Goal: Information Seeking & Learning: Learn about a topic

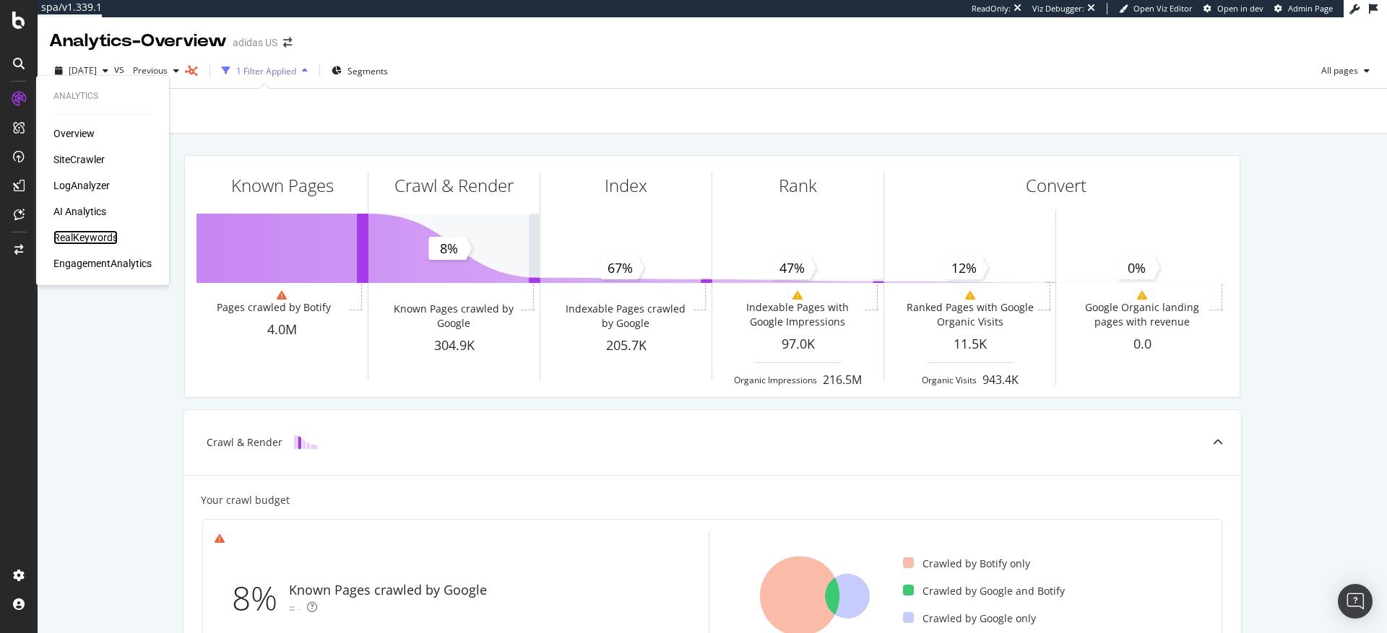
click at [88, 236] on div "RealKeywords" at bounding box center [85, 237] width 64 height 14
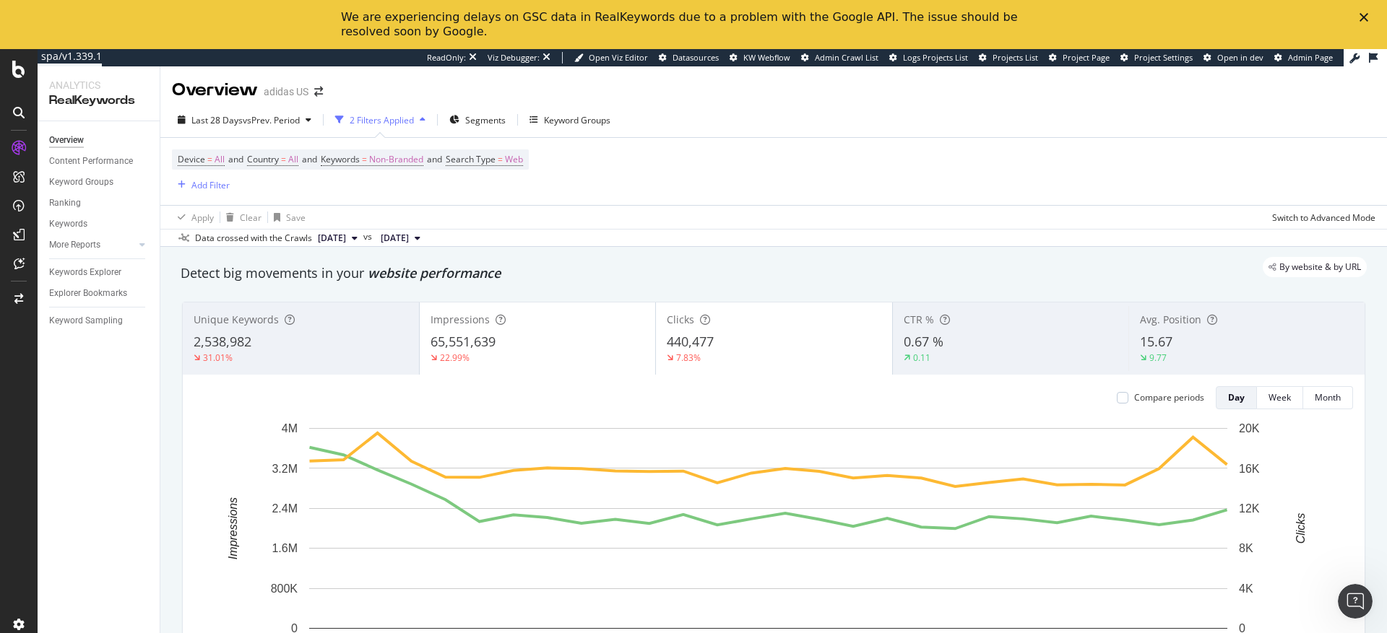
click at [1363, 19] on icon "Close" at bounding box center [1363, 17] width 9 height 9
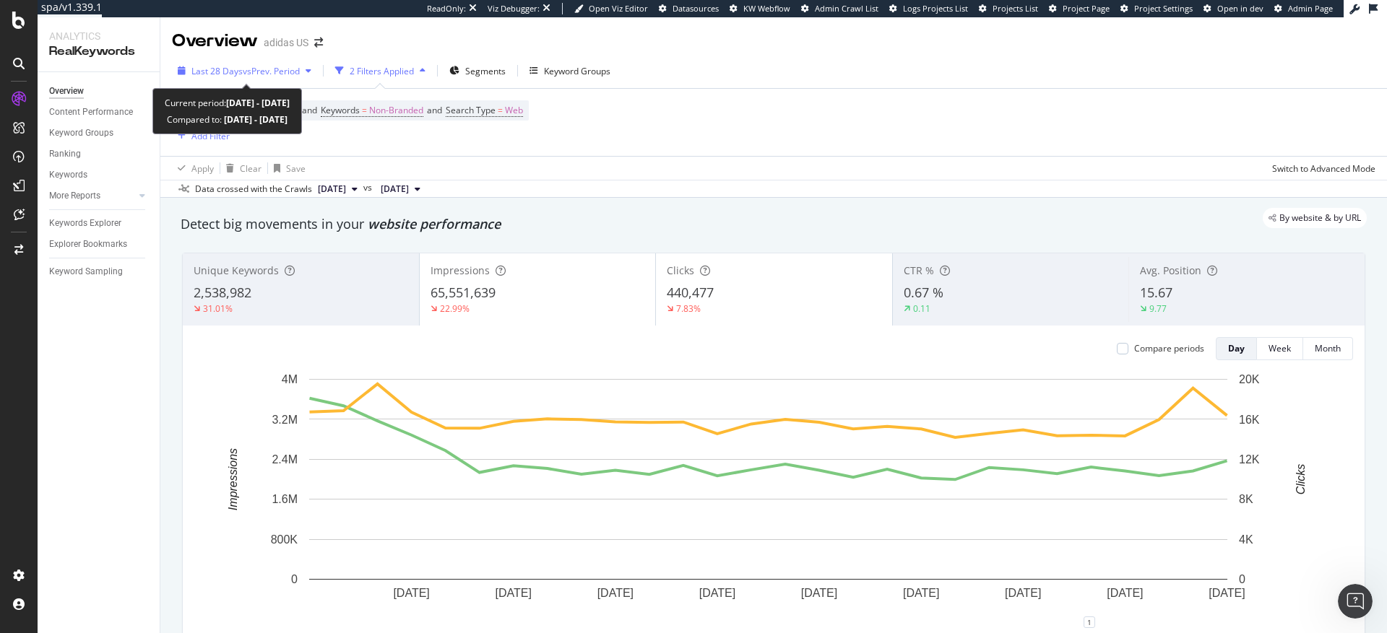
click at [267, 70] on span "vs Prev. Period" at bounding box center [271, 71] width 57 height 12
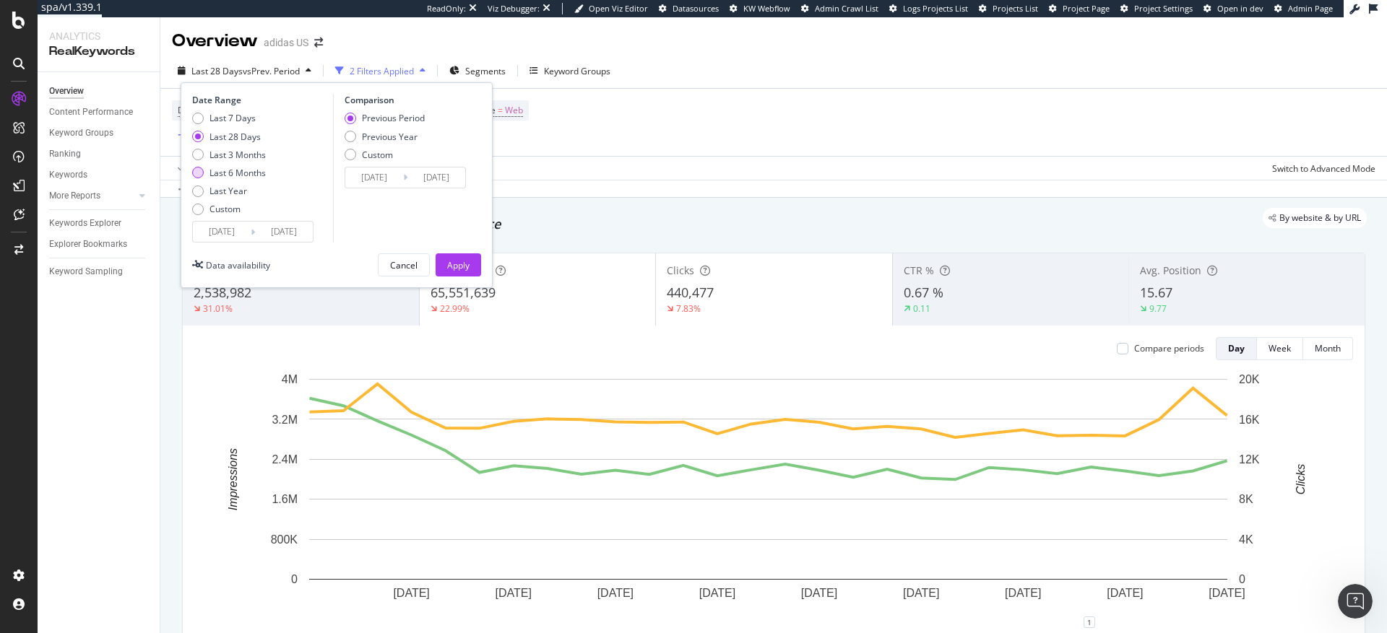
click at [199, 175] on div "Last 6 Months" at bounding box center [198, 173] width 12 height 12
type input "[DATE]"
click at [452, 267] on div "Apply" at bounding box center [458, 265] width 22 height 12
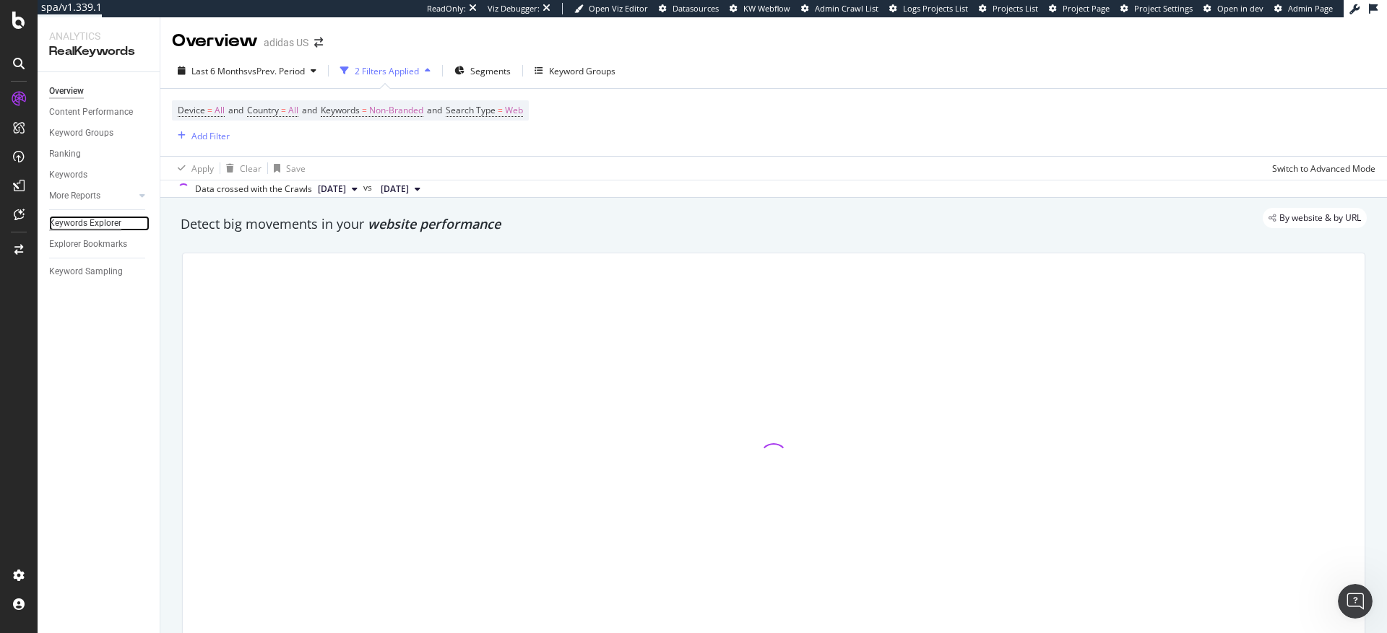
click at [82, 223] on div "Keywords Explorer" at bounding box center [85, 223] width 72 height 15
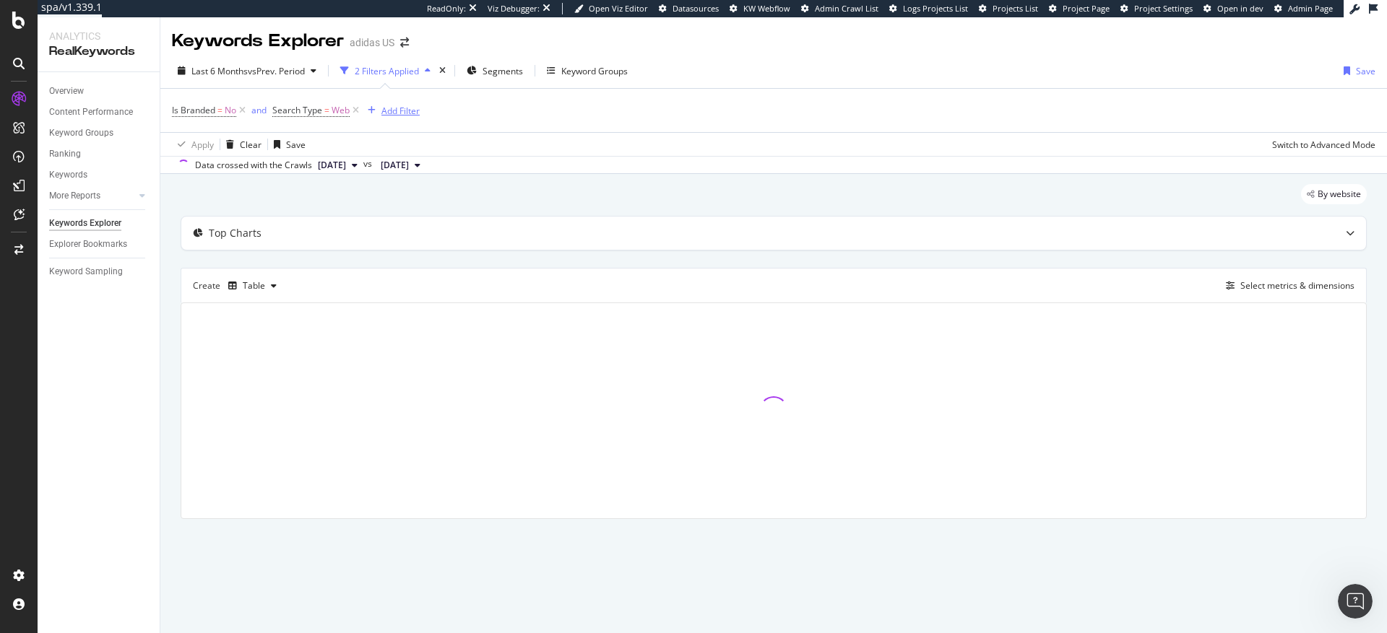
click at [403, 112] on div "Add Filter" at bounding box center [400, 111] width 38 height 12
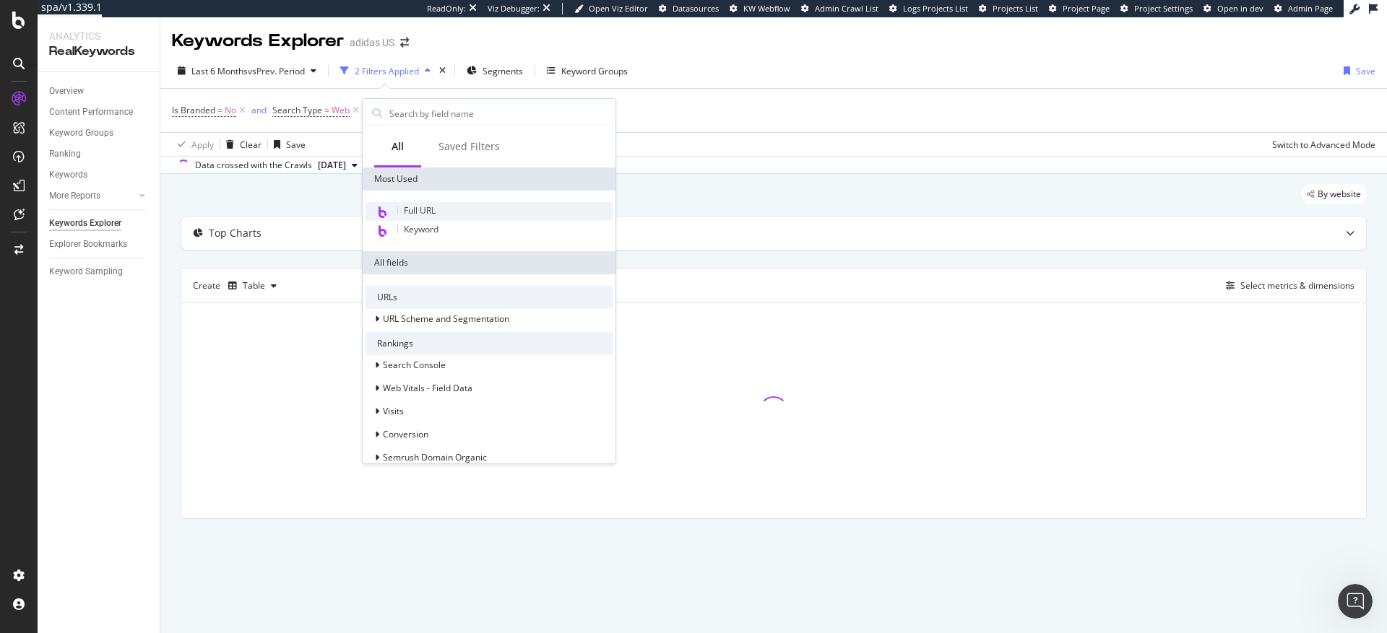
click at [421, 210] on span "Full URL" at bounding box center [420, 210] width 32 height 12
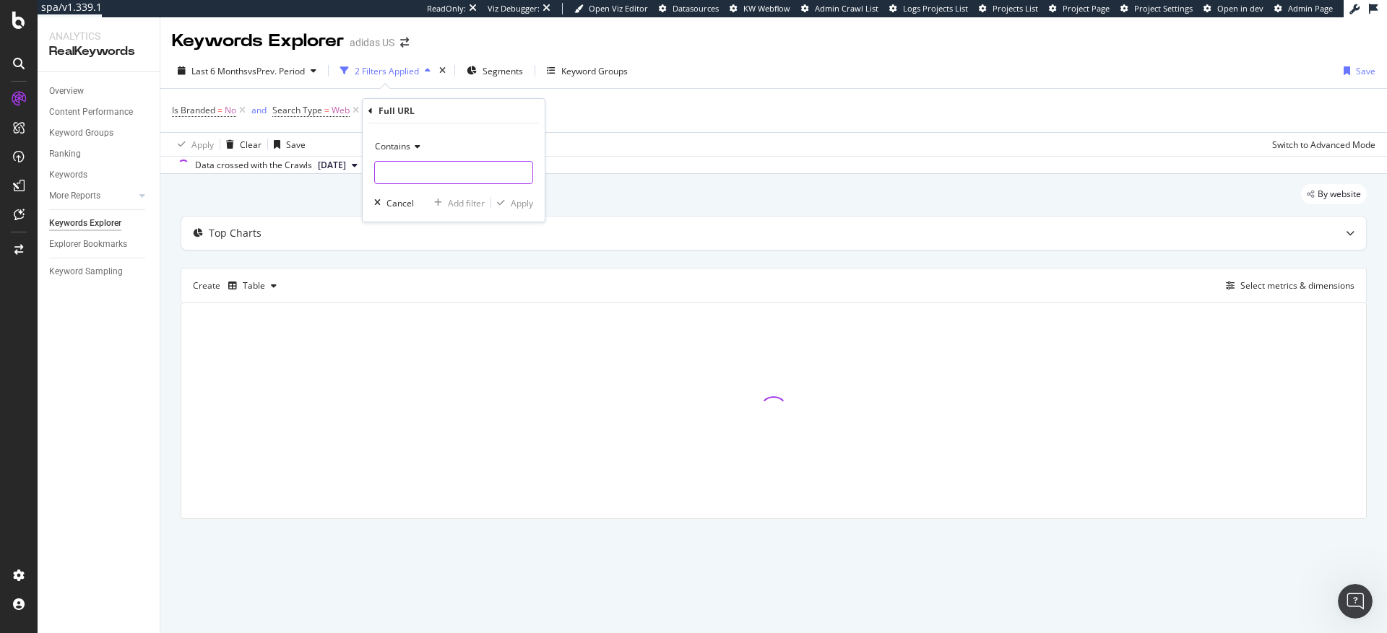
click at [405, 178] on input "text" at bounding box center [453, 172] width 157 height 23
type input "trail"
click at [520, 206] on div "Apply" at bounding box center [522, 203] width 22 height 12
click at [526, 112] on div "Add Filter" at bounding box center [518, 111] width 38 height 12
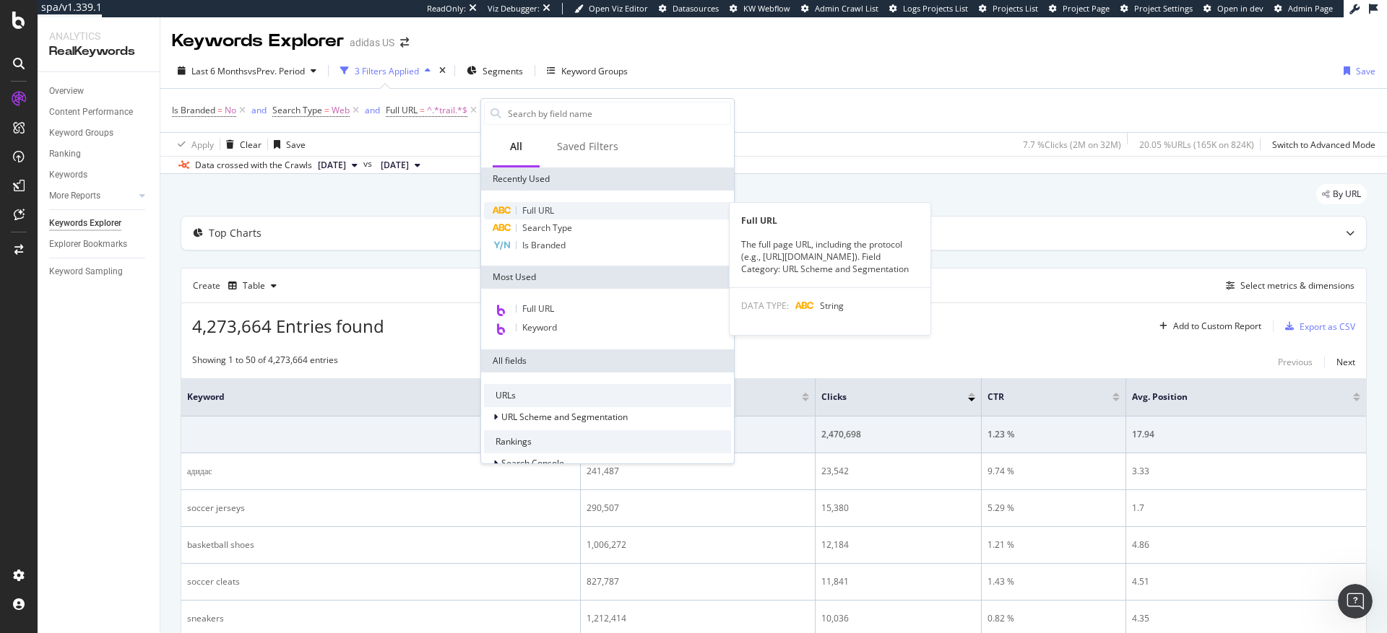
click at [538, 211] on span "Full URL" at bounding box center [538, 210] width 32 height 12
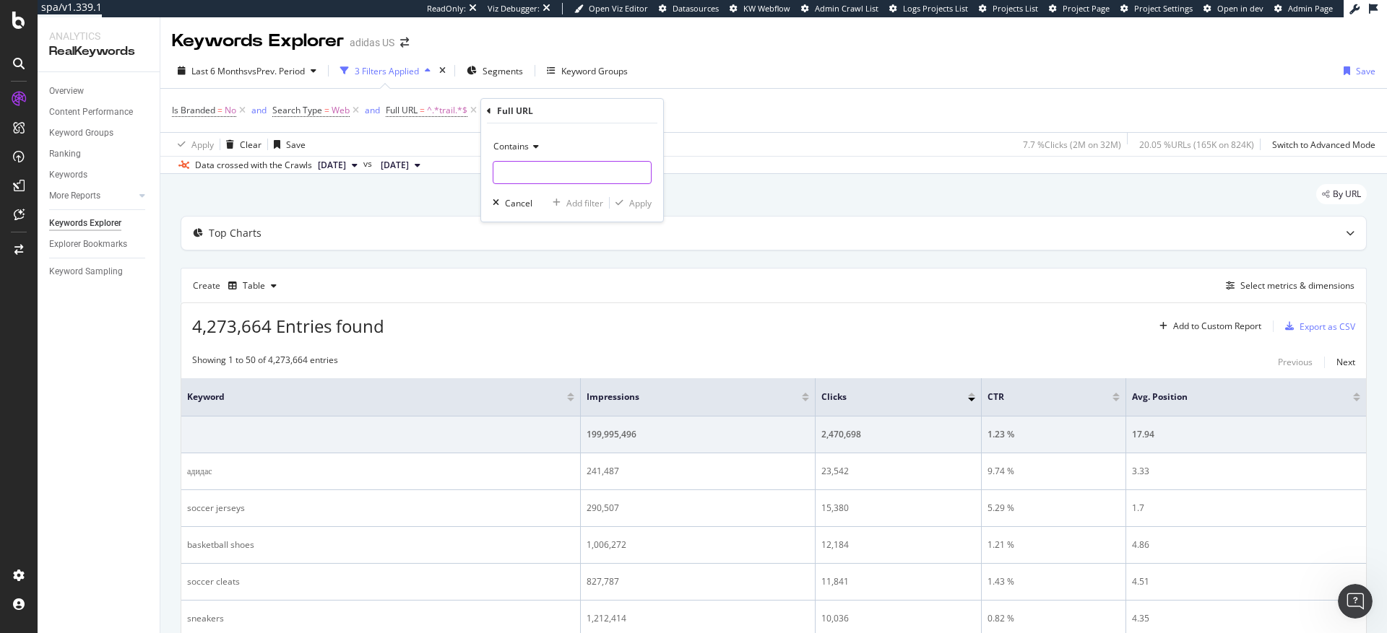
click at [527, 167] on input "text" at bounding box center [571, 172] width 157 height 23
type input "running"
click at [640, 205] on div "Apply" at bounding box center [640, 203] width 22 height 12
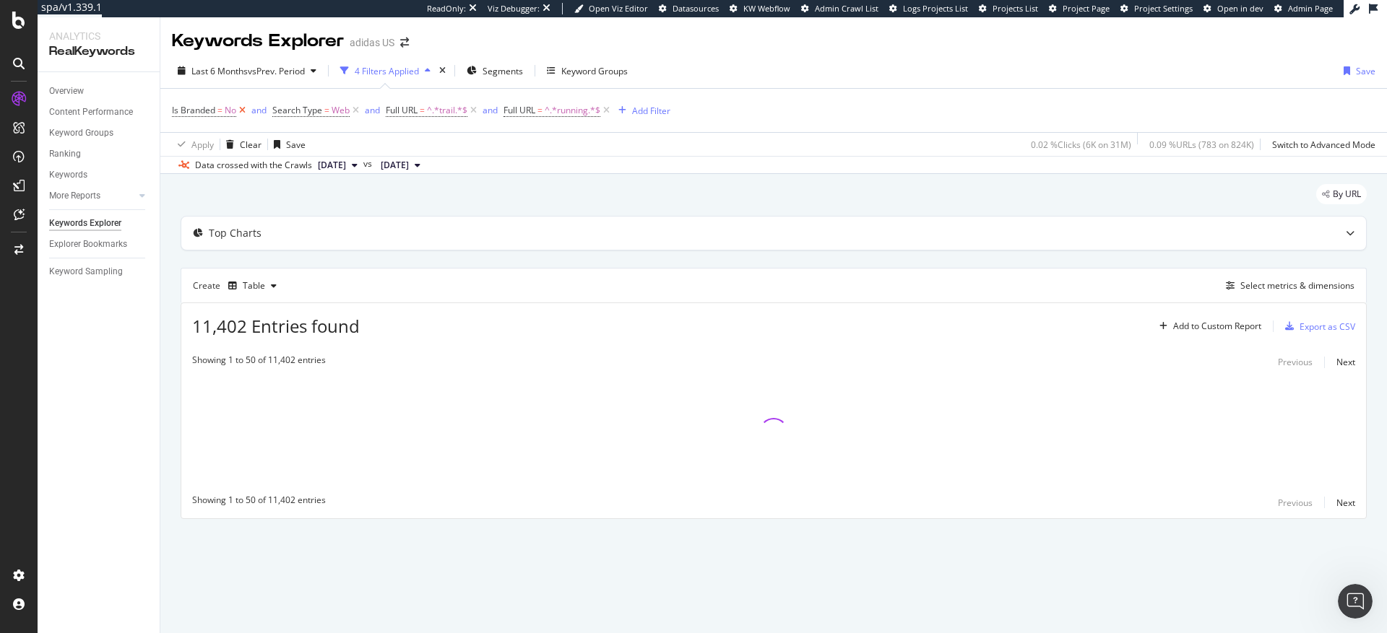
click at [243, 112] on icon at bounding box center [242, 110] width 12 height 14
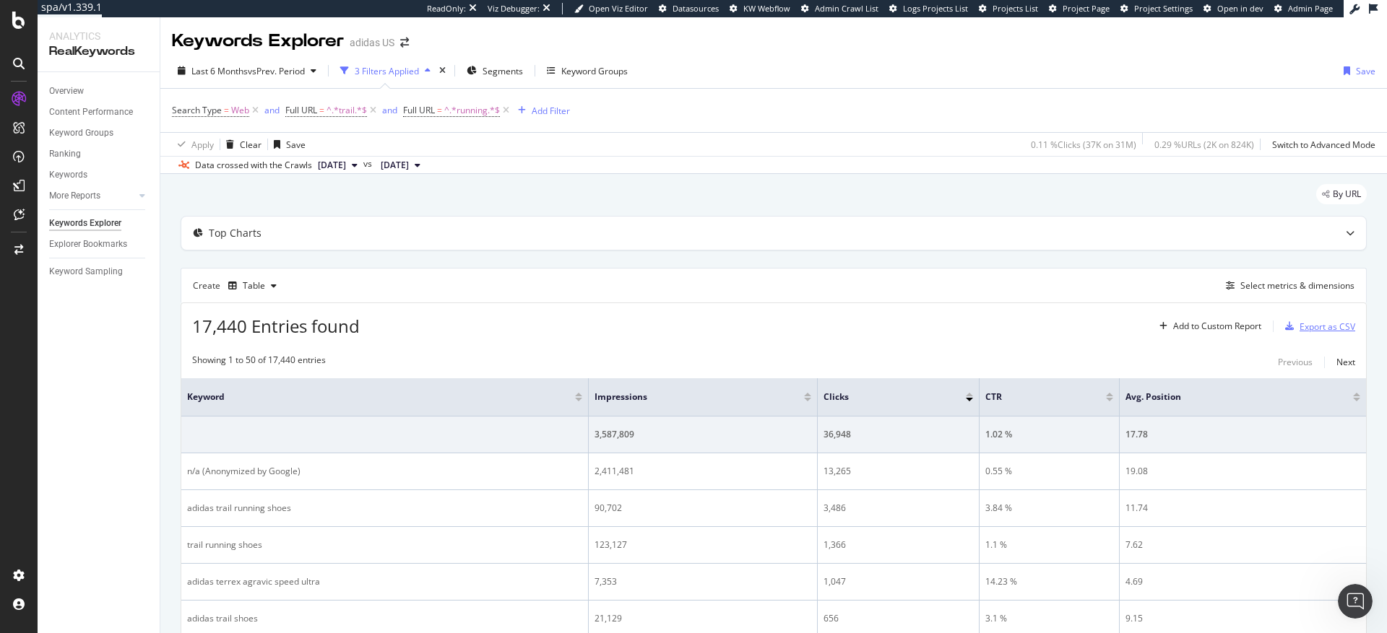
click at [1304, 327] on div "Export as CSV" at bounding box center [1328, 327] width 56 height 12
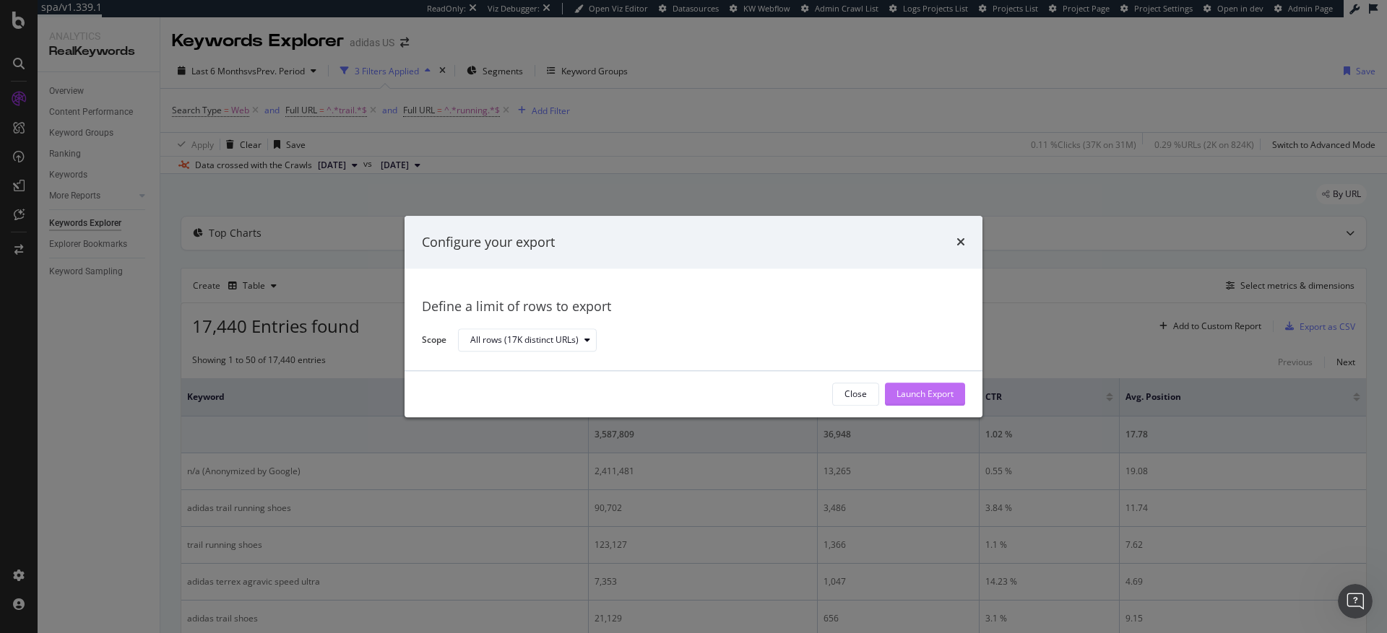
click at [920, 392] on div "Launch Export" at bounding box center [924, 395] width 57 height 12
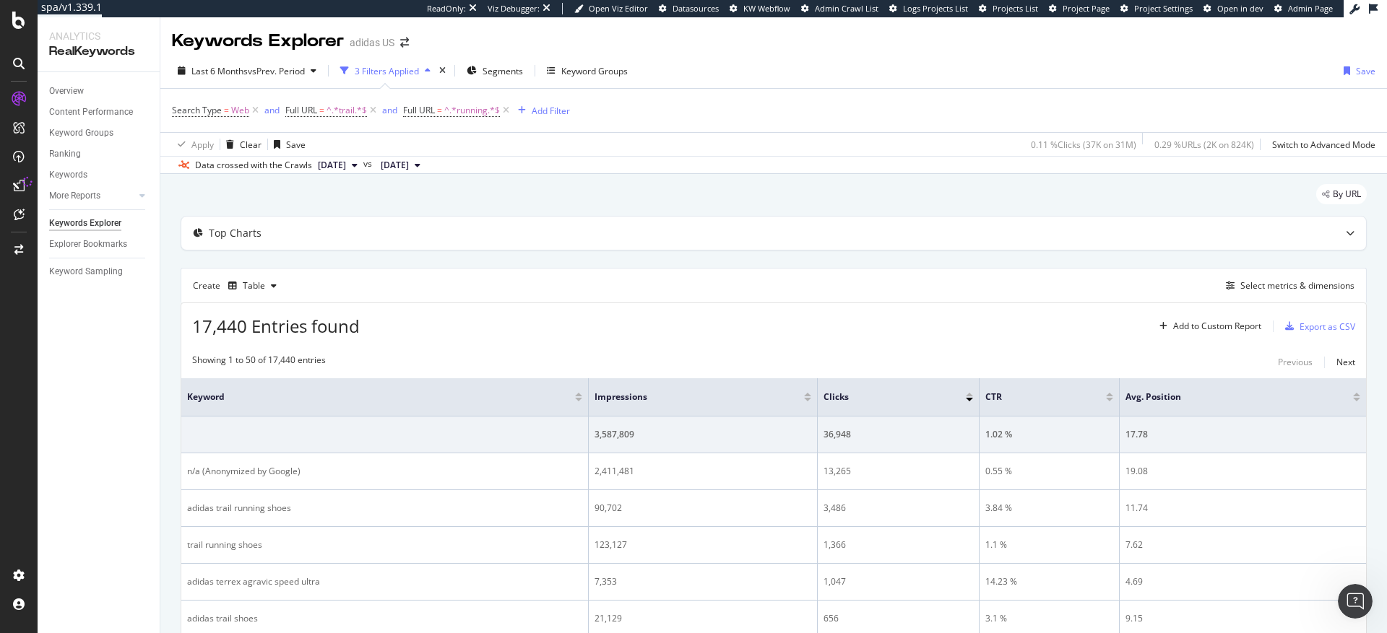
click at [927, 55] on div "Last 6 Months vs Prev. Period 3 Filters Applied Segments Keyword Groups Save Se…" at bounding box center [773, 113] width 1227 height 121
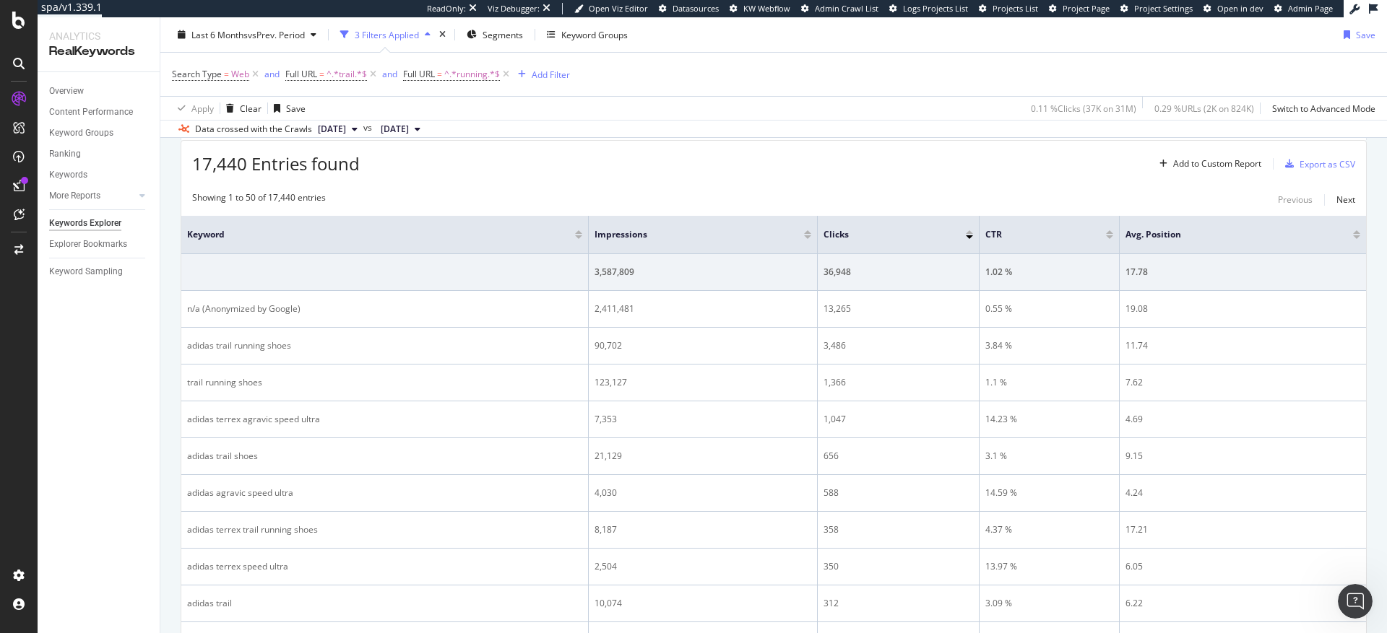
scroll to position [126, 0]
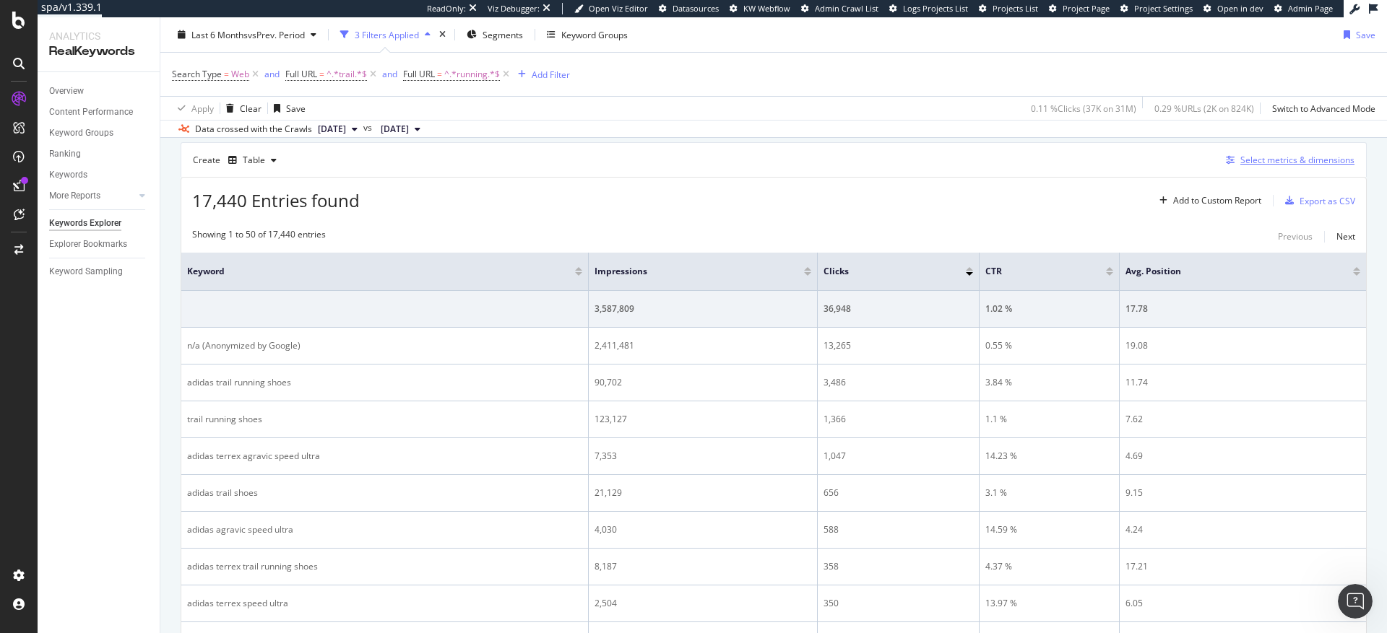
click at [1273, 159] on div "Select metrics & dimensions" at bounding box center [1297, 160] width 114 height 12
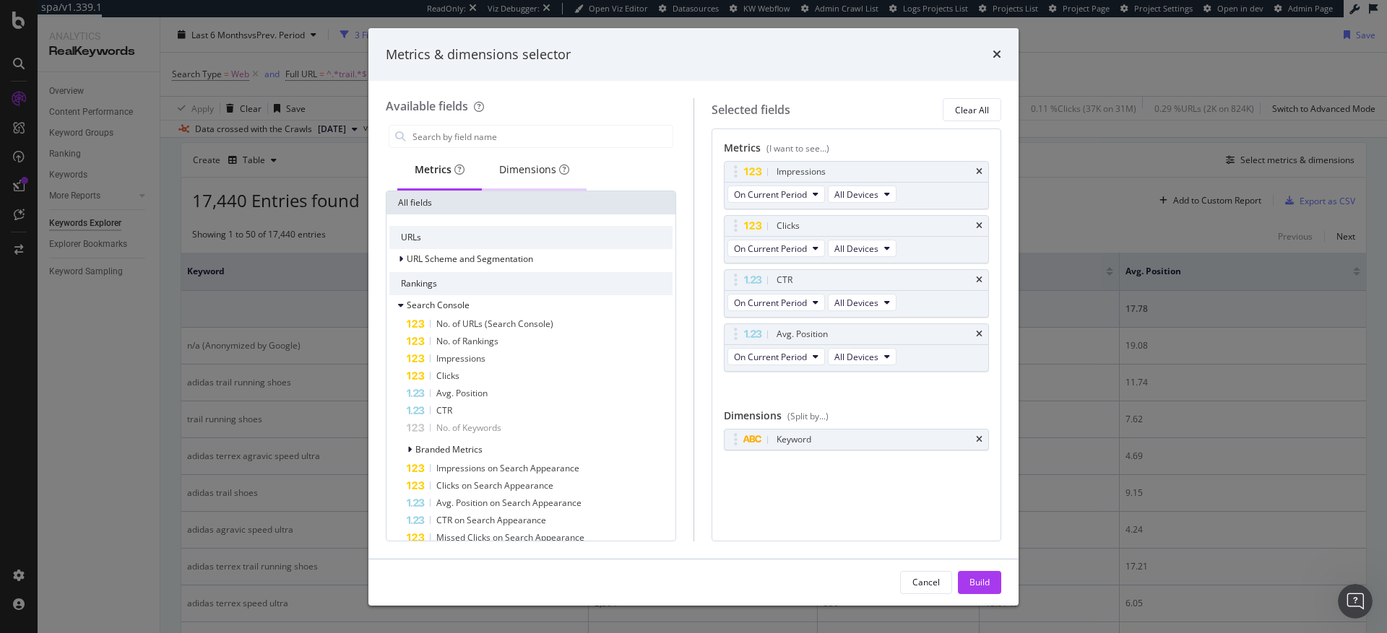
click at [533, 168] on div "Dimensions" at bounding box center [534, 170] width 70 height 14
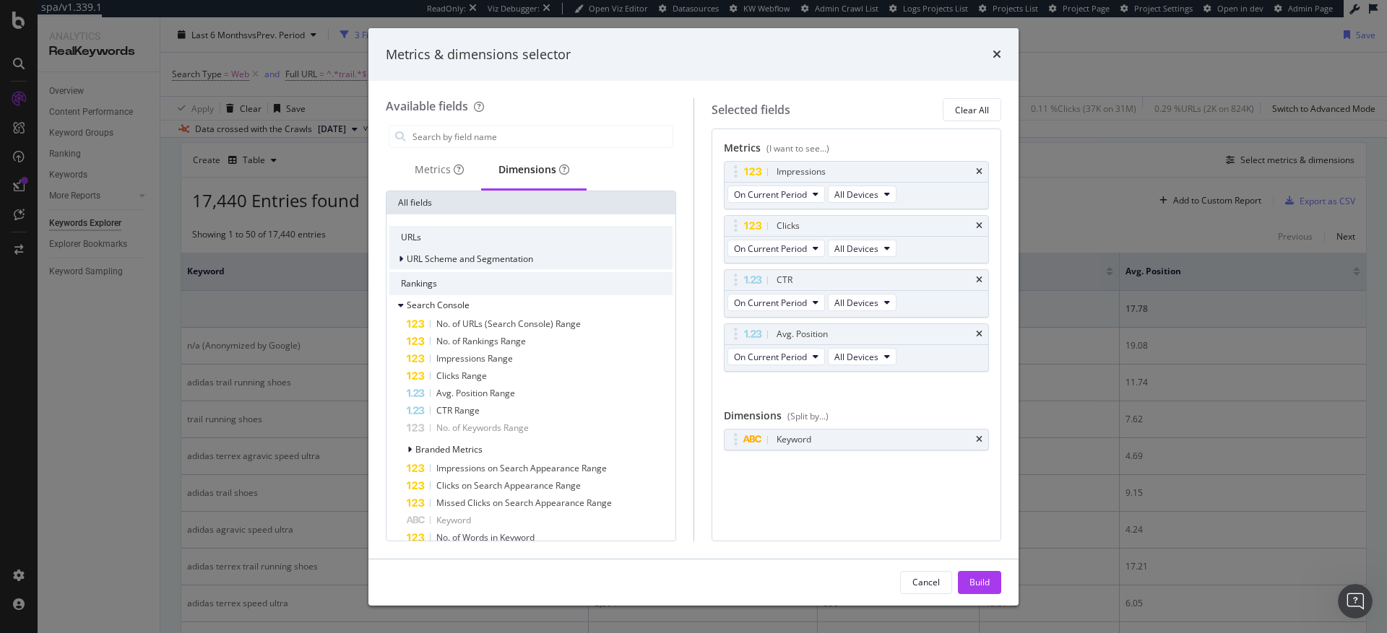
click at [400, 259] on icon "modal" at bounding box center [401, 259] width 4 height 9
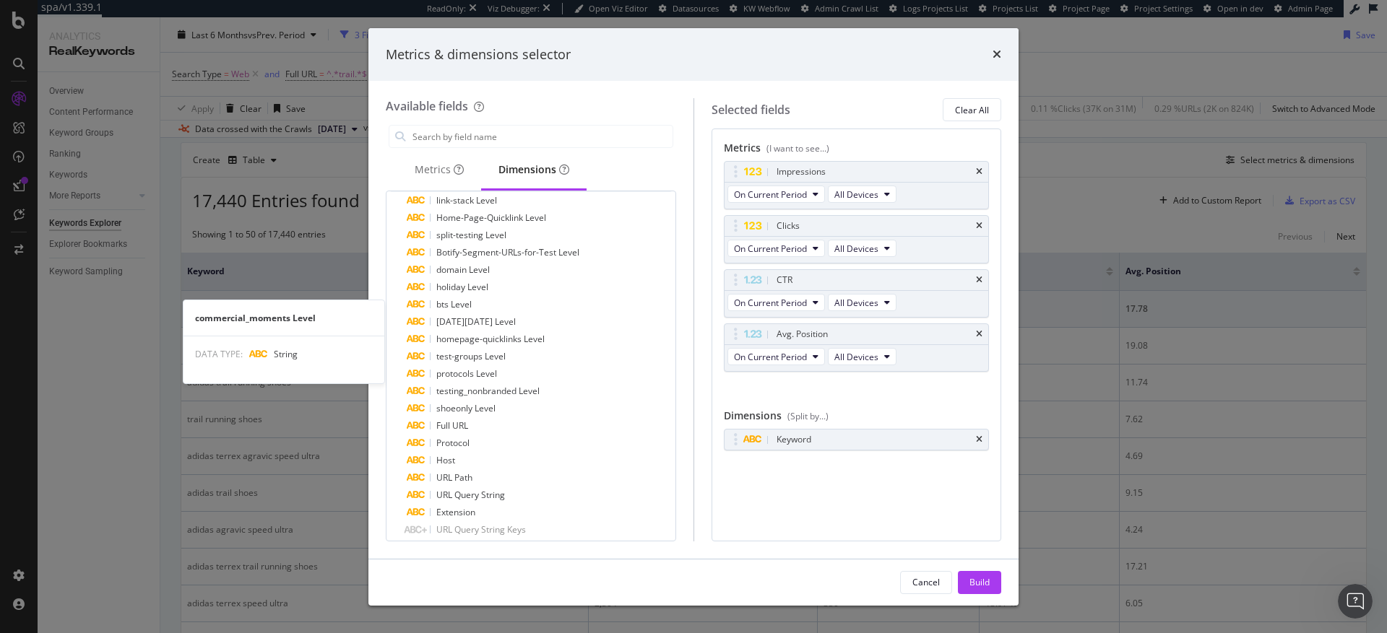
scroll to position [267, 0]
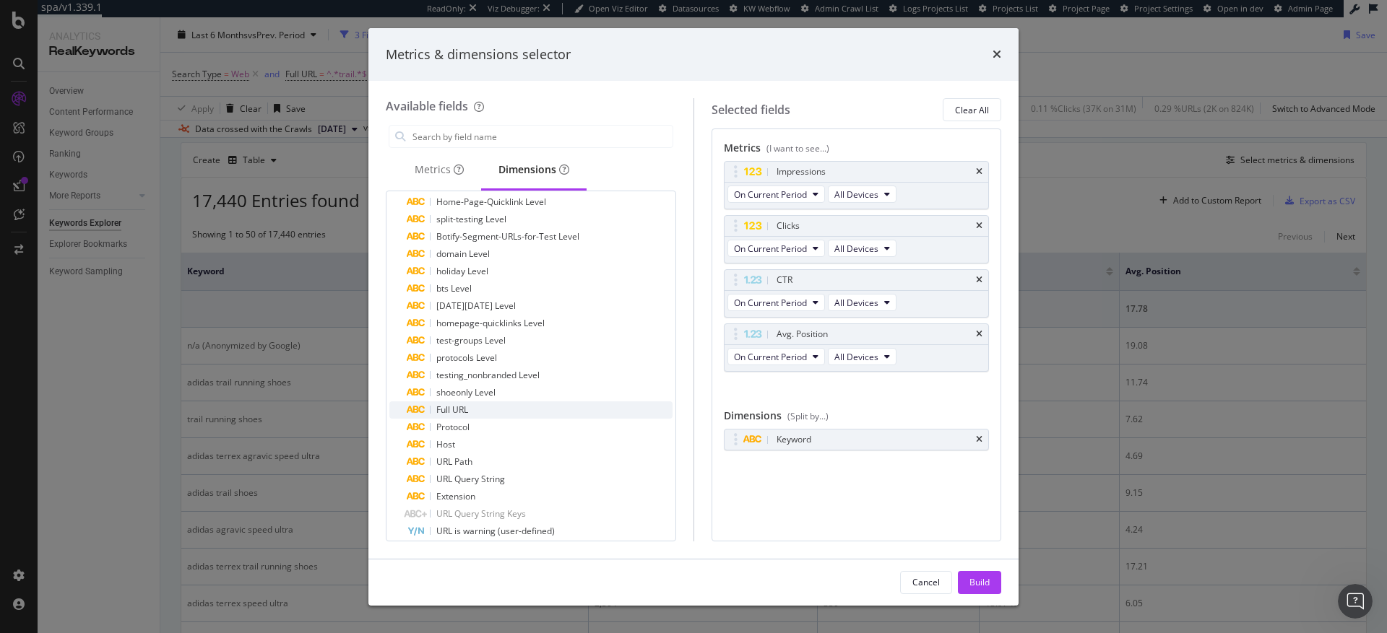
click at [461, 409] on span "Full URL" at bounding box center [452, 410] width 32 height 12
drag, startPoint x: 938, startPoint y: 470, endPoint x: 938, endPoint y: 437, distance: 33.2
click at [938, 437] on body "spa/v1.339.1 ReadOnly: Viz Debugger: Open Viz Editor Datasources KW Webflow Adm…" at bounding box center [693, 316] width 1387 height 633
click at [981, 579] on div "Build" at bounding box center [979, 582] width 20 height 12
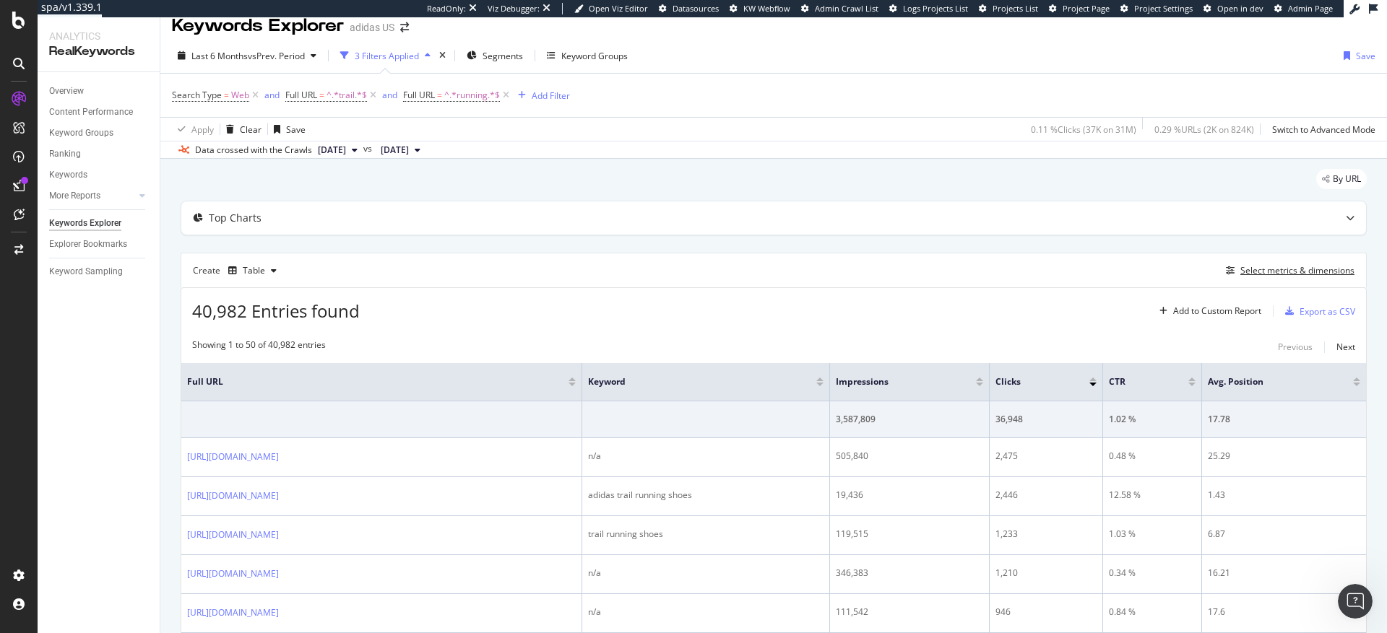
scroll to position [18, 0]
drag, startPoint x: 697, startPoint y: 383, endPoint x: 592, endPoint y: 394, distance: 105.4
click at [582, 394] on th "Full URL" at bounding box center [381, 379] width 401 height 38
click at [491, 54] on span "Segments" at bounding box center [503, 53] width 40 height 12
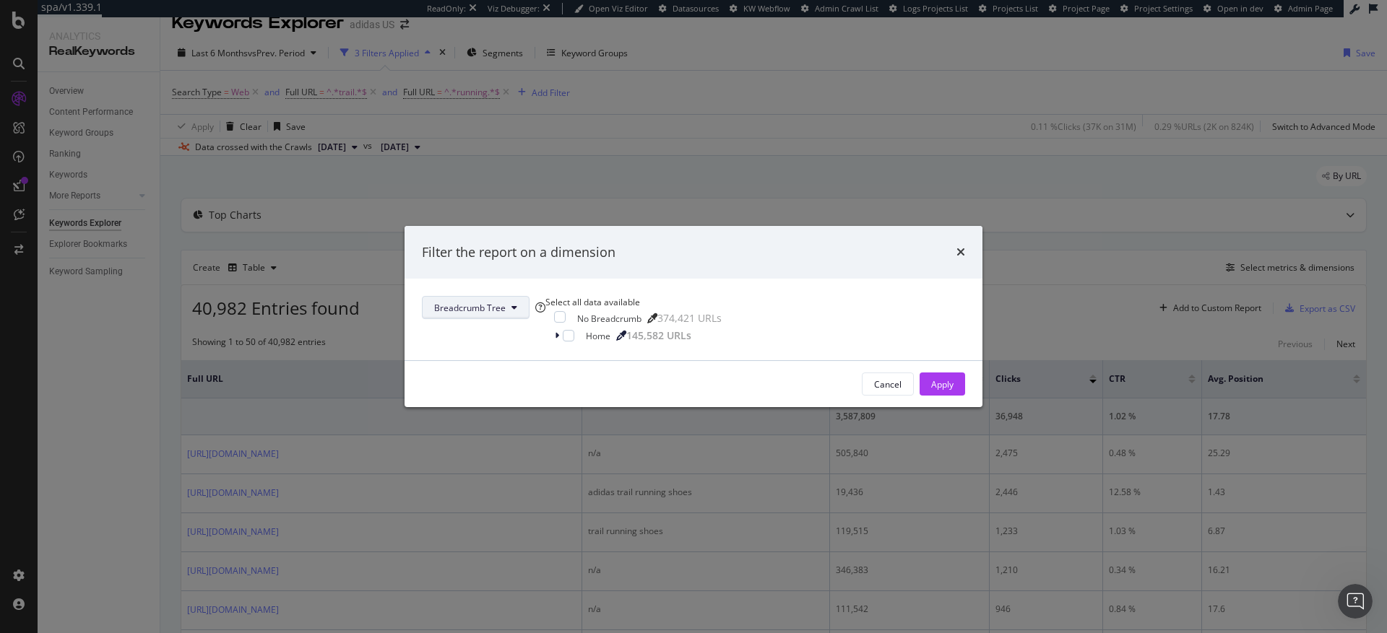
click at [506, 302] on span "Breadcrumb Tree" at bounding box center [470, 308] width 72 height 12
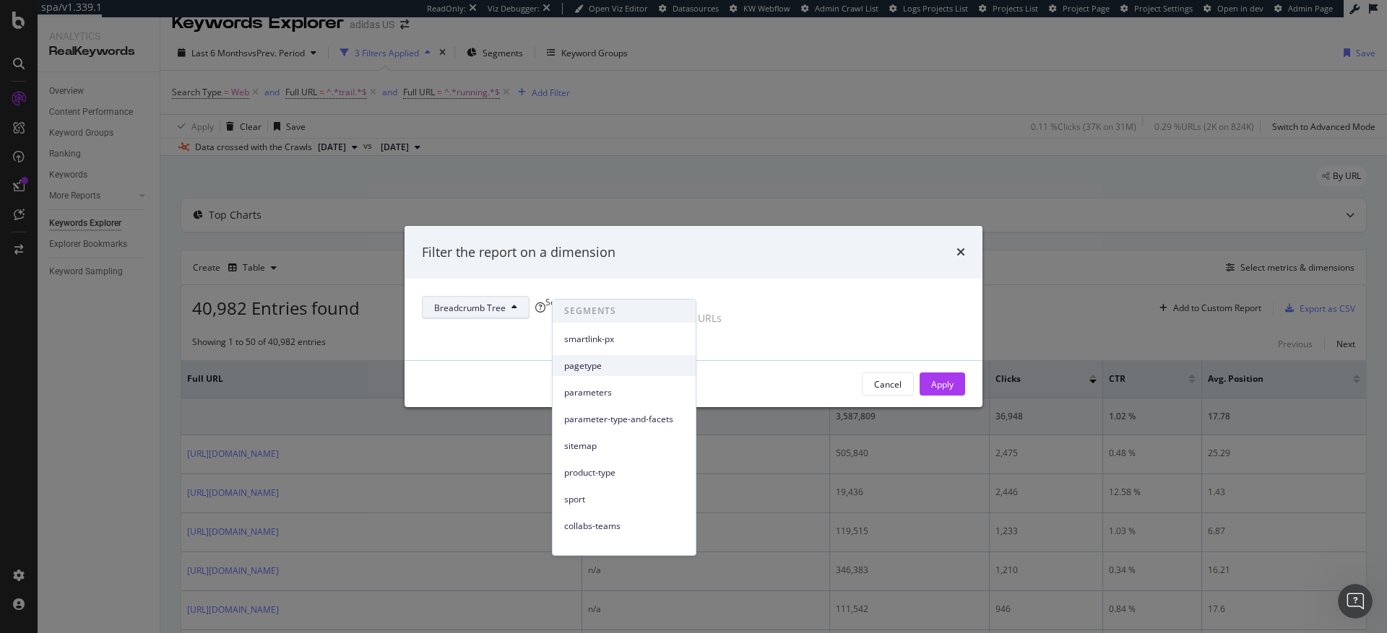
click at [594, 365] on span "pagetype" at bounding box center [624, 366] width 120 height 13
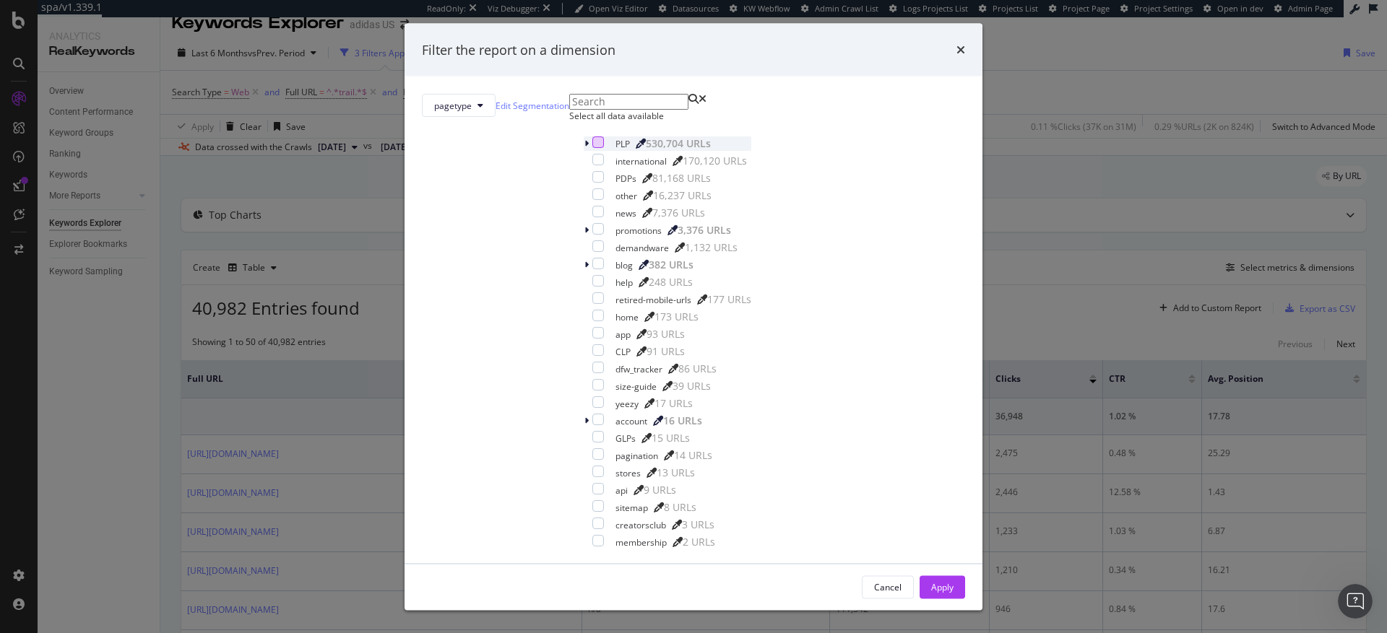
click at [592, 148] on div "modal" at bounding box center [598, 143] width 12 height 12
click at [931, 581] on div "Apply" at bounding box center [942, 587] width 22 height 12
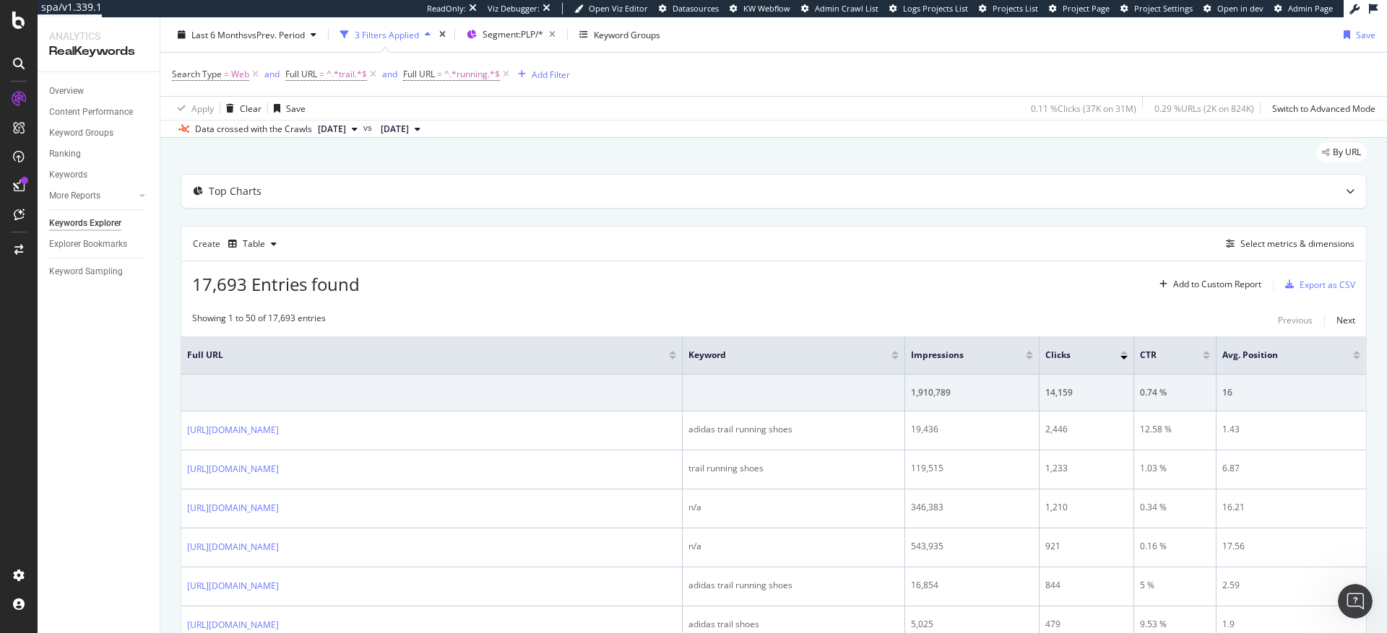
scroll to position [72, 0]
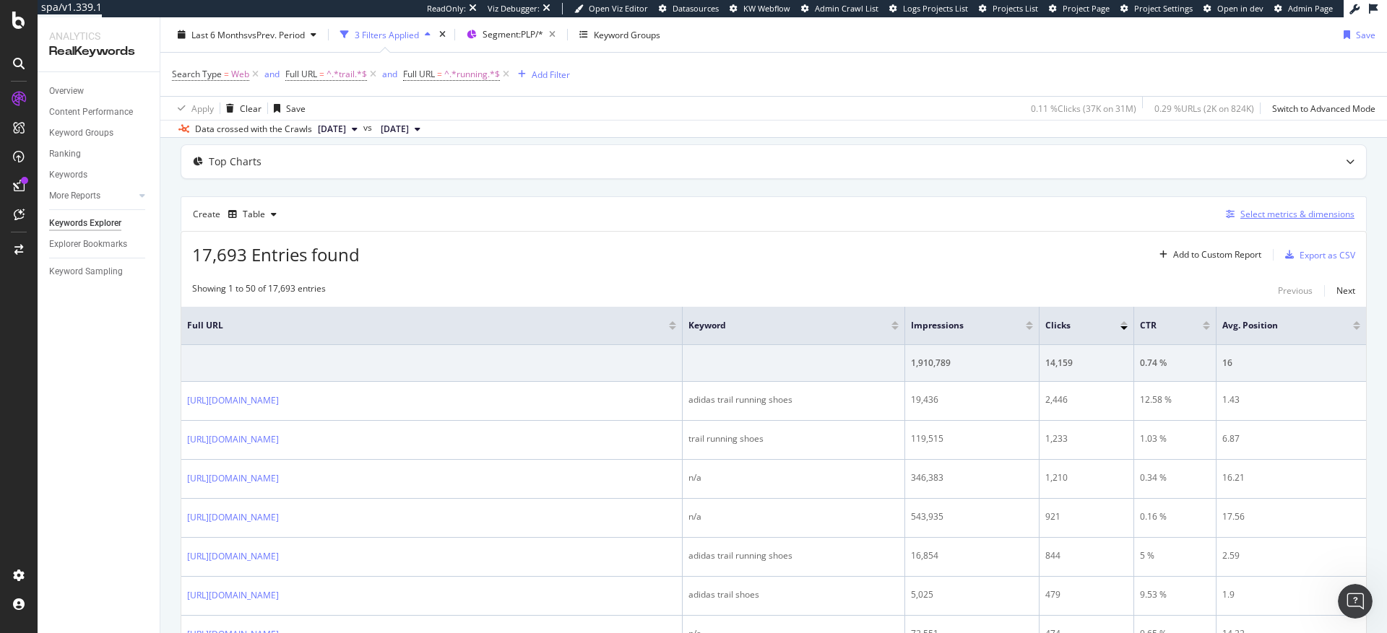
click at [1253, 217] on div "Select metrics & dimensions" at bounding box center [1297, 214] width 114 height 12
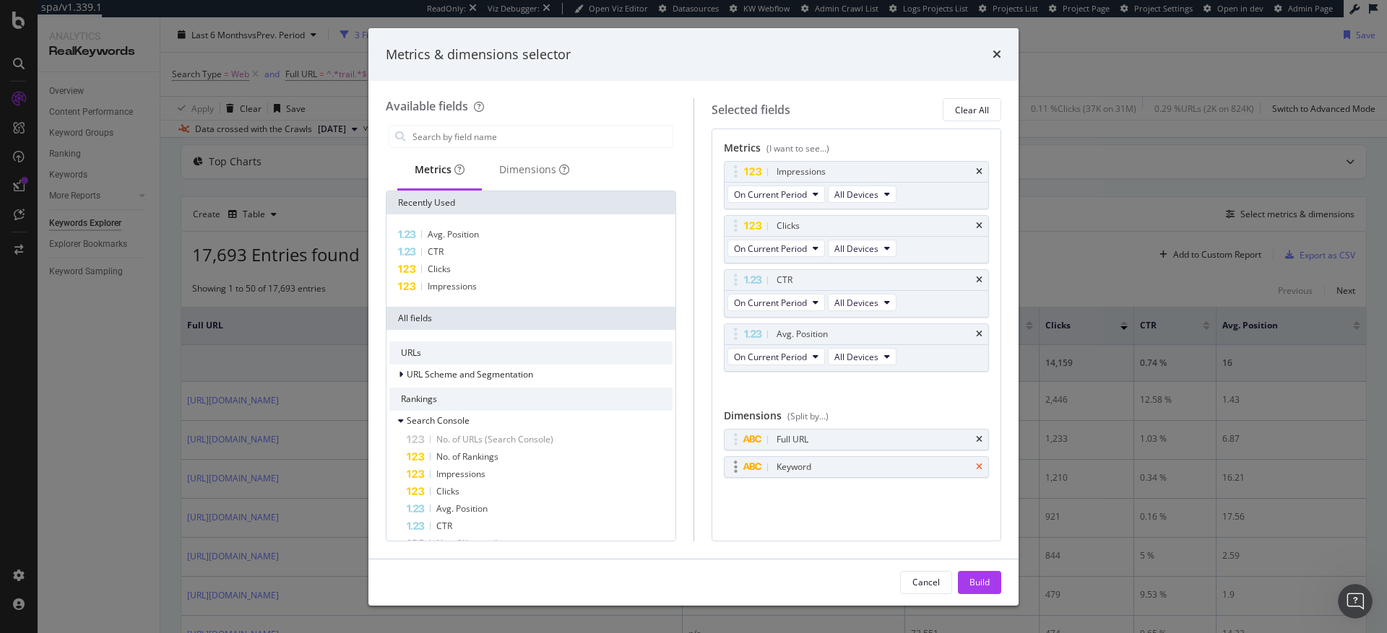
click at [980, 467] on icon "times" at bounding box center [979, 467] width 7 height 9
click at [990, 583] on button "Build" at bounding box center [979, 582] width 43 height 23
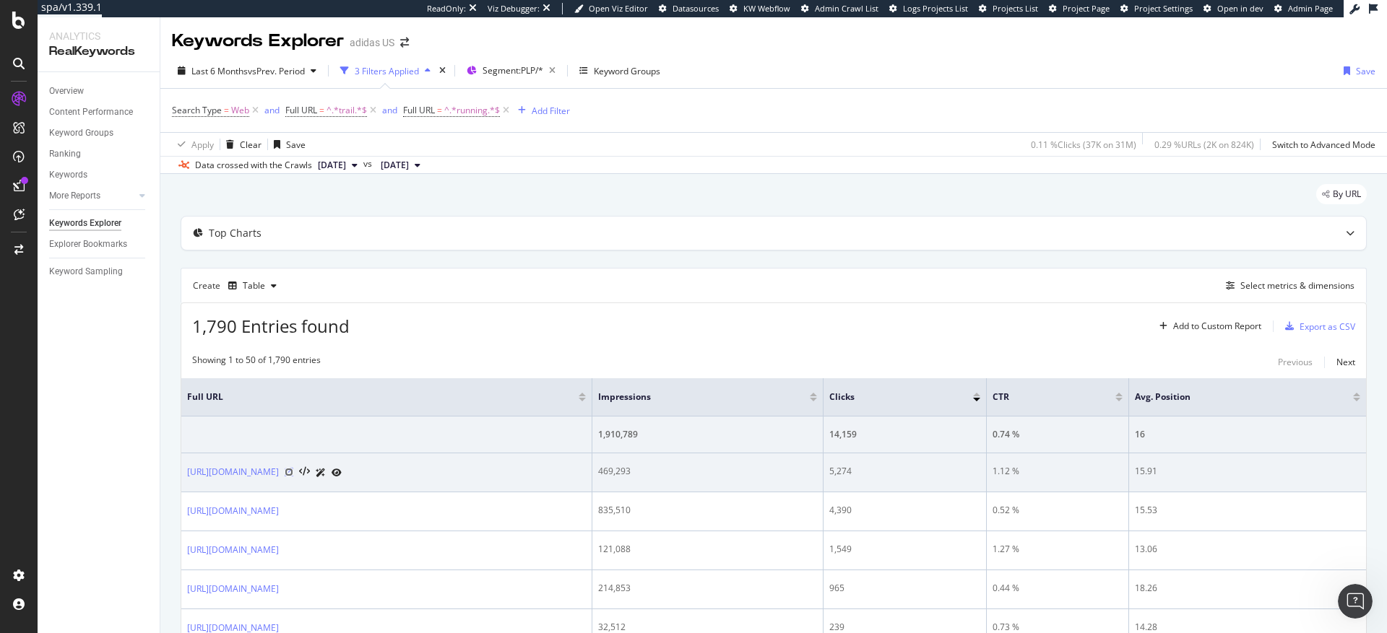
click at [293, 472] on icon at bounding box center [289, 472] width 9 height 9
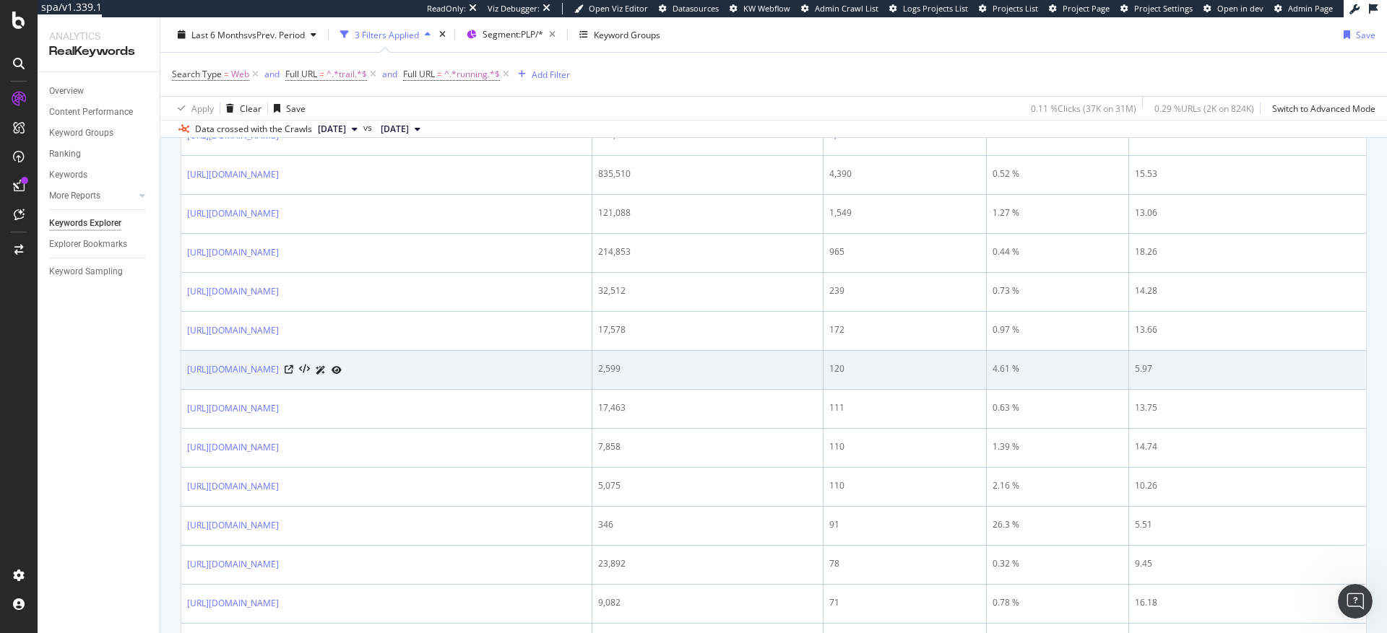
scroll to position [345, 0]
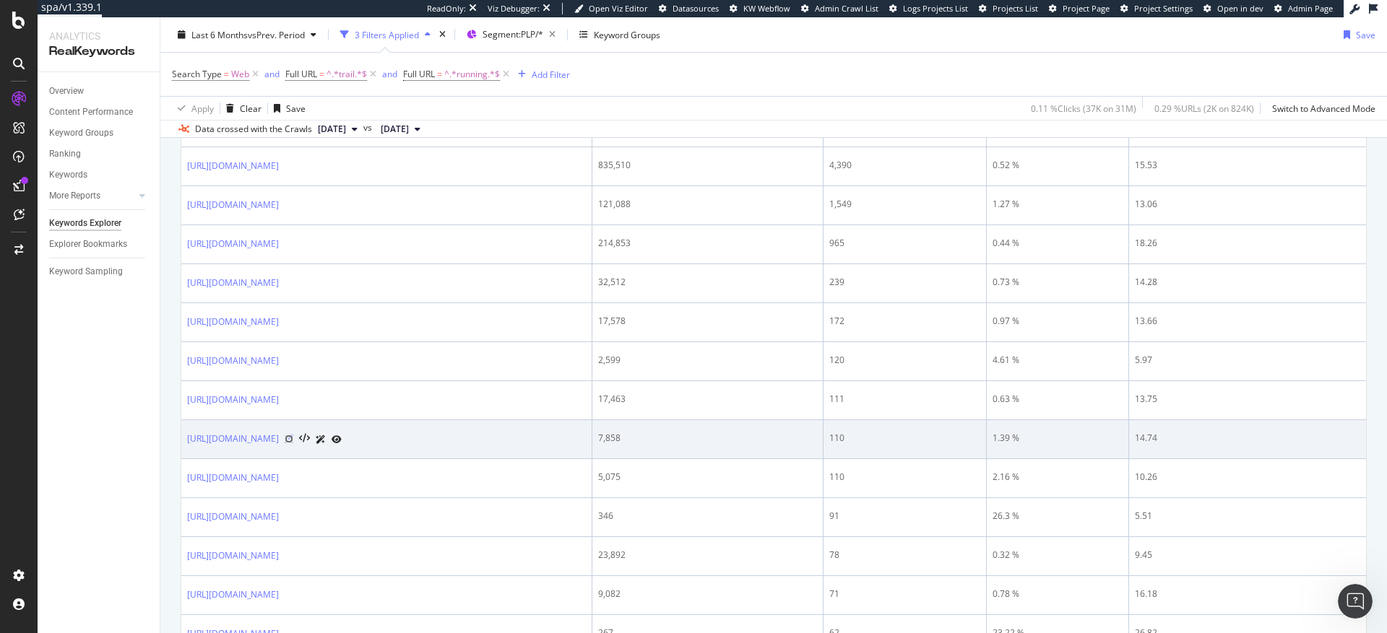
click at [293, 439] on icon at bounding box center [289, 439] width 9 height 9
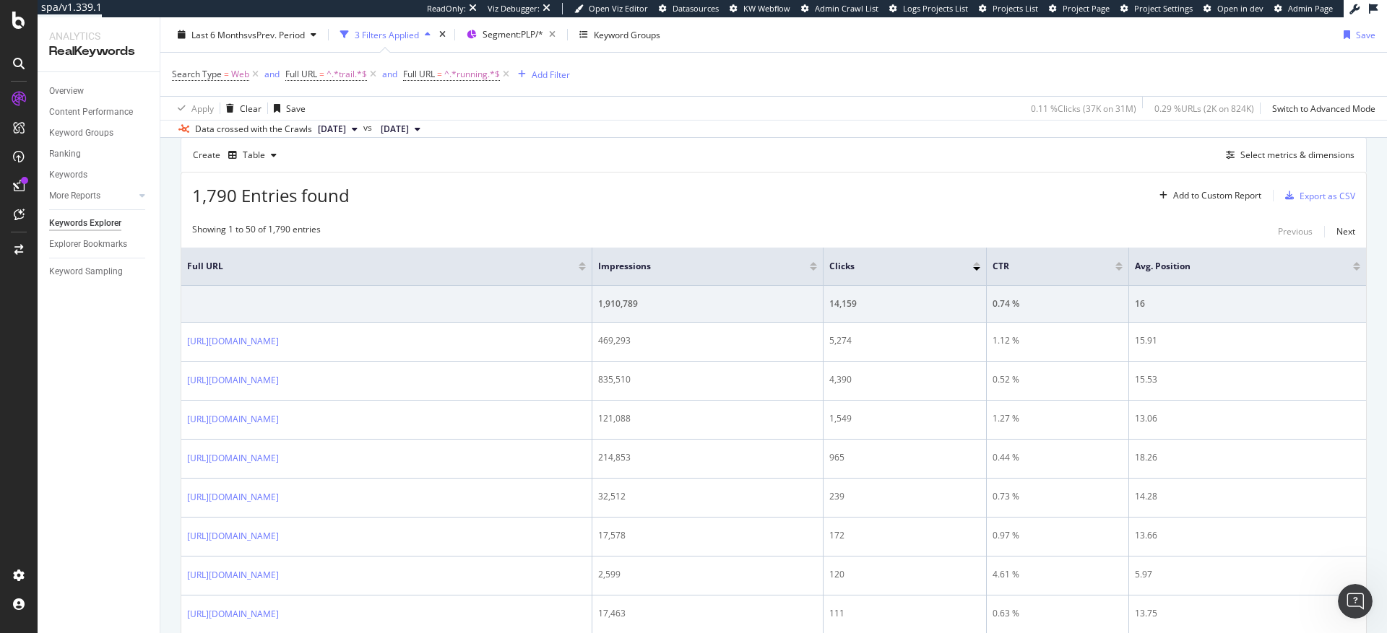
scroll to position [36, 0]
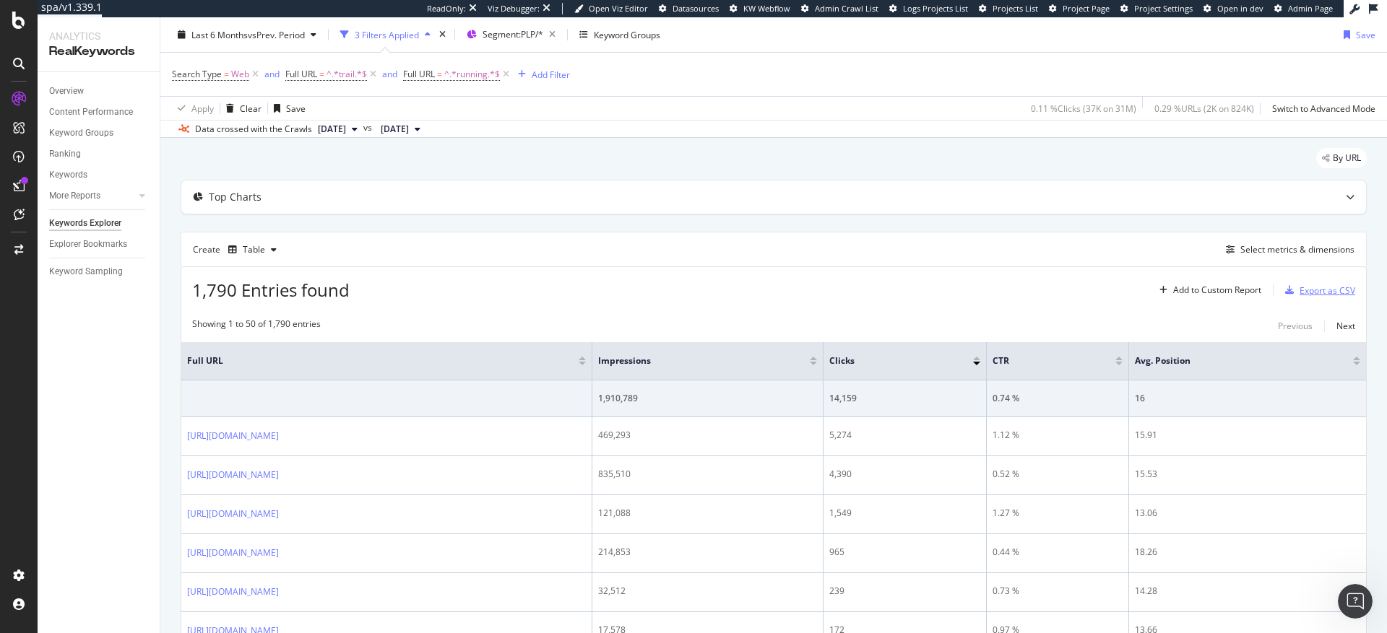
click at [1309, 295] on div "Export as CSV" at bounding box center [1328, 291] width 56 height 12
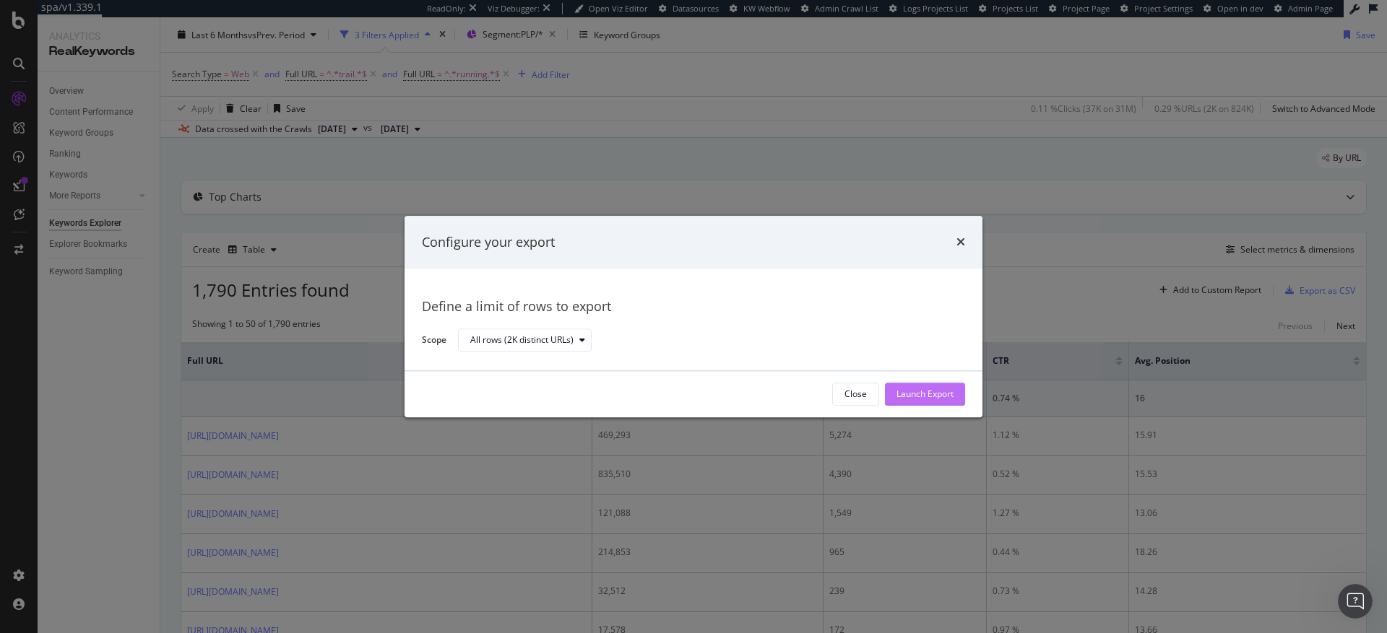
click at [907, 394] on div "Launch Export" at bounding box center [924, 395] width 57 height 12
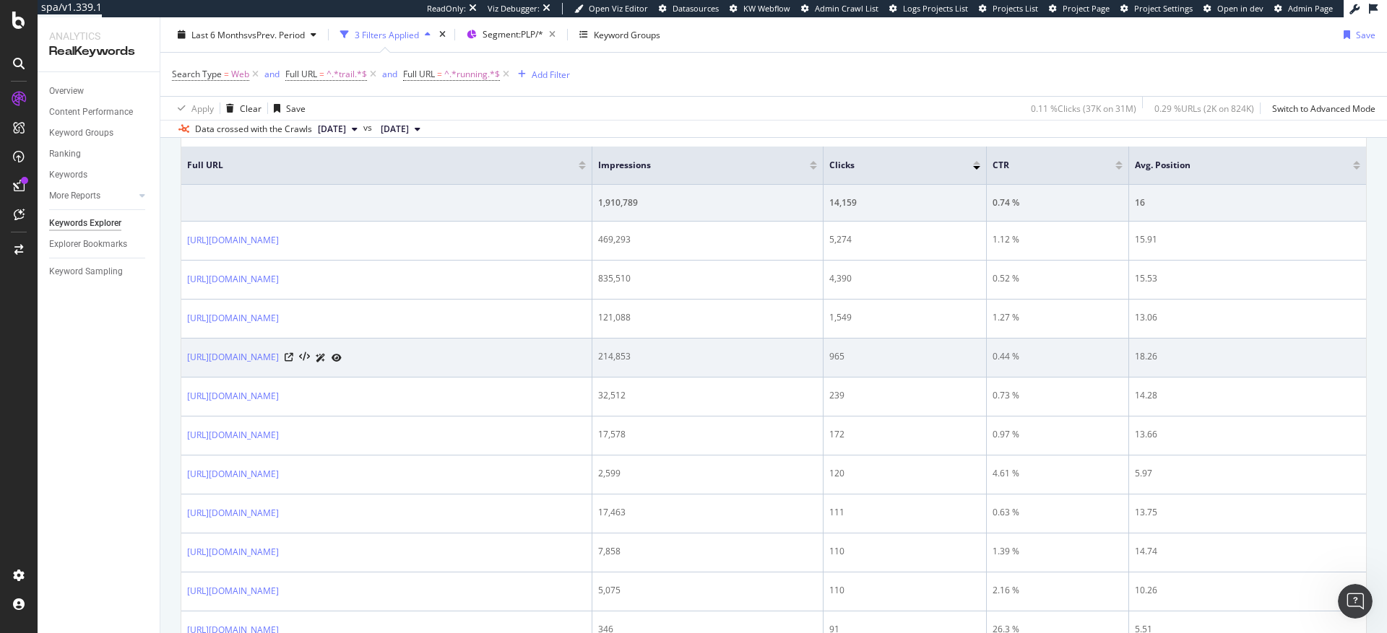
scroll to position [268, 0]
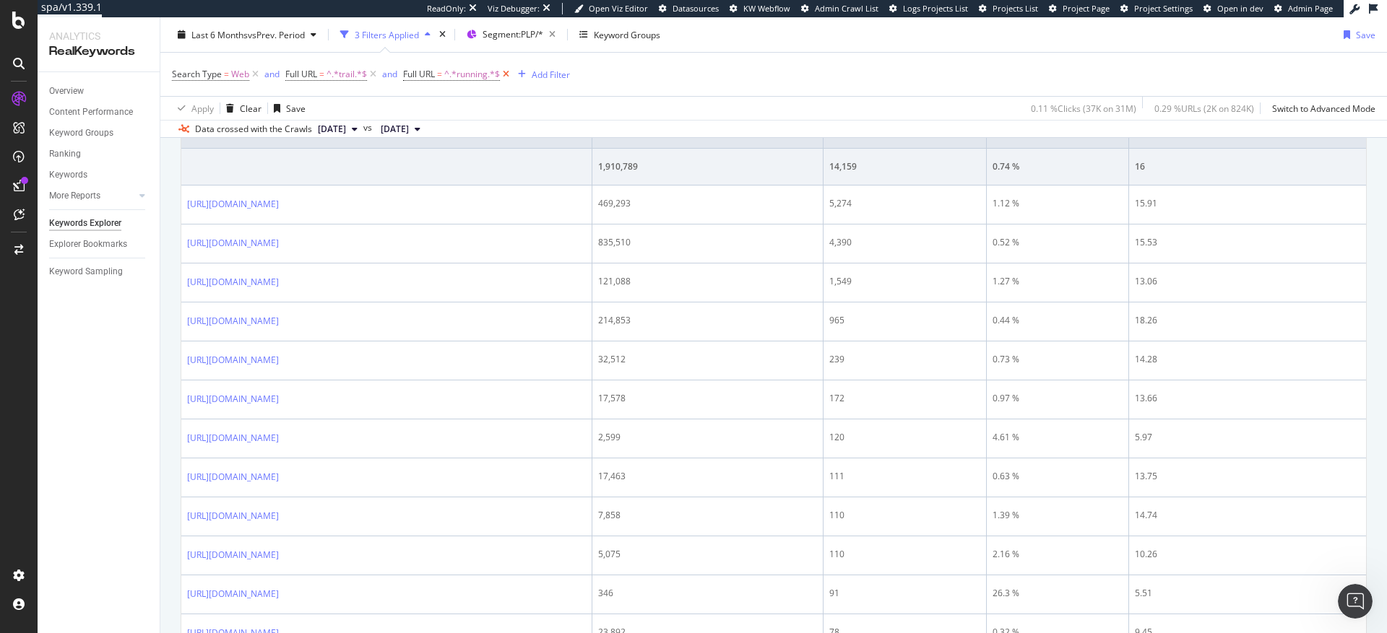
click at [506, 77] on icon at bounding box center [506, 74] width 12 height 14
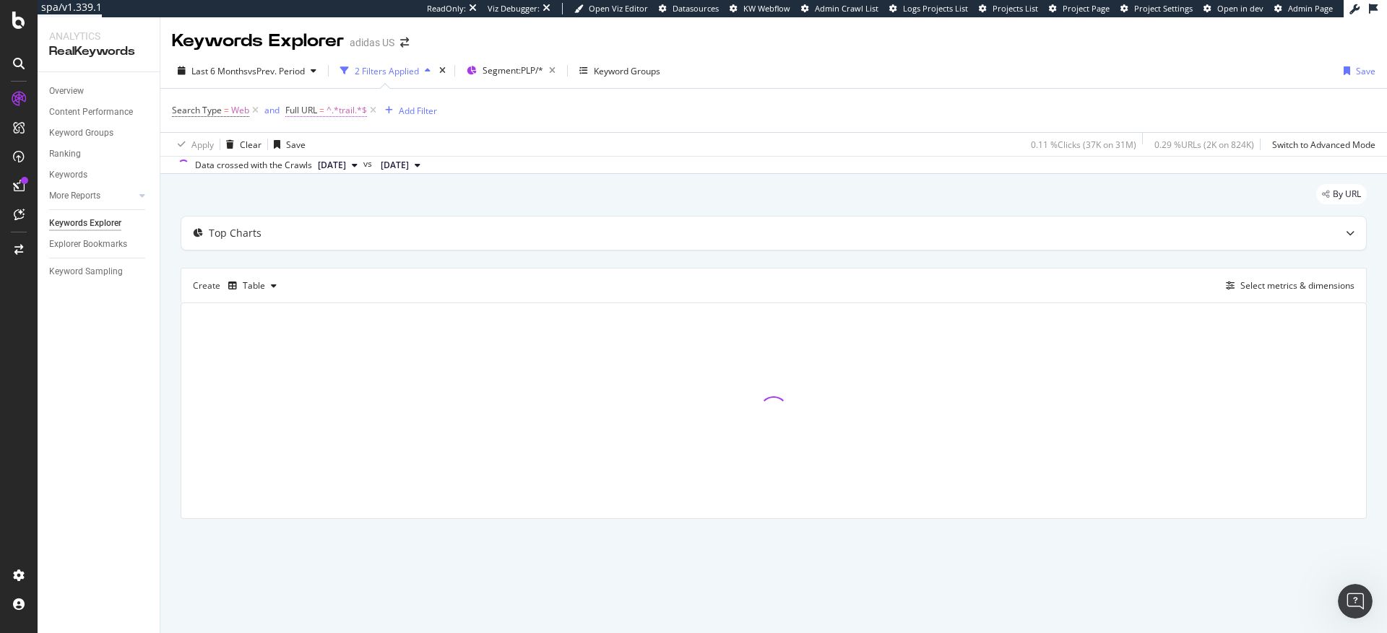
click at [342, 112] on span "^.*trail.*$" at bounding box center [347, 110] width 40 height 20
click at [353, 176] on input "trail" at bounding box center [366, 170] width 137 height 23
type input "marathon"
click at [377, 173] on input "marathon" at bounding box center [366, 170] width 137 height 23
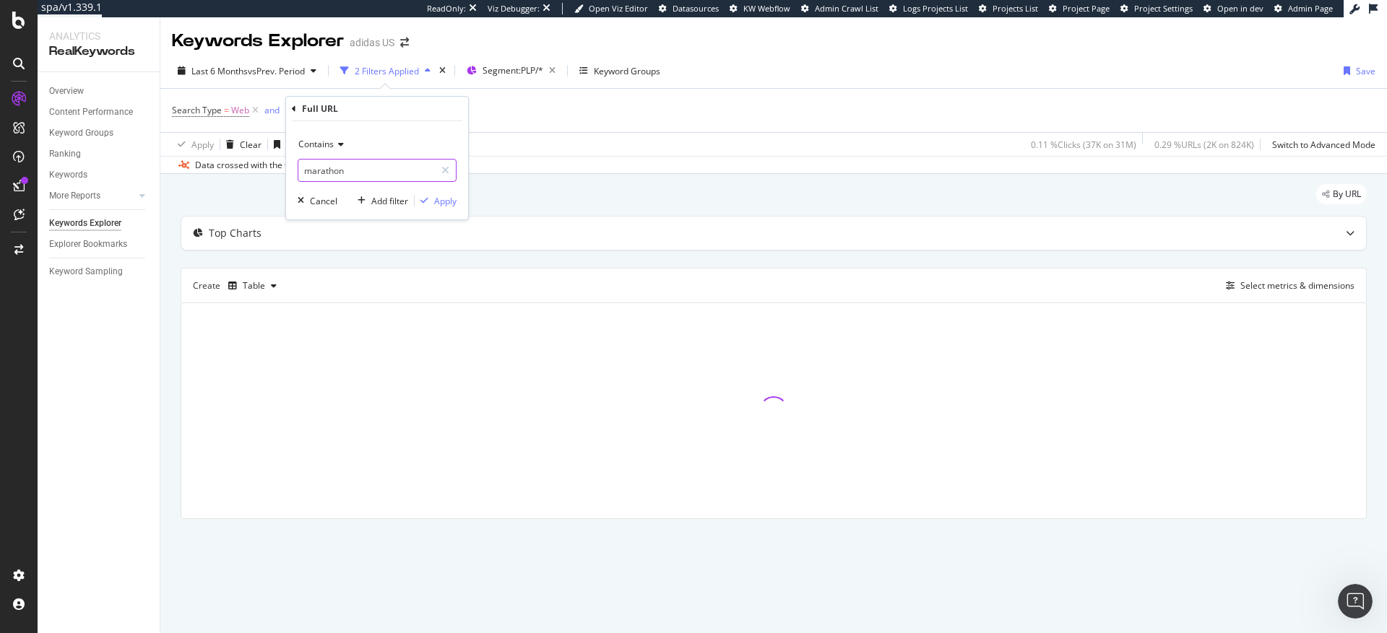
click at [363, 174] on input "marathon" at bounding box center [366, 170] width 137 height 23
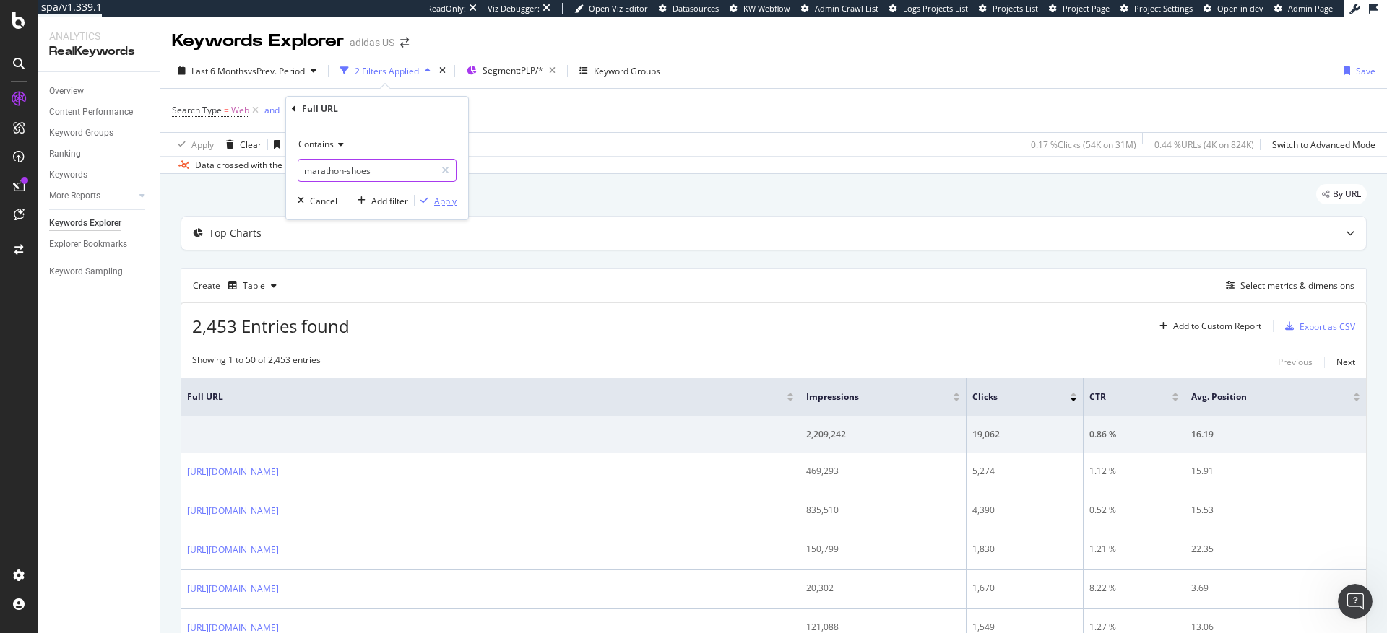
type input "marathon-shoes"
click at [448, 202] on div "Apply" at bounding box center [445, 201] width 22 height 12
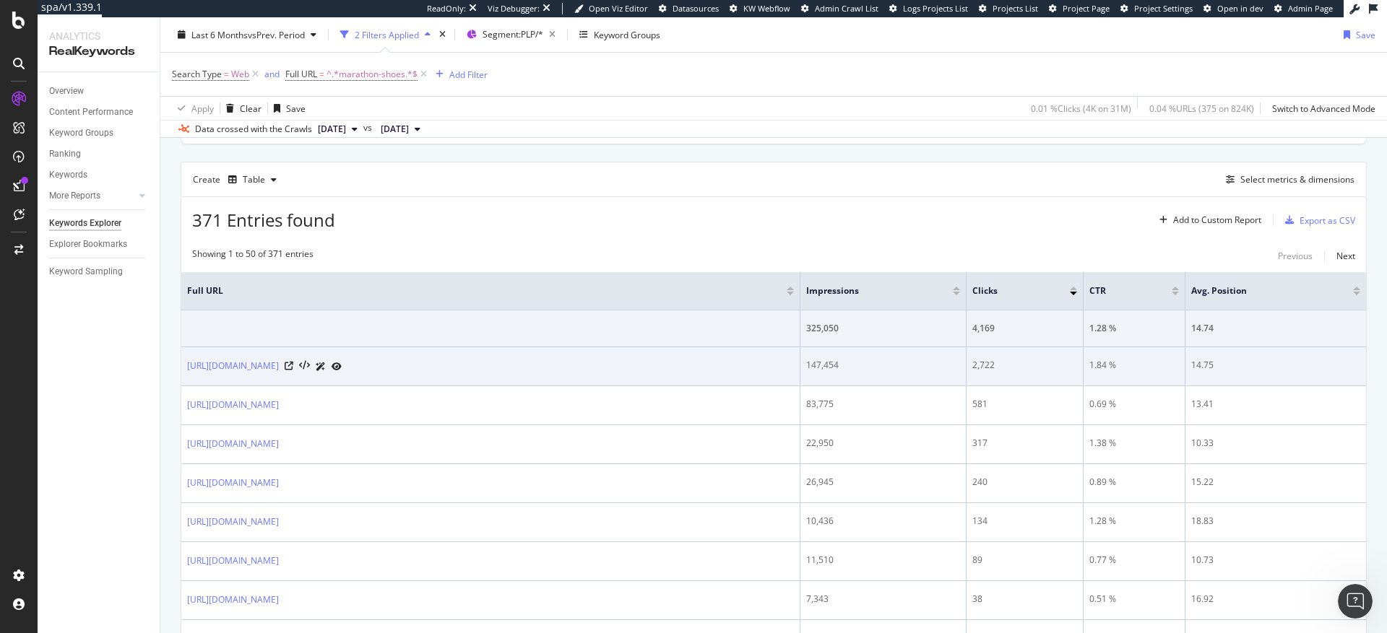
scroll to position [96, 0]
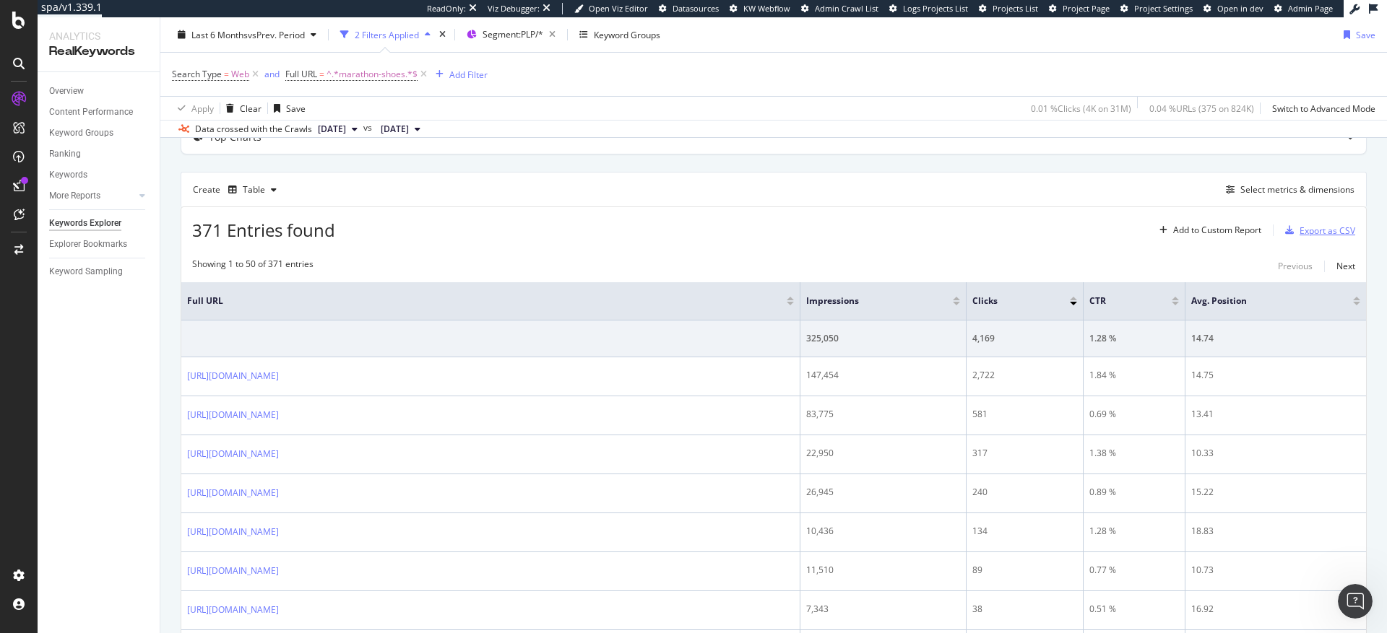
click at [1301, 230] on div "Export as CSV" at bounding box center [1328, 231] width 56 height 12
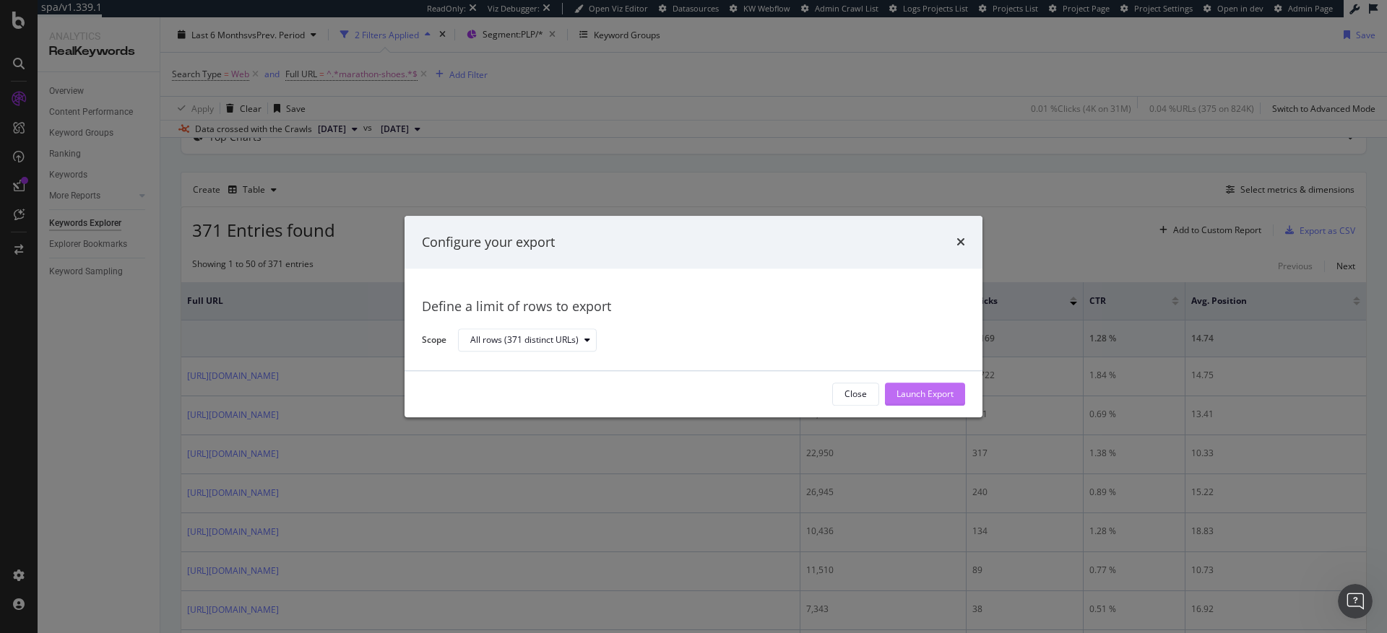
click at [930, 394] on div "Launch Export" at bounding box center [924, 395] width 57 height 12
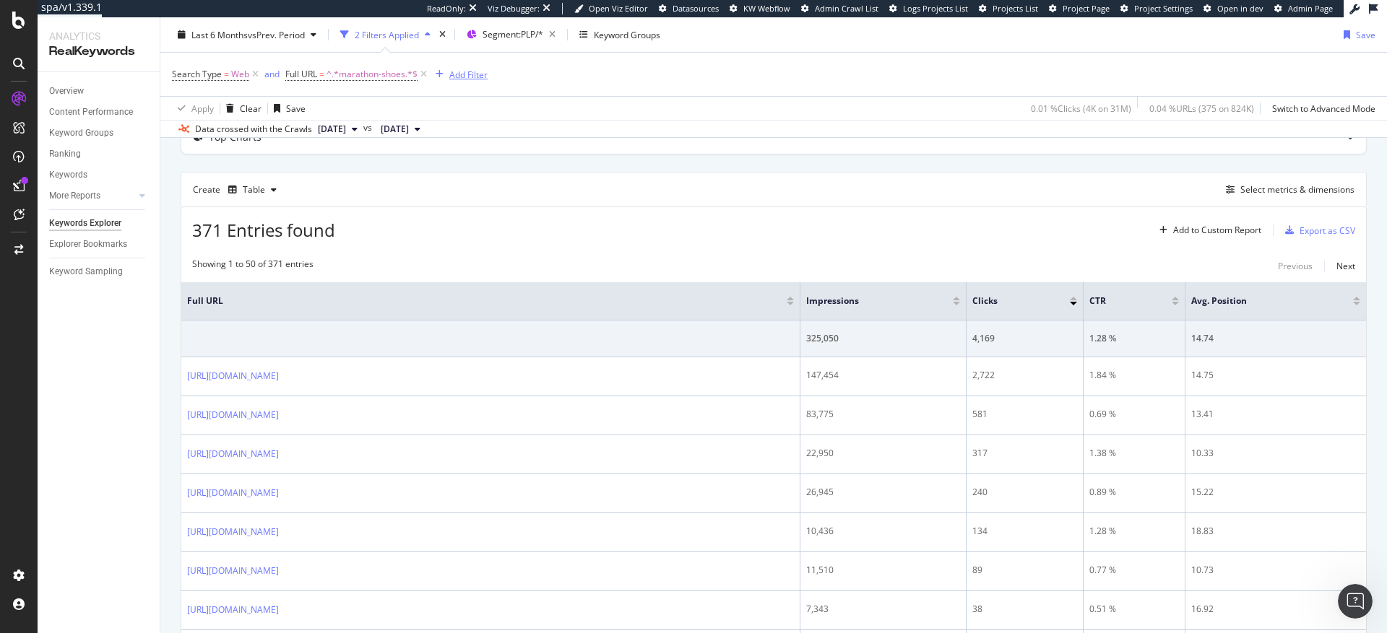
click at [461, 74] on div "Add Filter" at bounding box center [468, 74] width 38 height 12
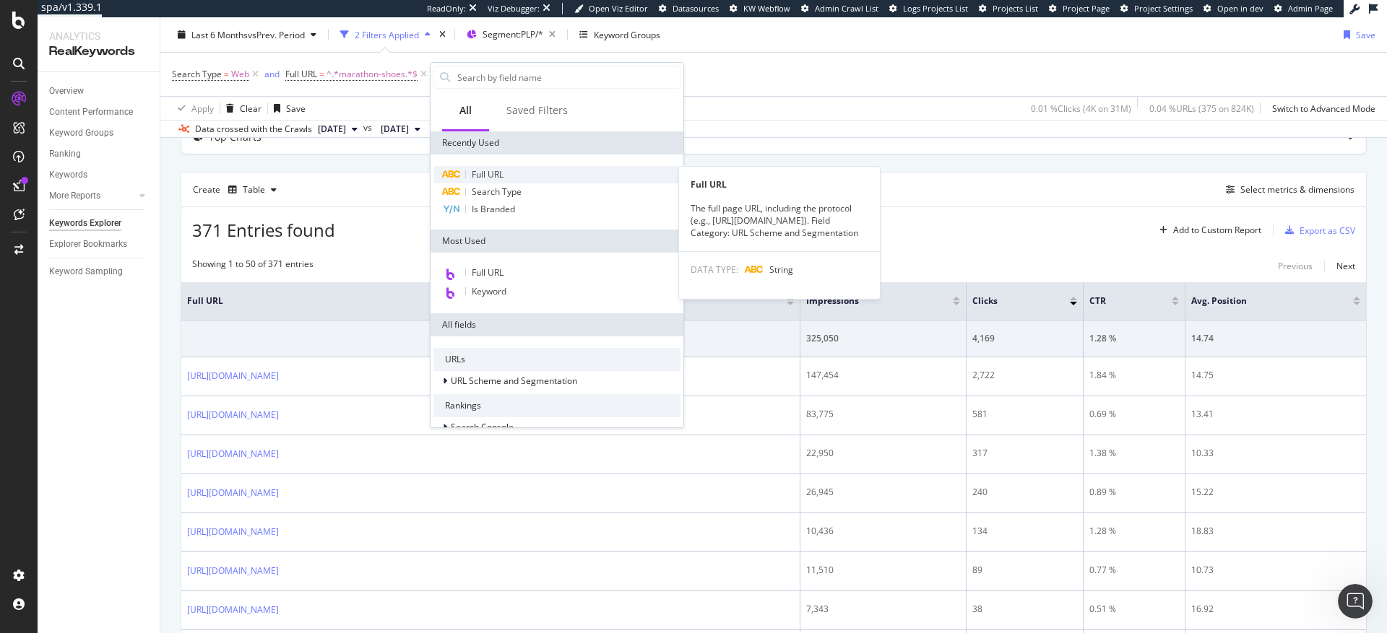
click at [506, 178] on div "Full URL" at bounding box center [556, 174] width 247 height 17
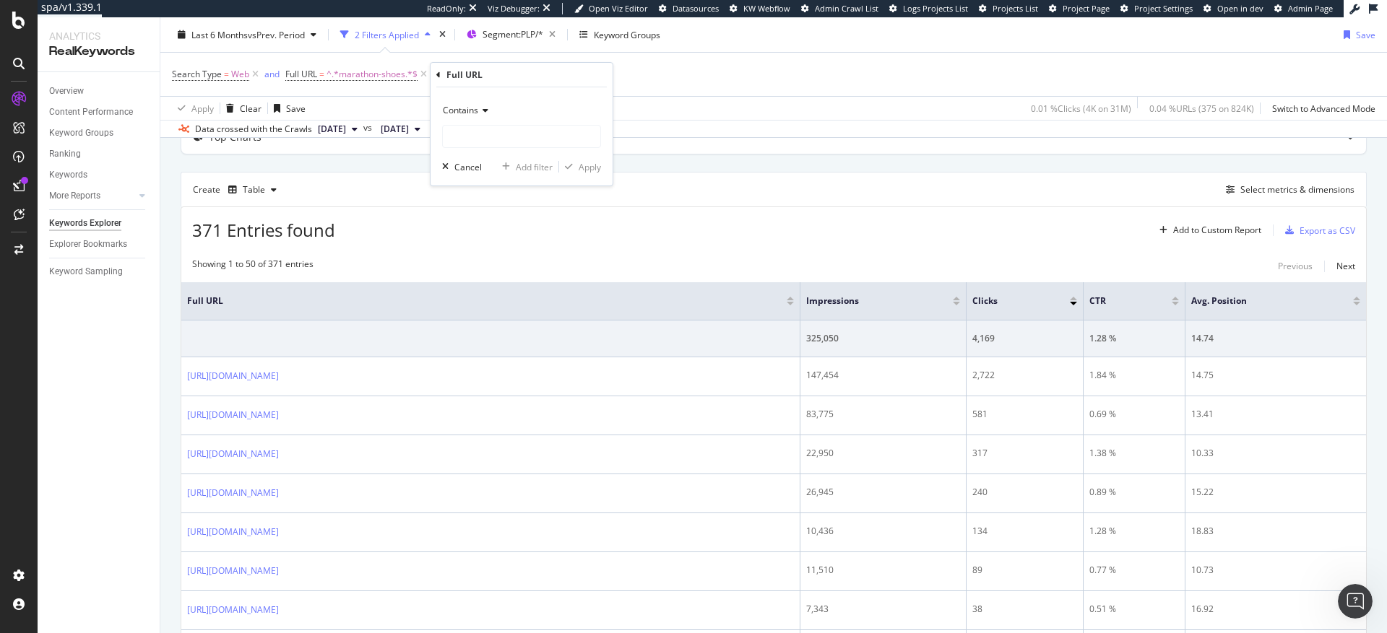
click at [472, 111] on span "Contains" at bounding box center [460, 110] width 35 height 12
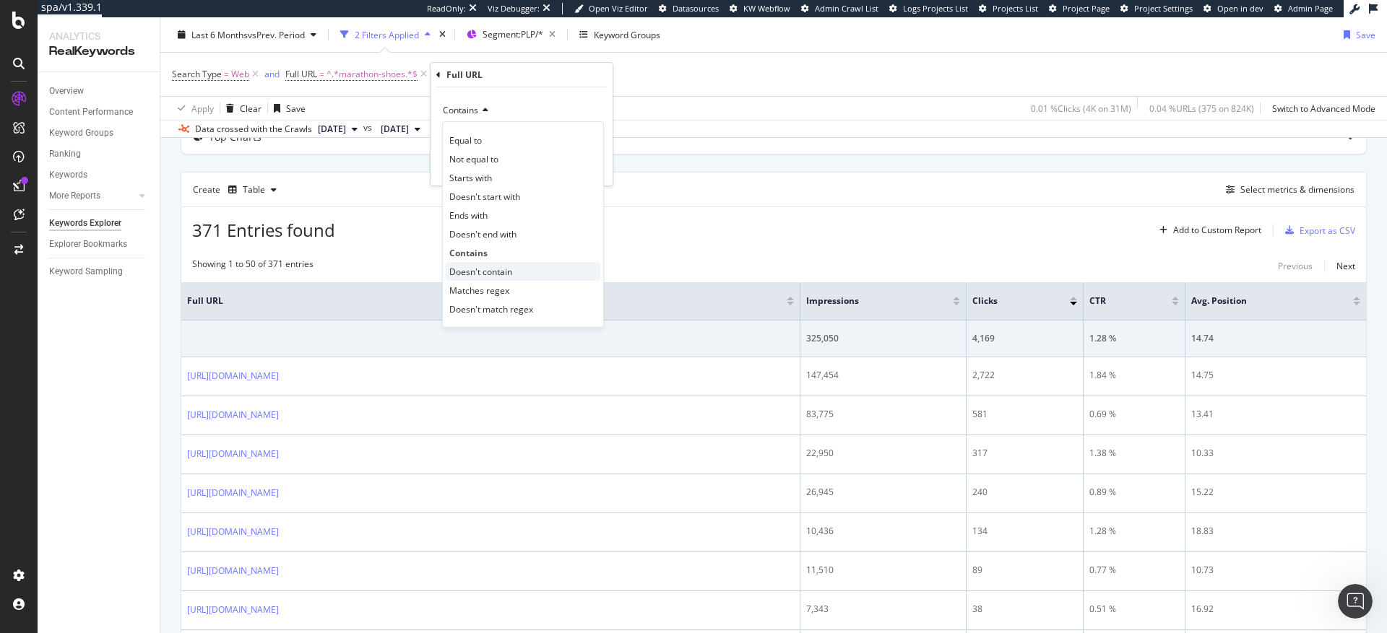
click at [496, 273] on span "Doesn't contain" at bounding box center [480, 272] width 63 height 12
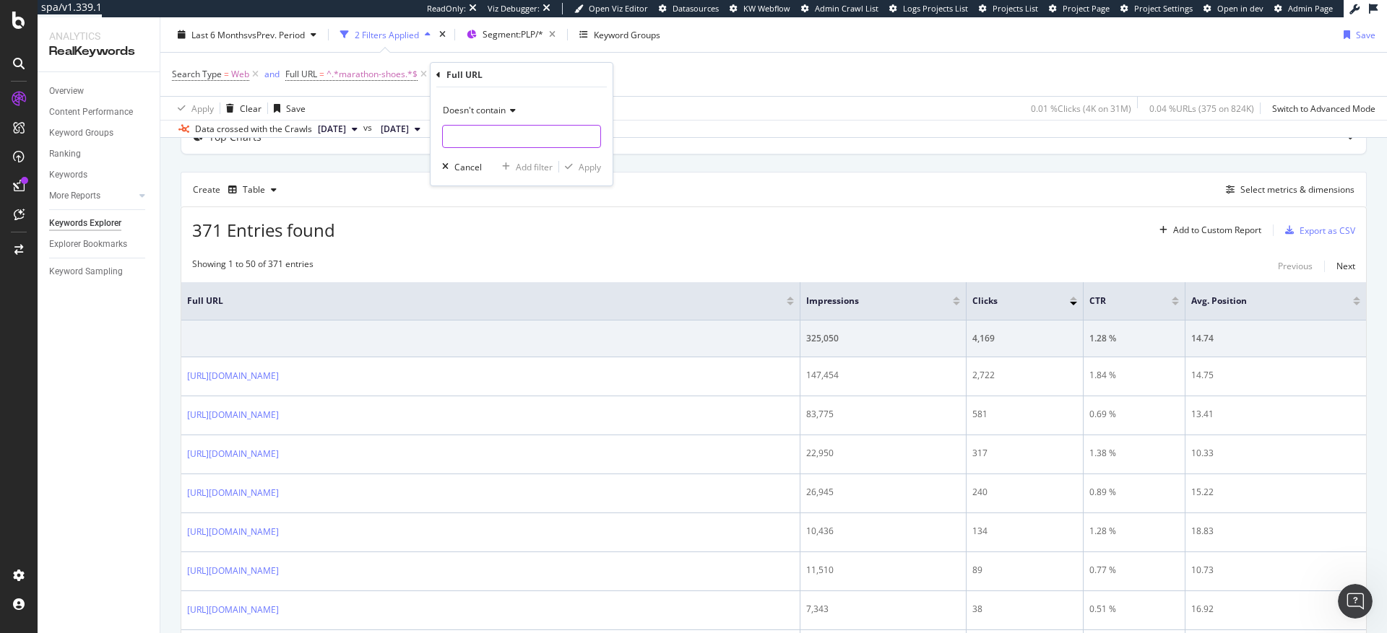
click at [487, 137] on input "text" at bounding box center [521, 136] width 157 height 23
type input "[GEOGRAPHIC_DATA]"
click at [596, 170] on div "Apply" at bounding box center [590, 167] width 22 height 12
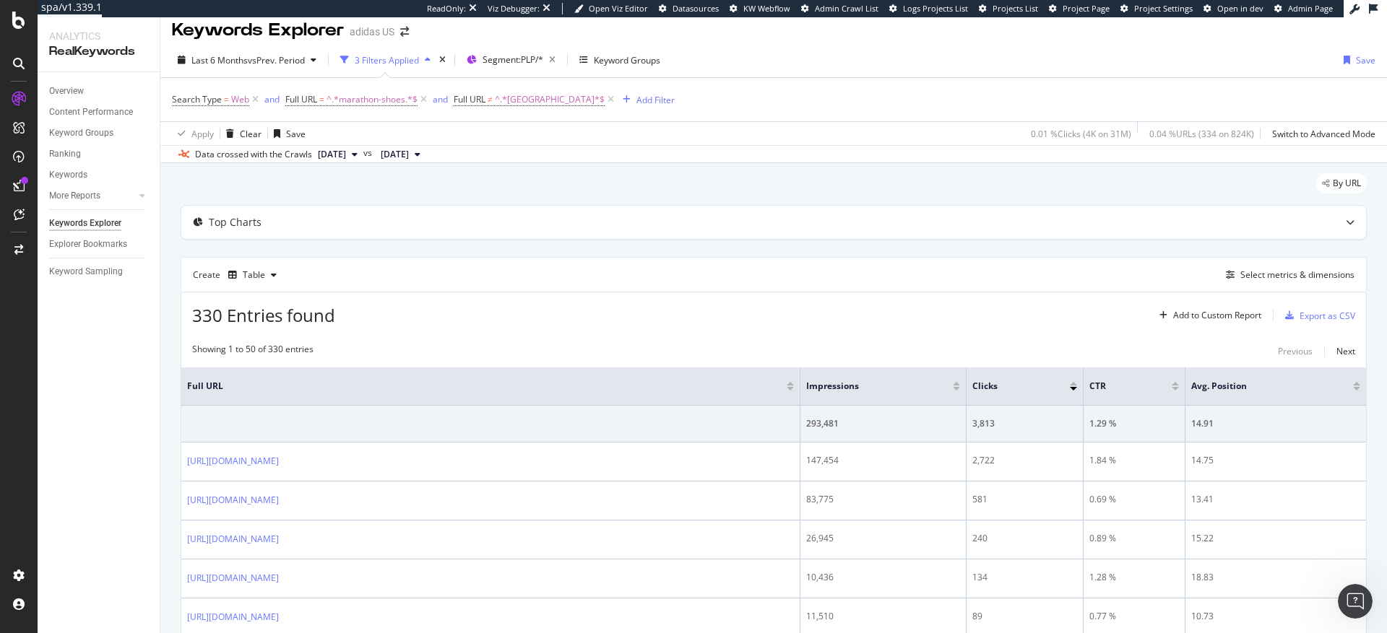
scroll to position [28, 0]
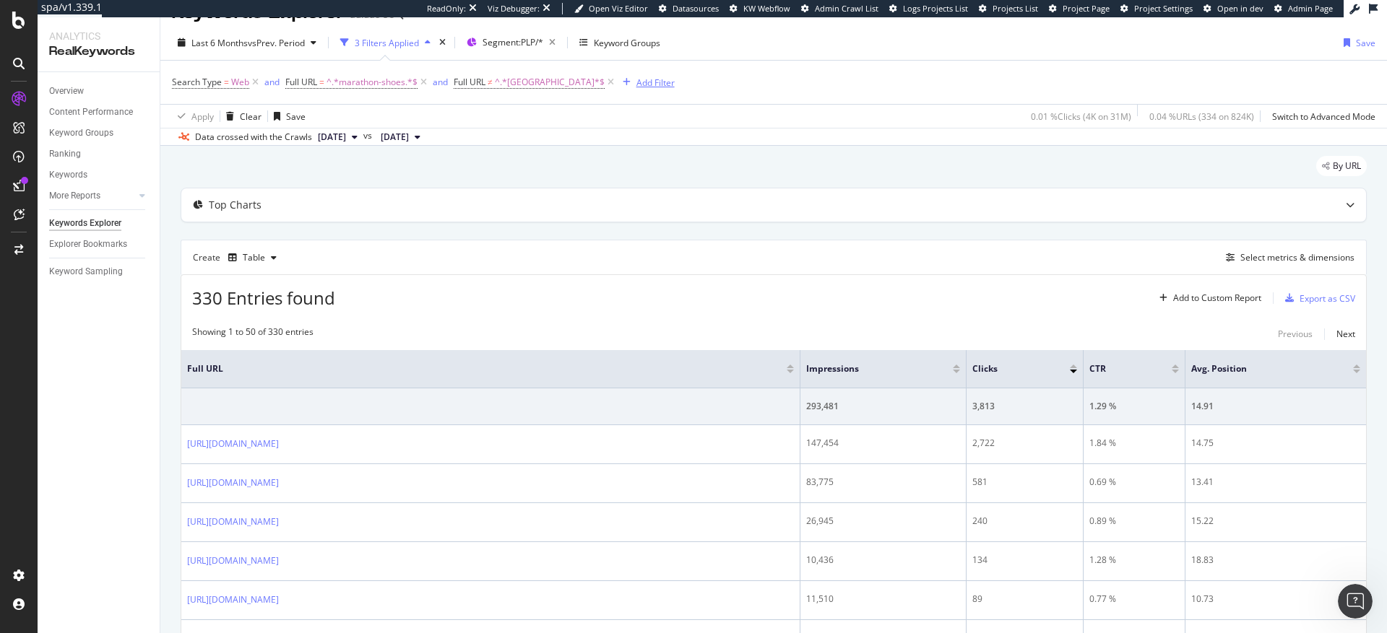
click at [636, 81] on div "Add Filter" at bounding box center [655, 83] width 38 height 12
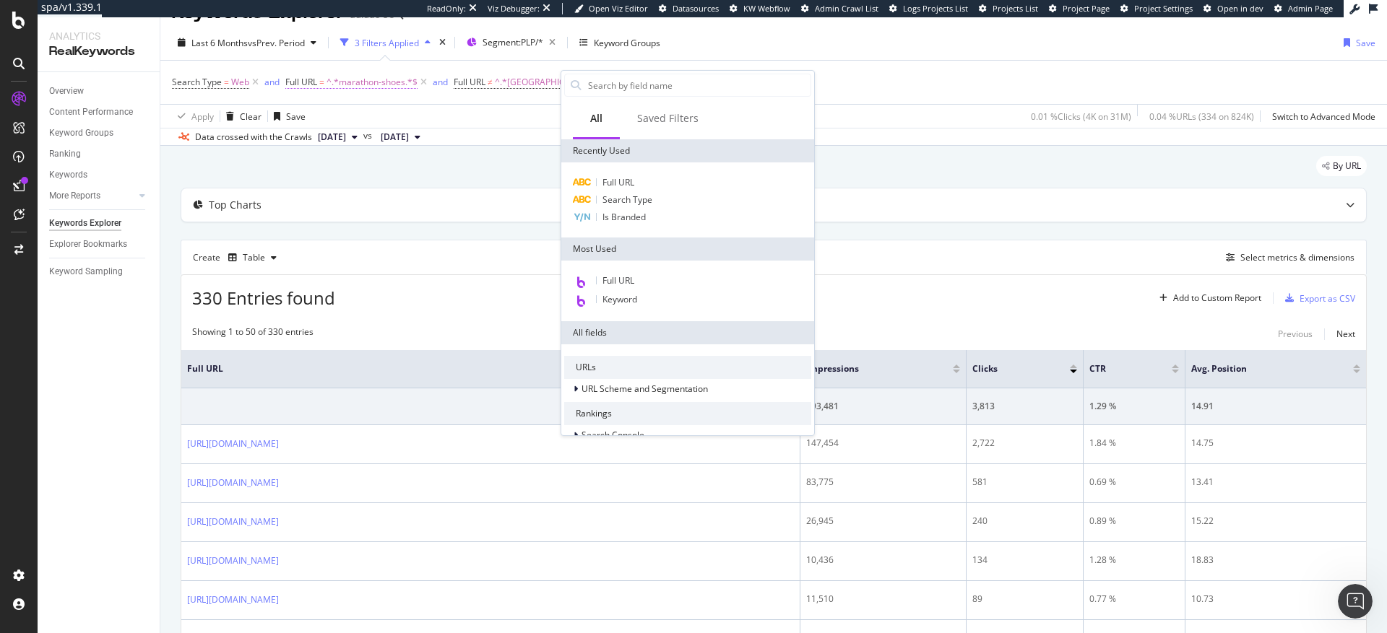
click at [376, 87] on span "^.*marathon-shoes.*$" at bounding box center [372, 82] width 91 height 20
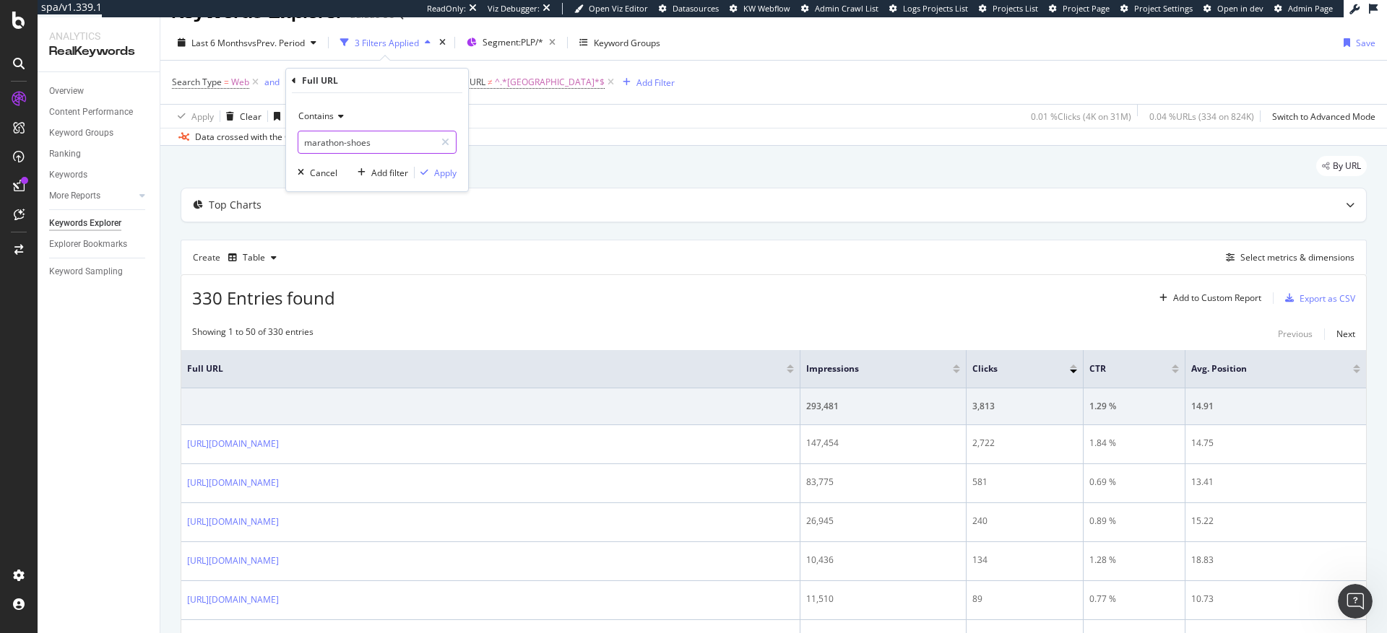
click at [306, 147] on input "marathon-shoes" at bounding box center [366, 142] width 137 height 23
click at [306, 143] on input "marathon-shoes" at bounding box center [366, 142] width 137 height 23
drag, startPoint x: 407, startPoint y: 144, endPoint x: 379, endPoint y: 144, distance: 28.2
click at [379, 144] on input "running-marathon-shoes" at bounding box center [366, 142] width 137 height 23
type input "running-marathon"
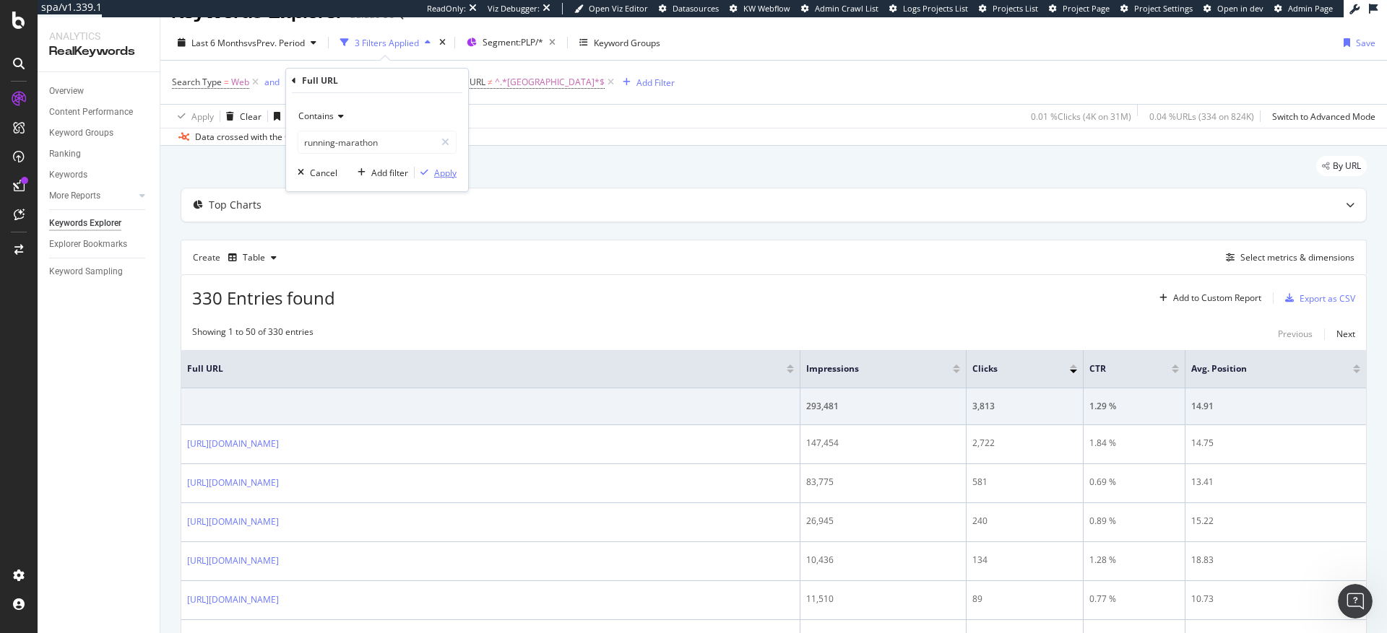
click at [443, 176] on div "Apply" at bounding box center [445, 173] width 22 height 12
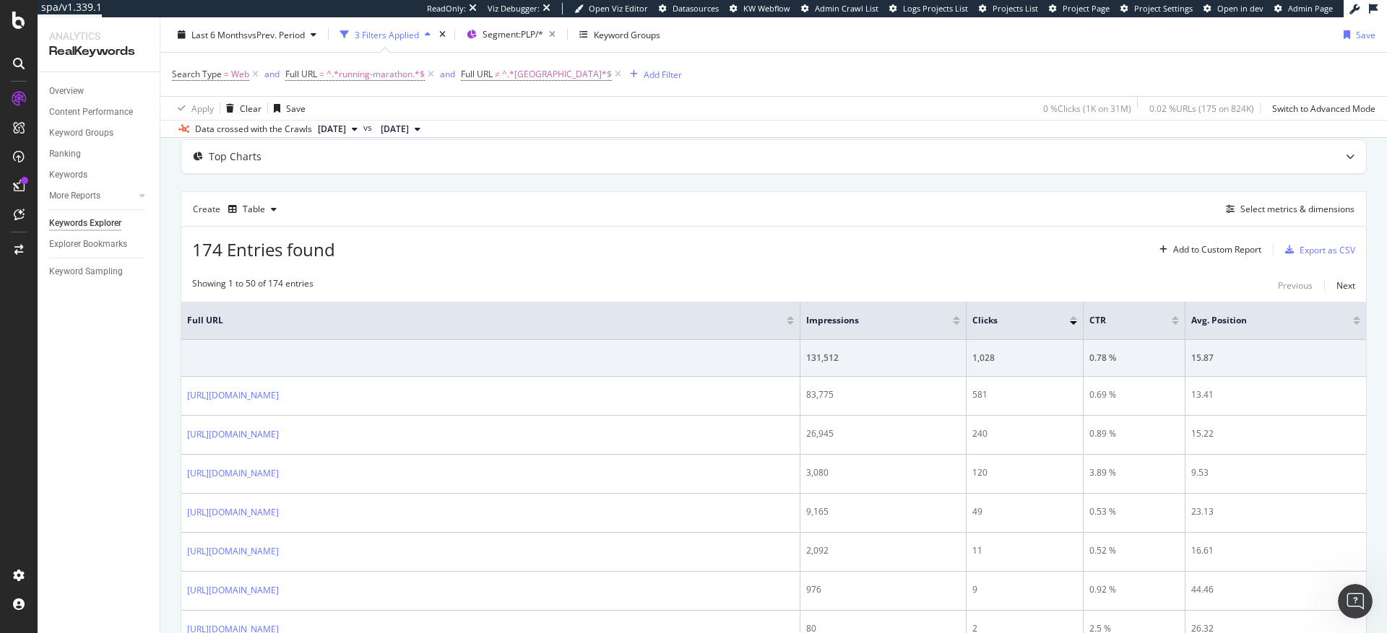
scroll to position [93, 0]
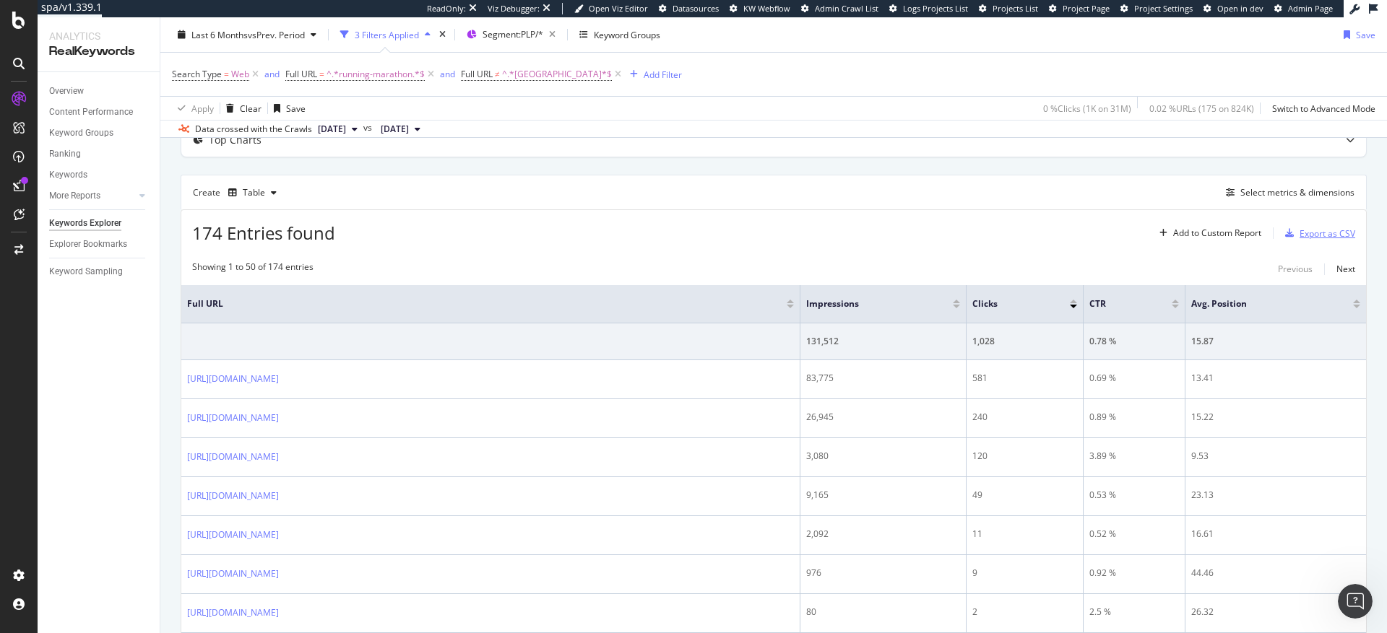
click at [1311, 233] on div "Export as CSV" at bounding box center [1328, 234] width 56 height 12
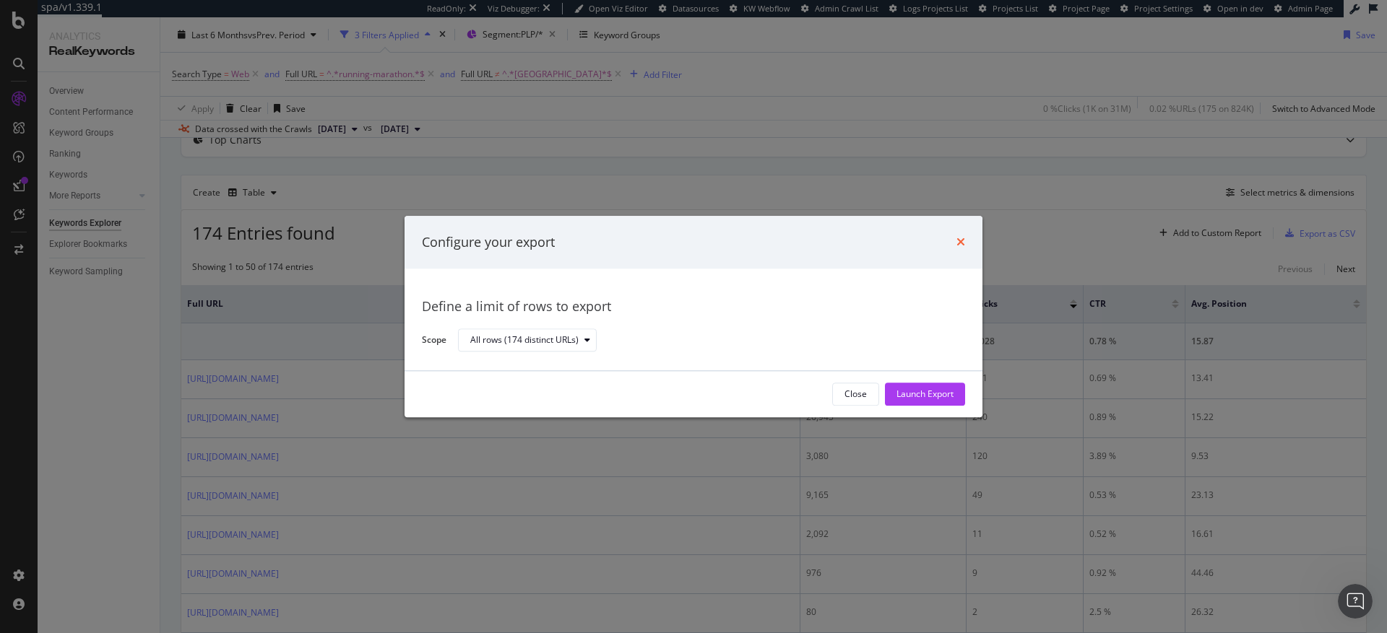
click at [960, 243] on icon "times" at bounding box center [960, 243] width 9 height 12
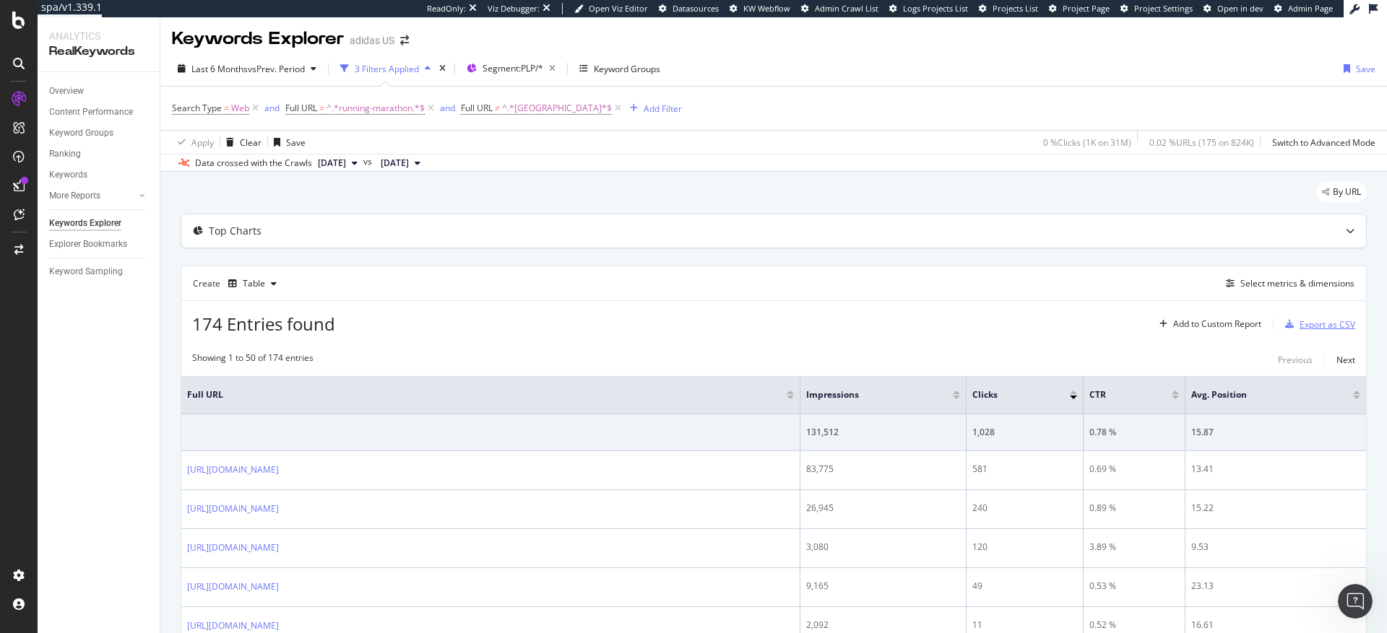
scroll to position [0, 0]
click at [77, 88] on div "Overview" at bounding box center [66, 91] width 35 height 15
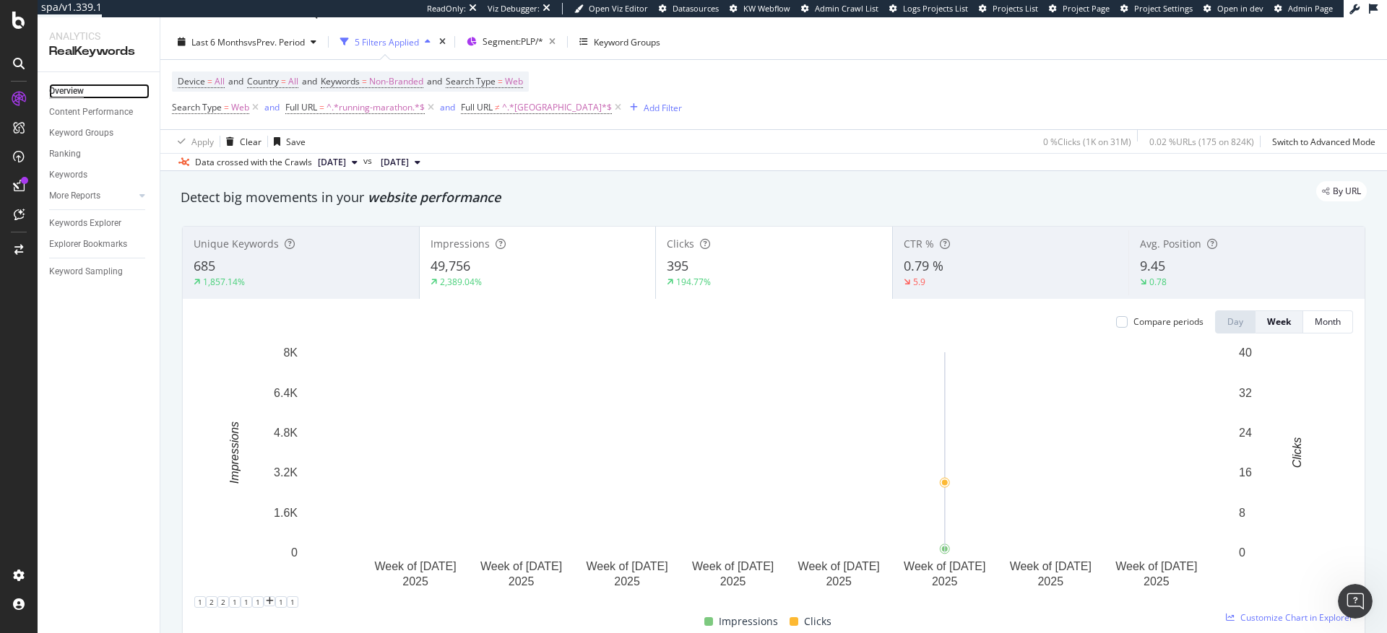
scroll to position [27, 0]
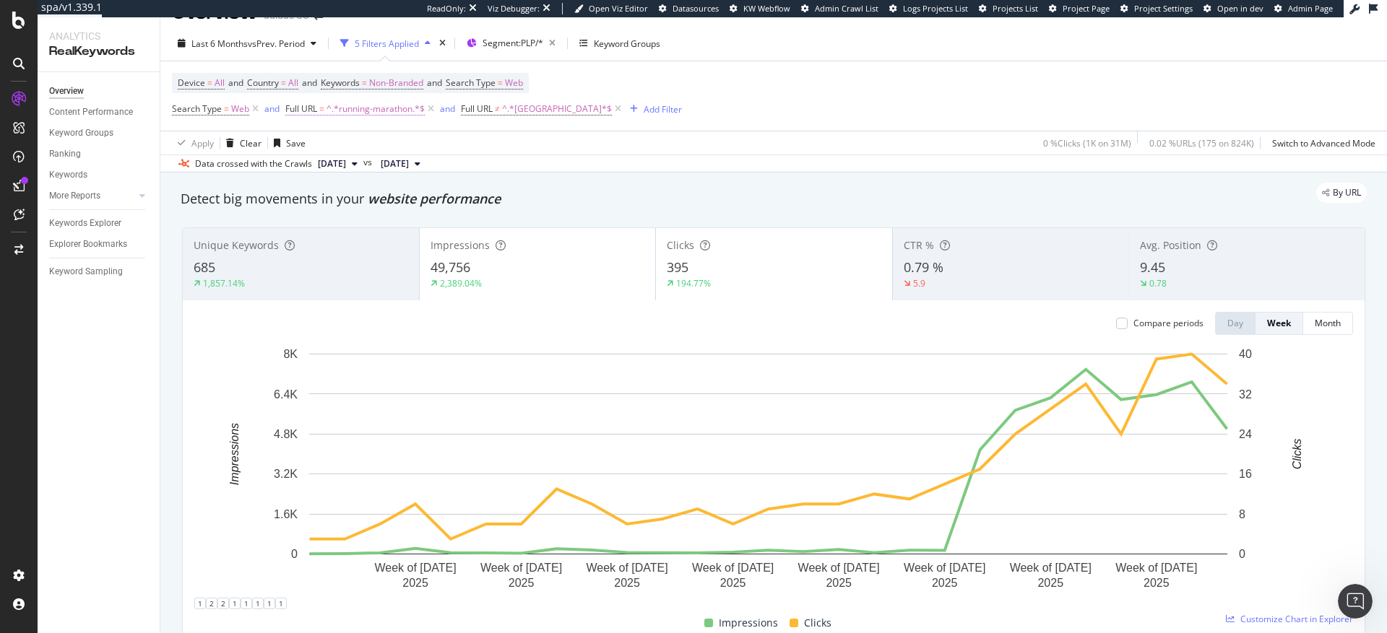
click at [372, 108] on span "^.*running-marathon.*$" at bounding box center [376, 109] width 98 height 20
click at [340, 170] on input "running-marathon" at bounding box center [366, 168] width 137 height 23
type input "marathon"
click at [441, 200] on div "Apply" at bounding box center [445, 200] width 22 height 12
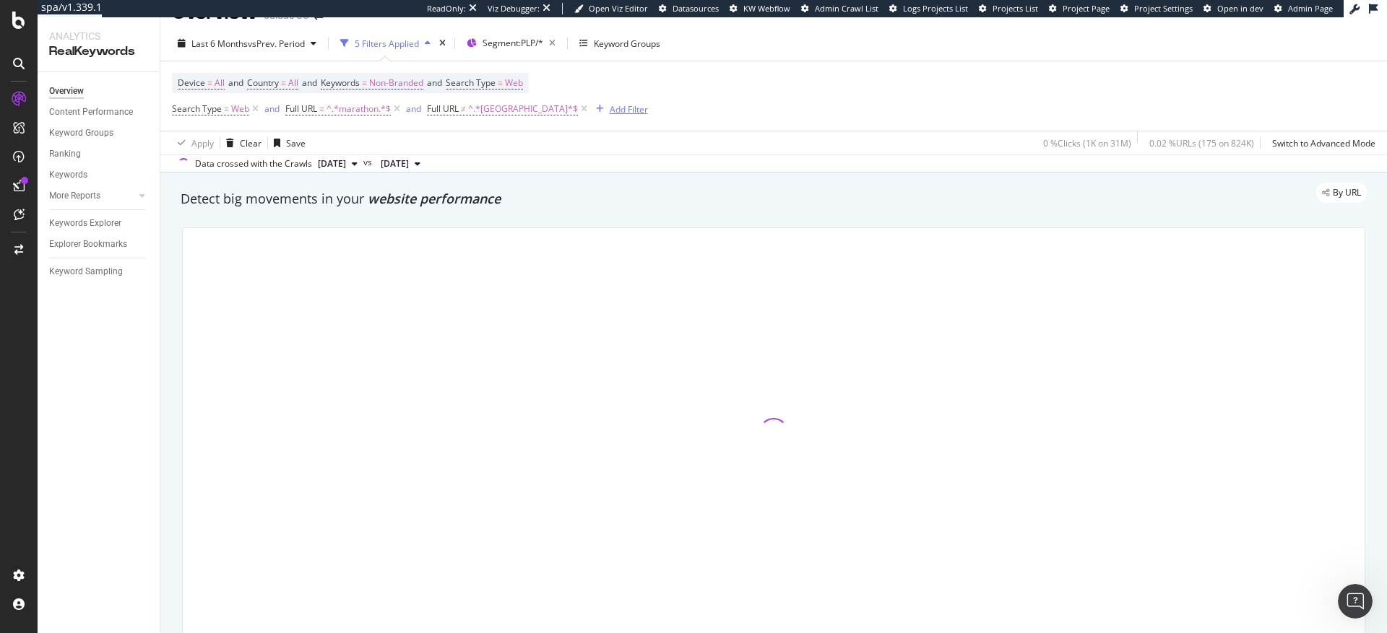
click at [610, 111] on div "Add Filter" at bounding box center [629, 109] width 38 height 12
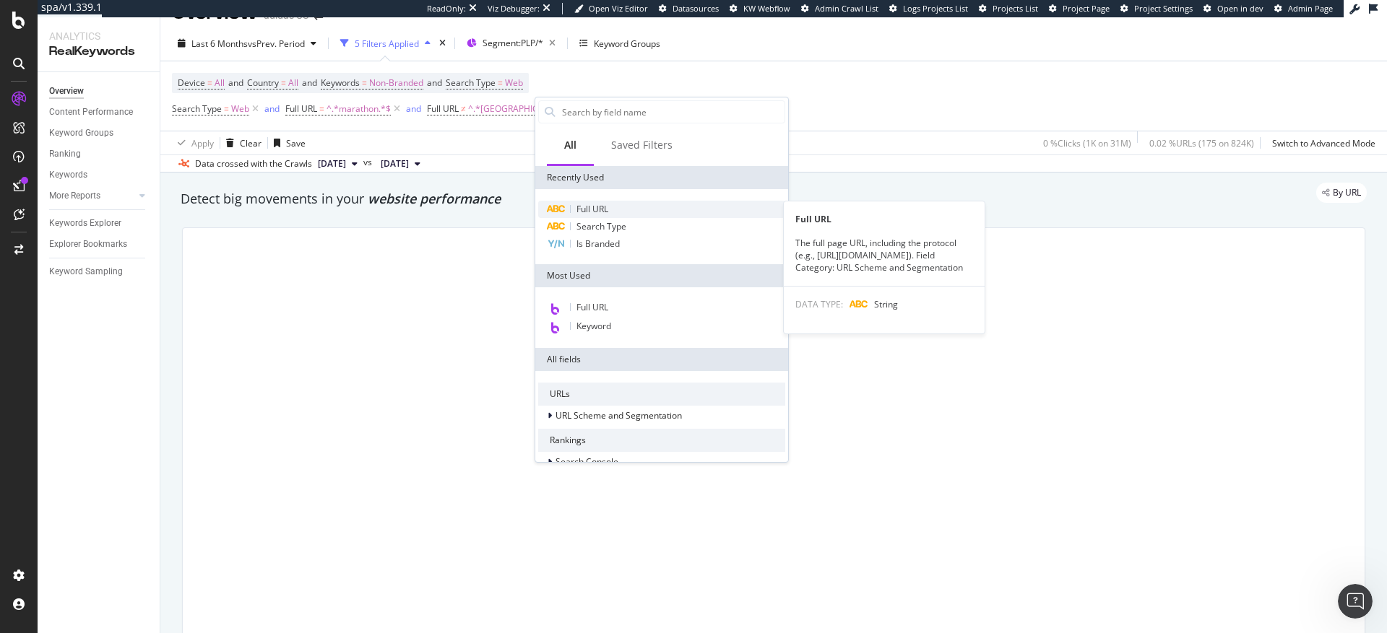
click at [608, 205] on span "Full URL" at bounding box center [592, 209] width 32 height 12
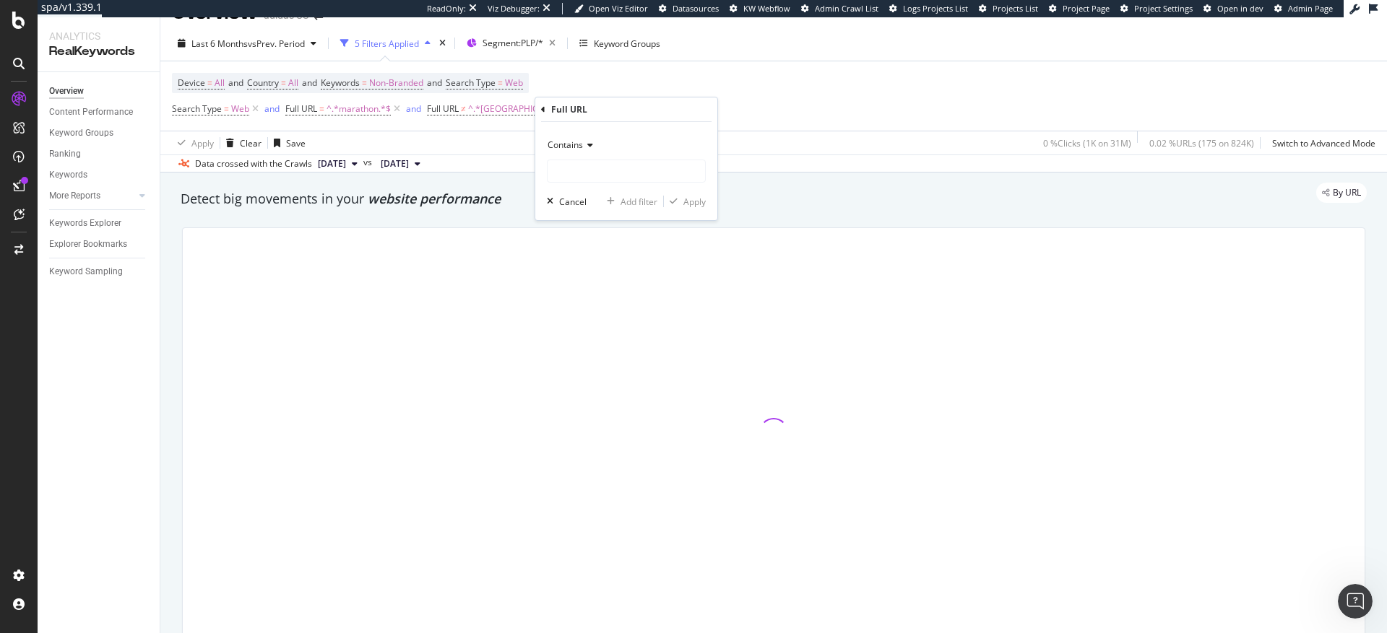
click at [572, 144] on span "Contains" at bounding box center [565, 145] width 35 height 12
click at [579, 145] on span "Contains" at bounding box center [565, 145] width 35 height 12
click at [592, 306] on span "Doesn't contain" at bounding box center [585, 306] width 63 height 12
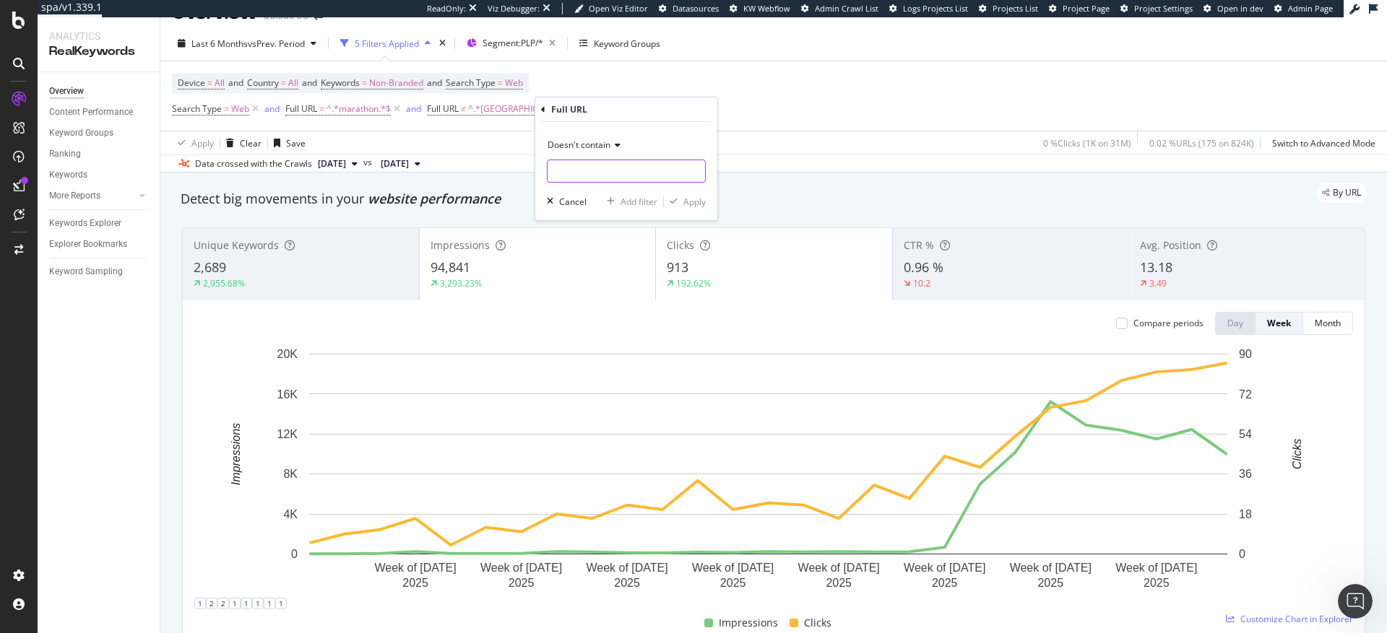
click at [576, 173] on input "text" at bounding box center [626, 171] width 157 height 23
type input "running-marathon"
click at [698, 201] on div "Apply" at bounding box center [694, 202] width 22 height 12
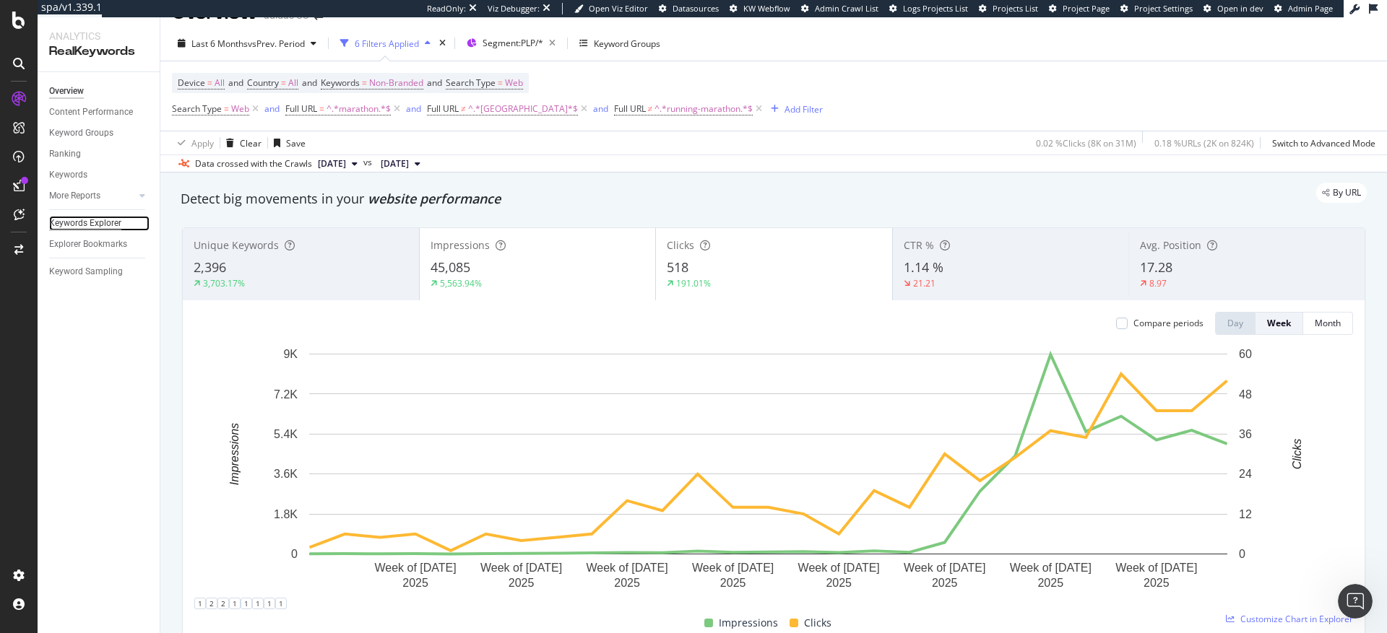
click at [103, 221] on div "Keywords Explorer" at bounding box center [85, 223] width 72 height 15
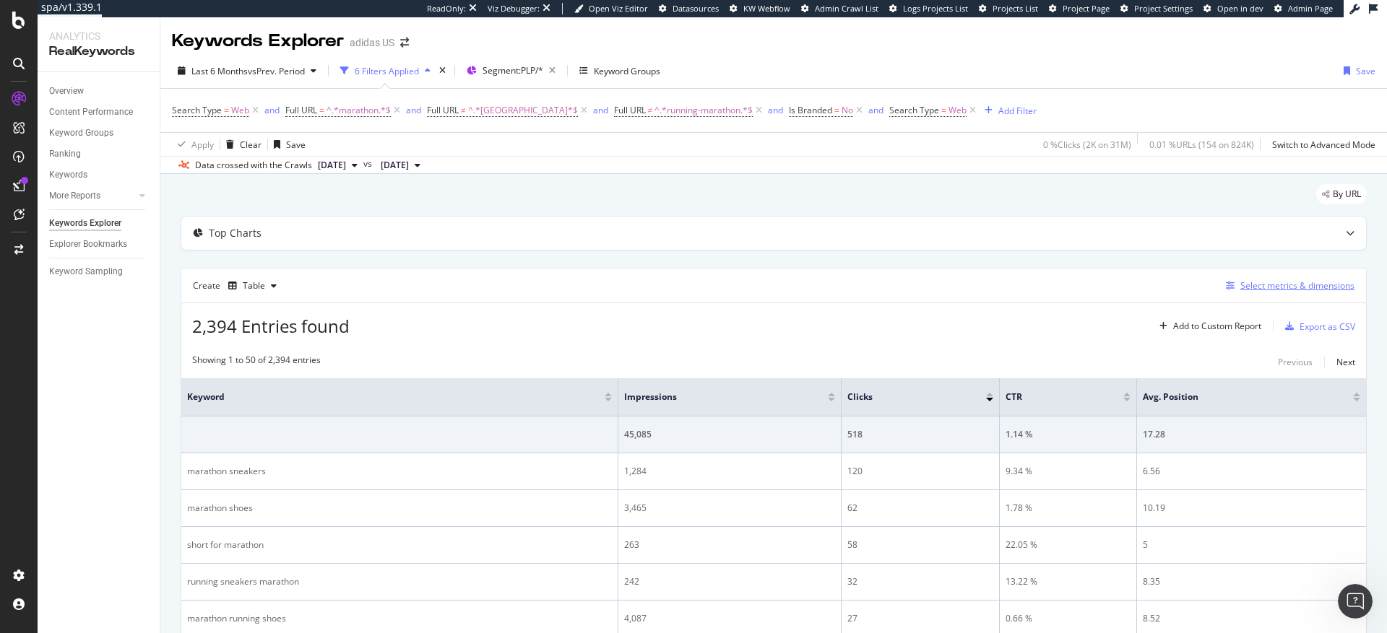
click at [1273, 285] on div "Select metrics & dimensions" at bounding box center [1297, 286] width 114 height 12
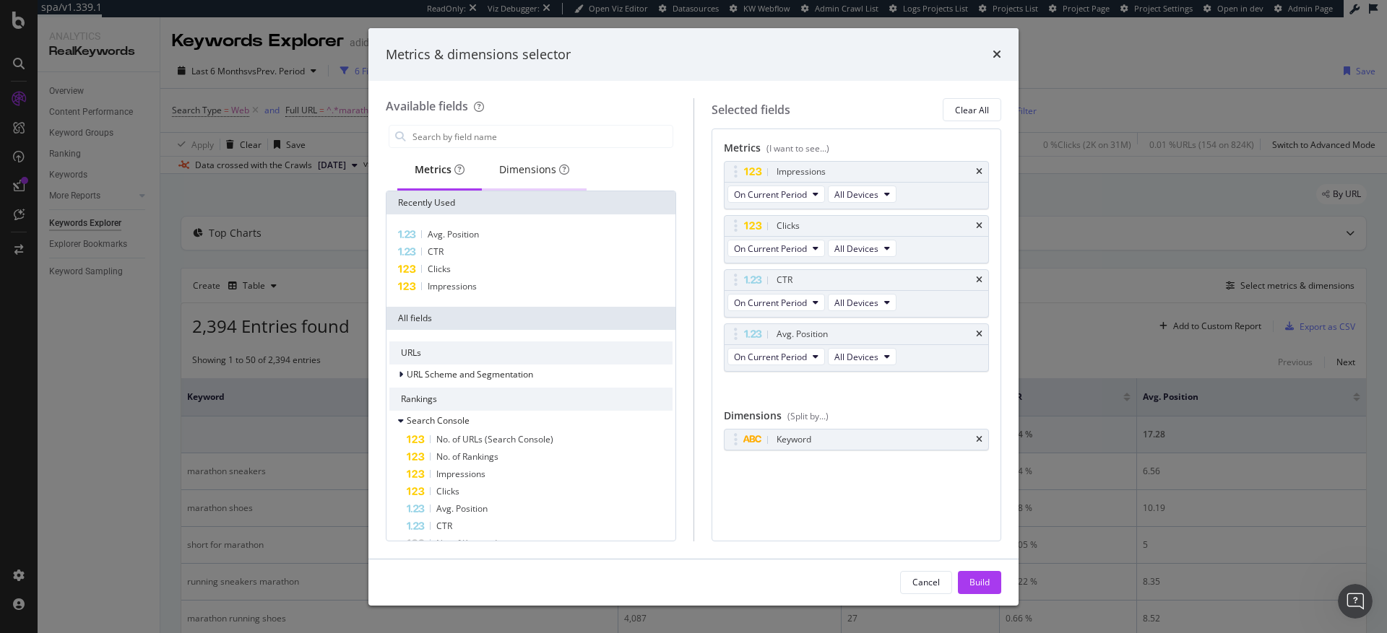
click at [514, 167] on div "Dimensions" at bounding box center [534, 170] width 70 height 14
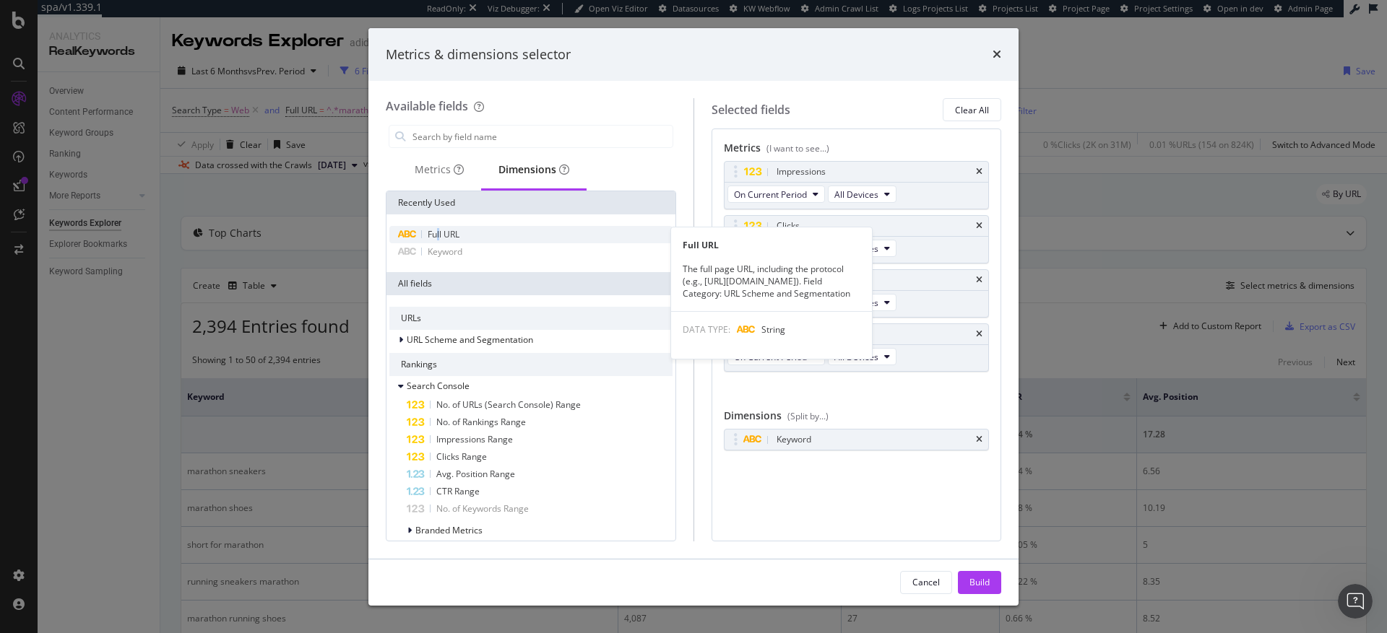
click at [439, 233] on span "Full URL" at bounding box center [444, 234] width 32 height 12
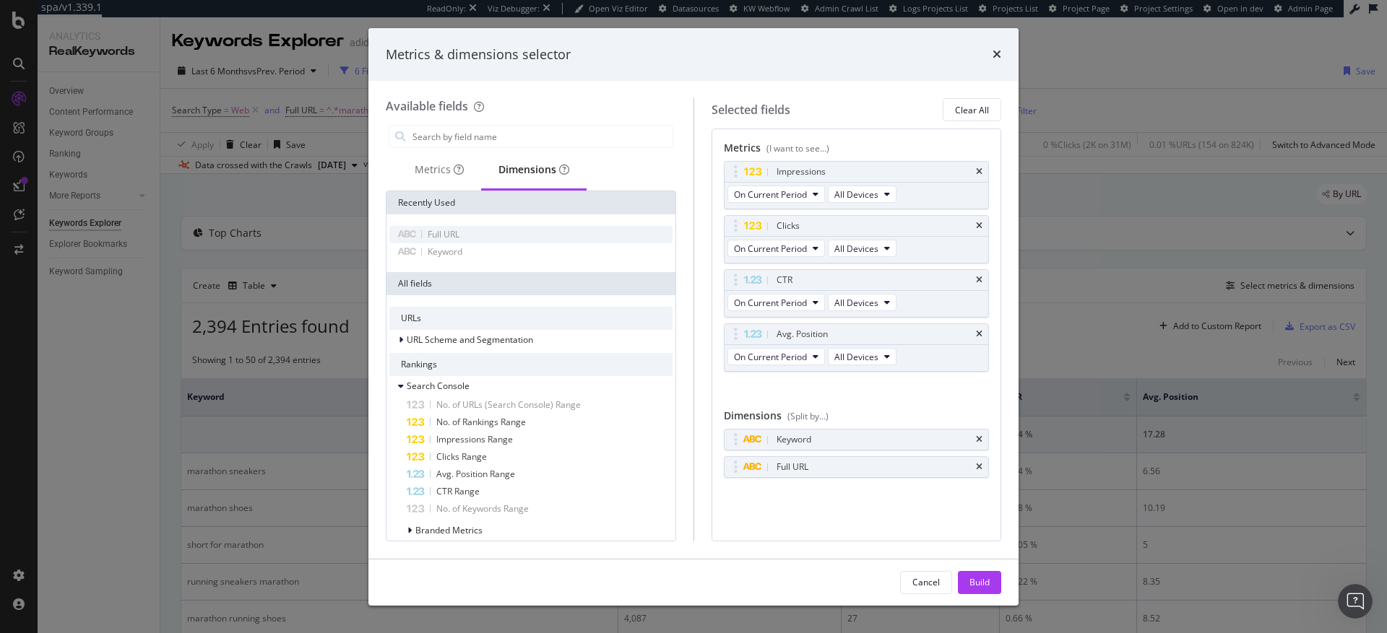
click at [439, 233] on span "Full URL" at bounding box center [444, 234] width 32 height 12
click at [980, 441] on icon "times" at bounding box center [979, 440] width 7 height 9
click at [986, 586] on div "Build" at bounding box center [979, 582] width 20 height 12
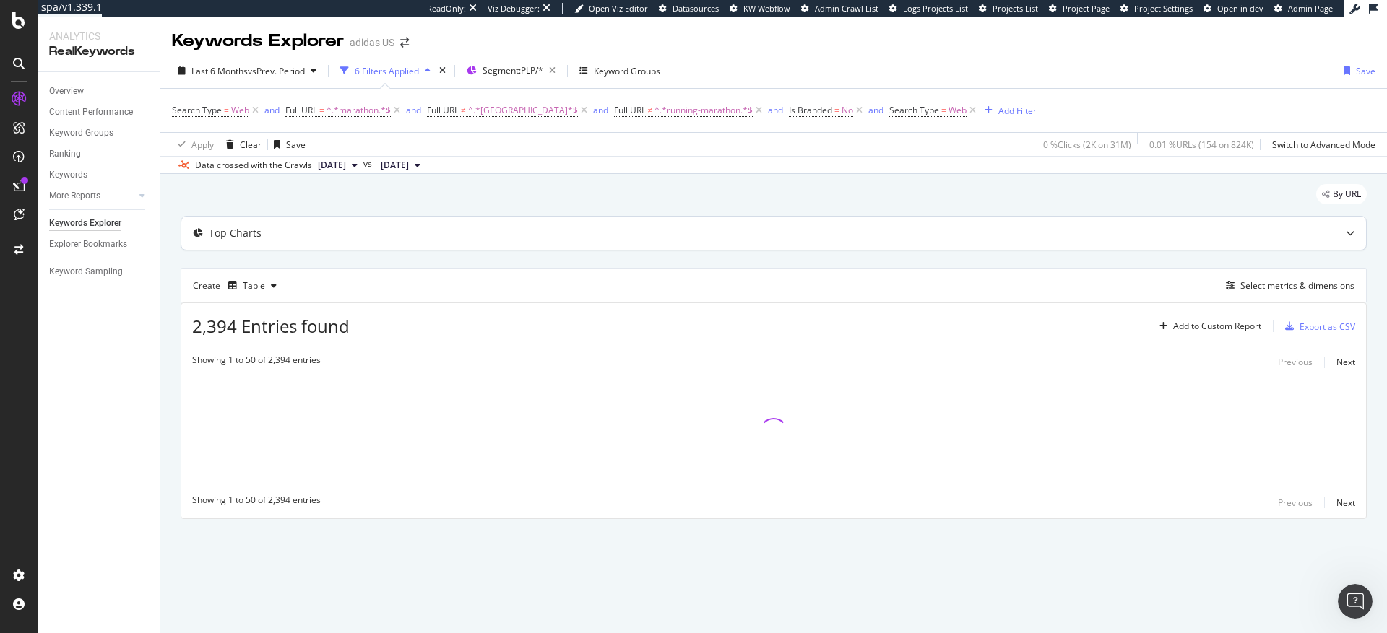
click at [348, 242] on div "Top Charts" at bounding box center [773, 233] width 1185 height 33
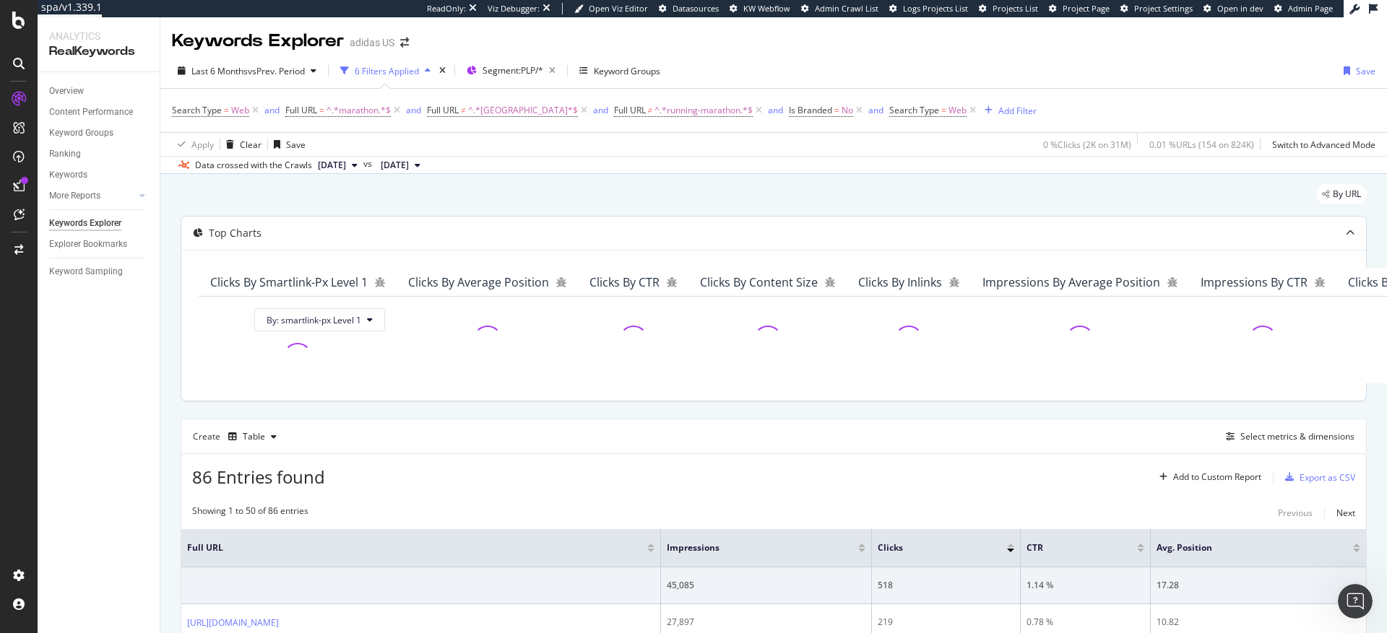
click at [370, 233] on div "Top Charts" at bounding box center [745, 233] width 1128 height 14
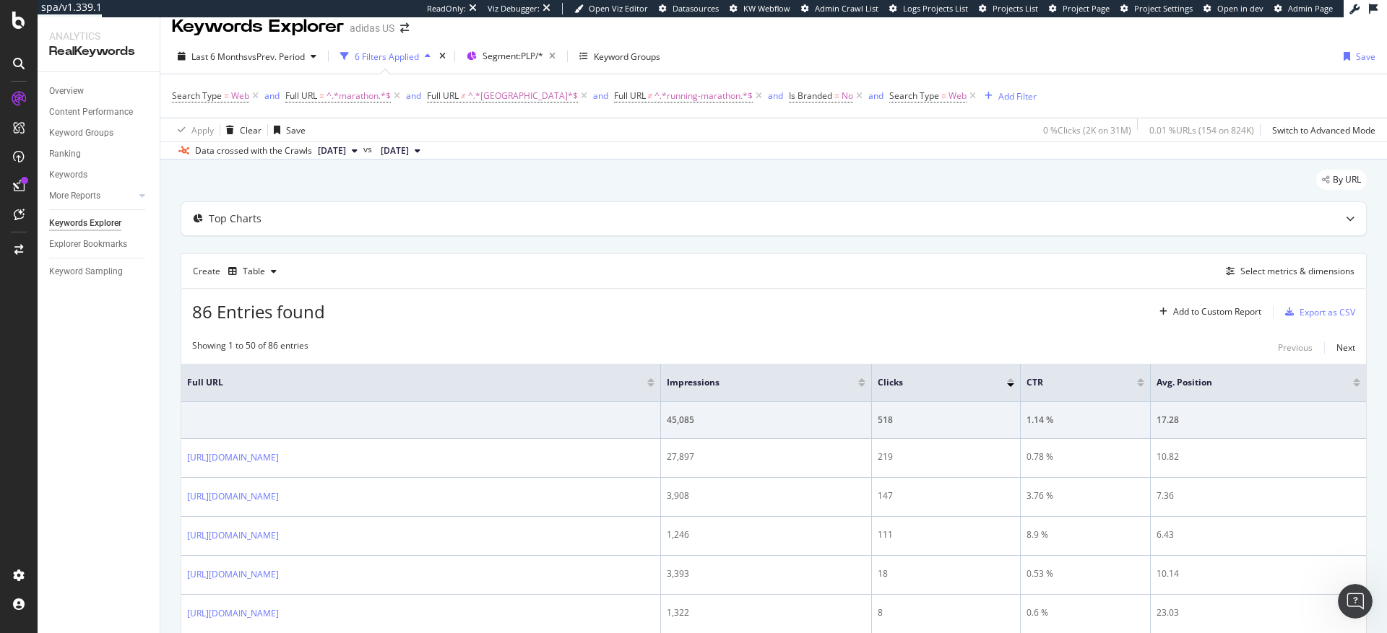
scroll to position [14, 0]
click at [361, 95] on span "^.*marathon.*$" at bounding box center [359, 97] width 64 height 20
click at [349, 156] on input "marathon" at bounding box center [366, 156] width 137 height 23
type input "sports_bras"
click at [440, 189] on div "Apply" at bounding box center [445, 187] width 22 height 12
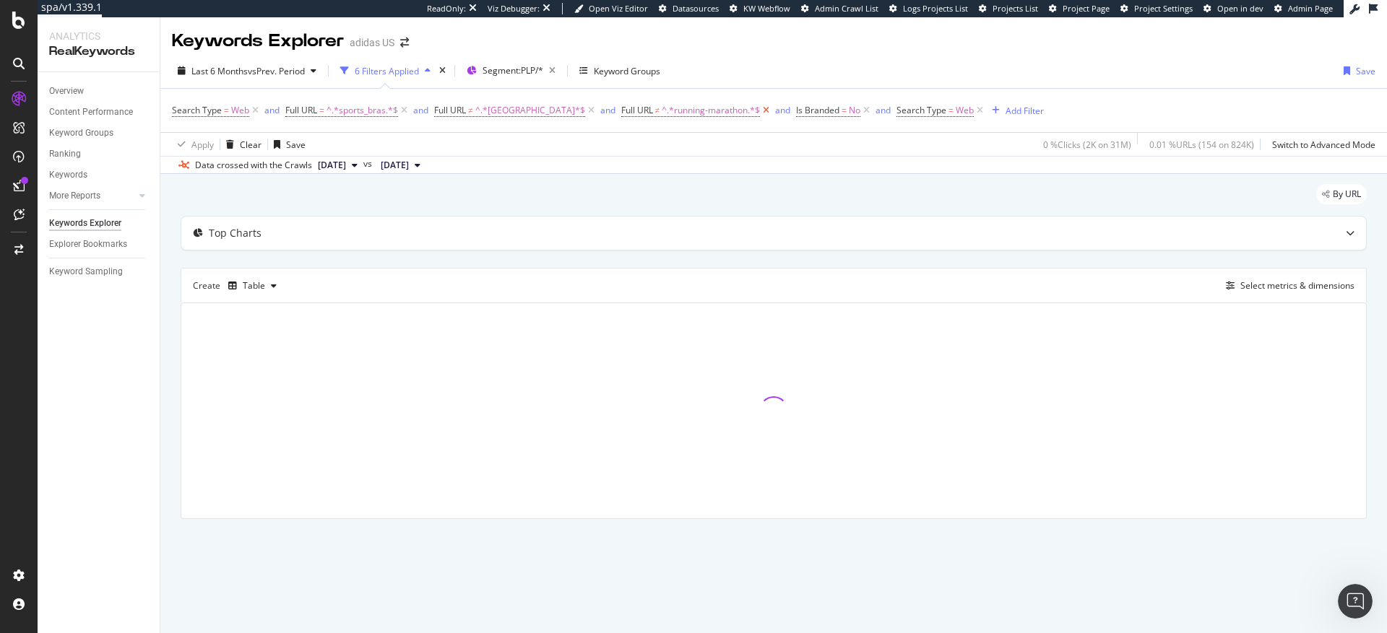
click at [760, 108] on icon at bounding box center [766, 110] width 12 height 14
click at [585, 109] on icon at bounding box center [591, 110] width 12 height 14
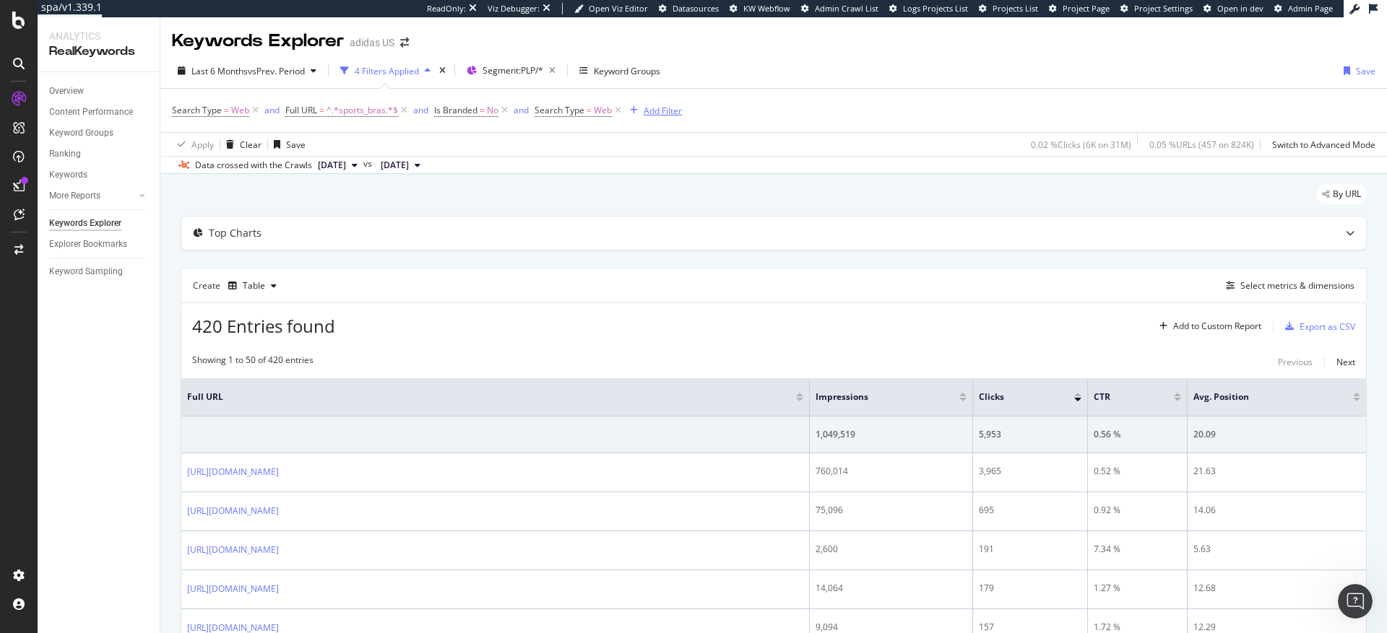
click at [670, 110] on div "Add Filter" at bounding box center [663, 111] width 38 height 12
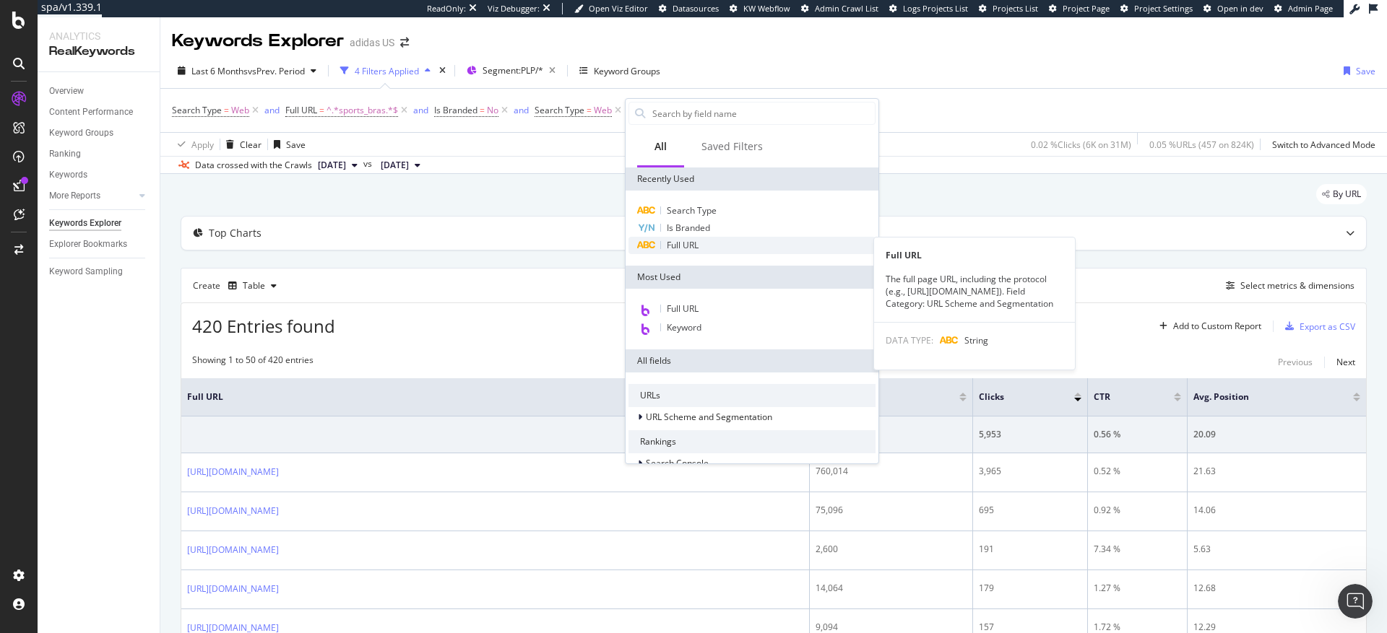
click at [696, 245] on span "Full URL" at bounding box center [683, 245] width 32 height 12
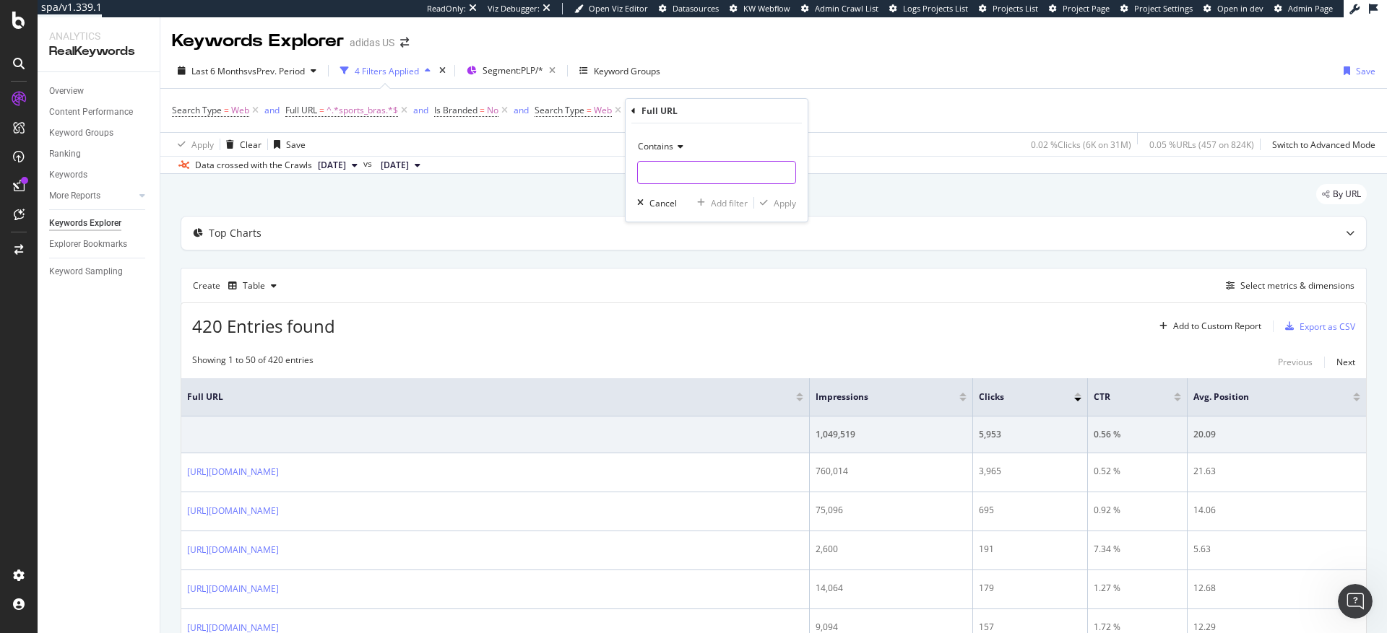
click at [671, 171] on input "text" at bounding box center [716, 172] width 157 height 23
type input "women-"
click at [786, 204] on div "Apply" at bounding box center [785, 203] width 22 height 12
click at [724, 111] on span "^.*women-.*$" at bounding box center [717, 110] width 57 height 20
click at [676, 142] on span "Contains" at bounding box center [679, 144] width 35 height 12
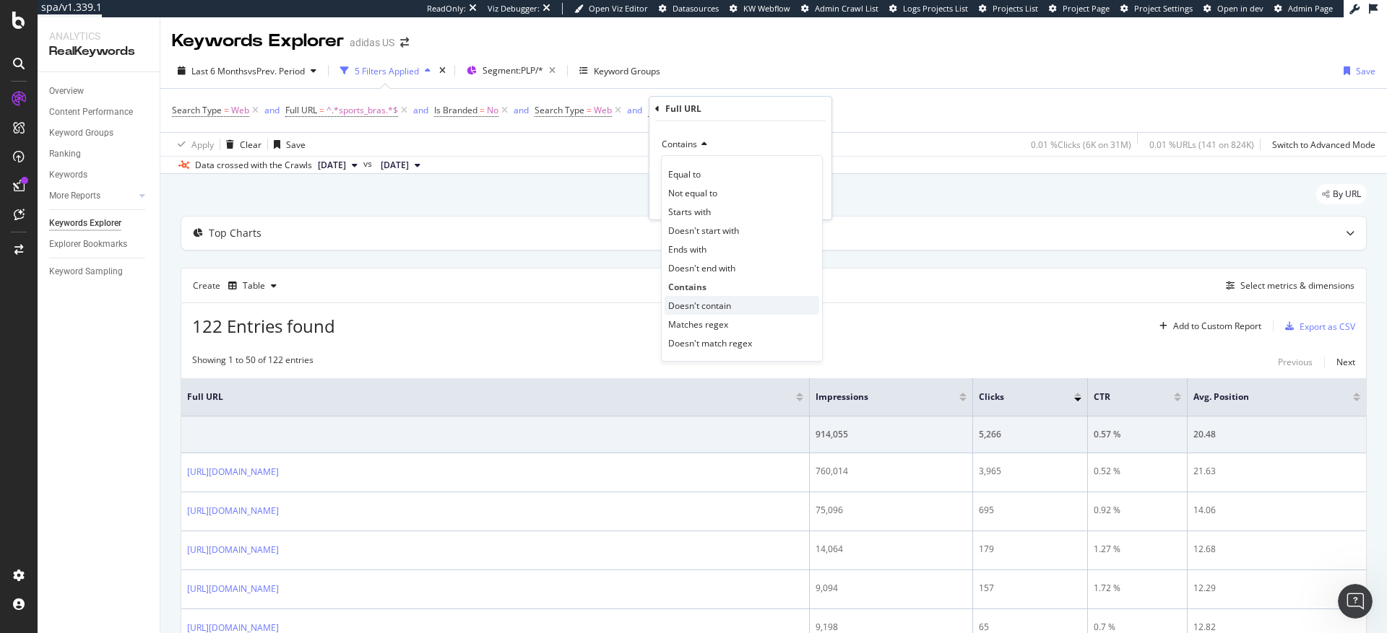
click at [693, 305] on span "Doesn't contain" at bounding box center [699, 306] width 63 height 12
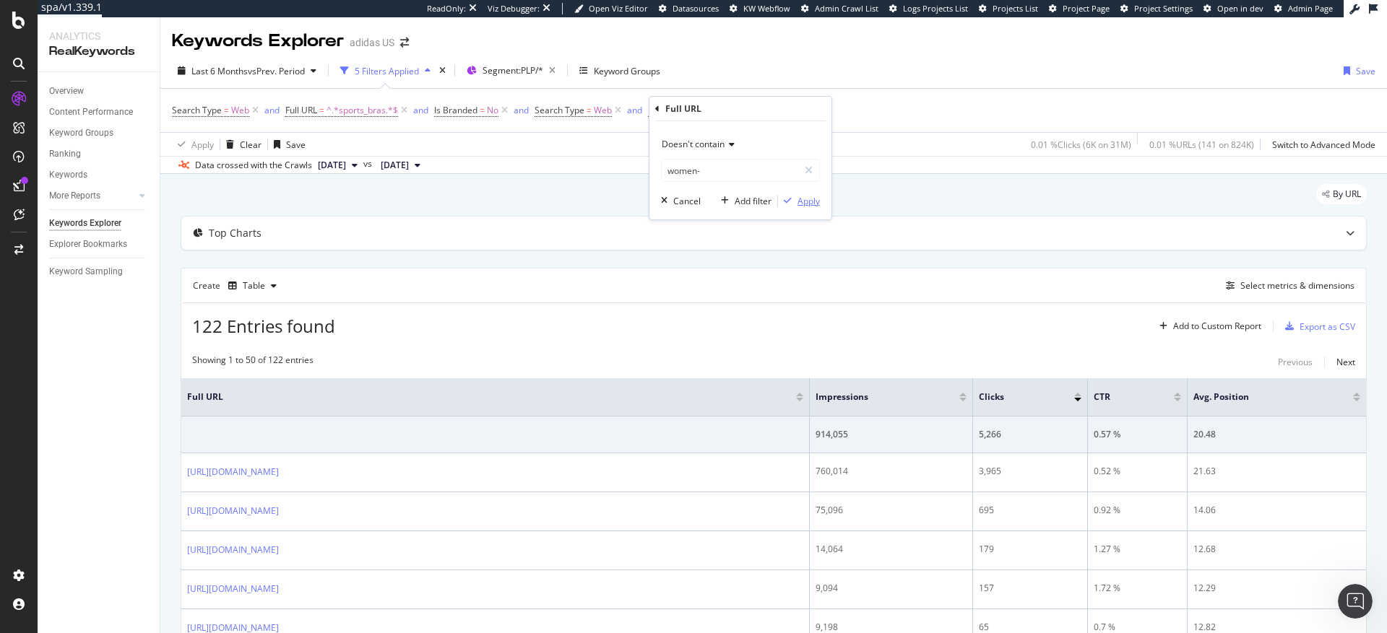
click at [808, 203] on div "Apply" at bounding box center [808, 201] width 22 height 12
click at [72, 92] on div "Overview" at bounding box center [66, 91] width 35 height 15
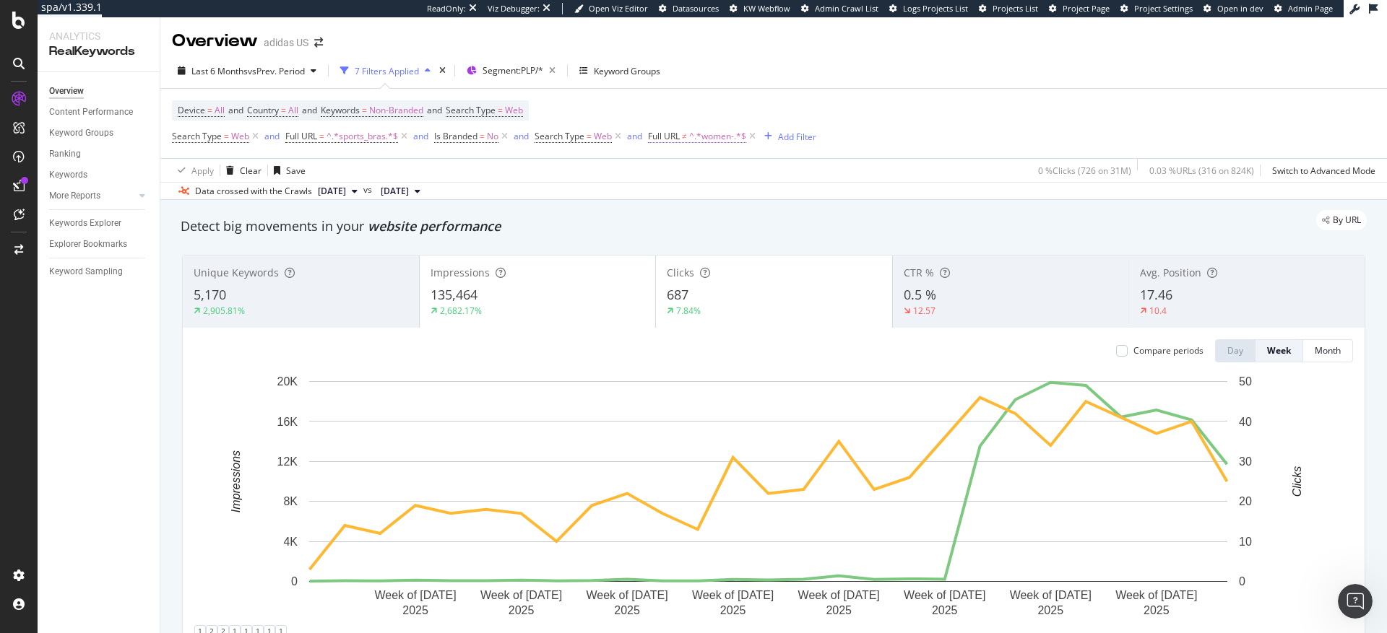
click at [716, 139] on span "^.*women-.*$" at bounding box center [717, 136] width 57 height 20
click at [700, 169] on span "Doesn't contain" at bounding box center [693, 170] width 63 height 12
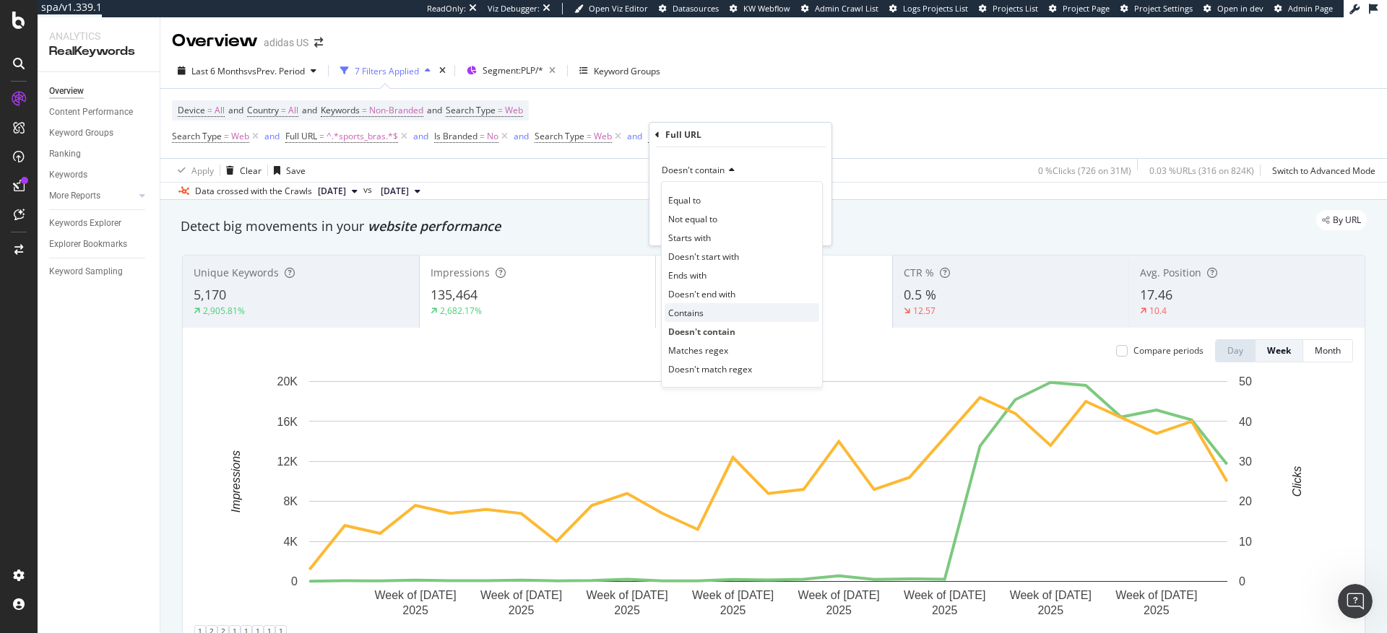
click at [693, 308] on span "Contains" at bounding box center [685, 313] width 35 height 12
click at [808, 228] on div "Apply" at bounding box center [808, 227] width 22 height 12
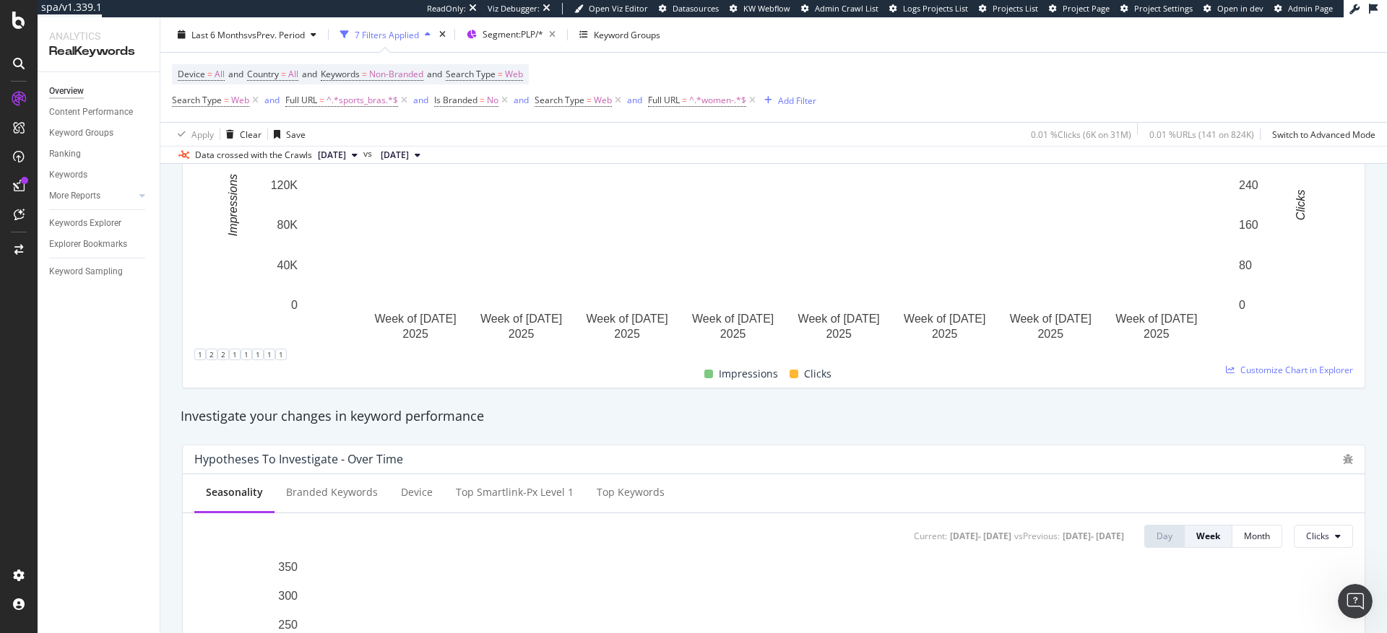
scroll to position [314, 0]
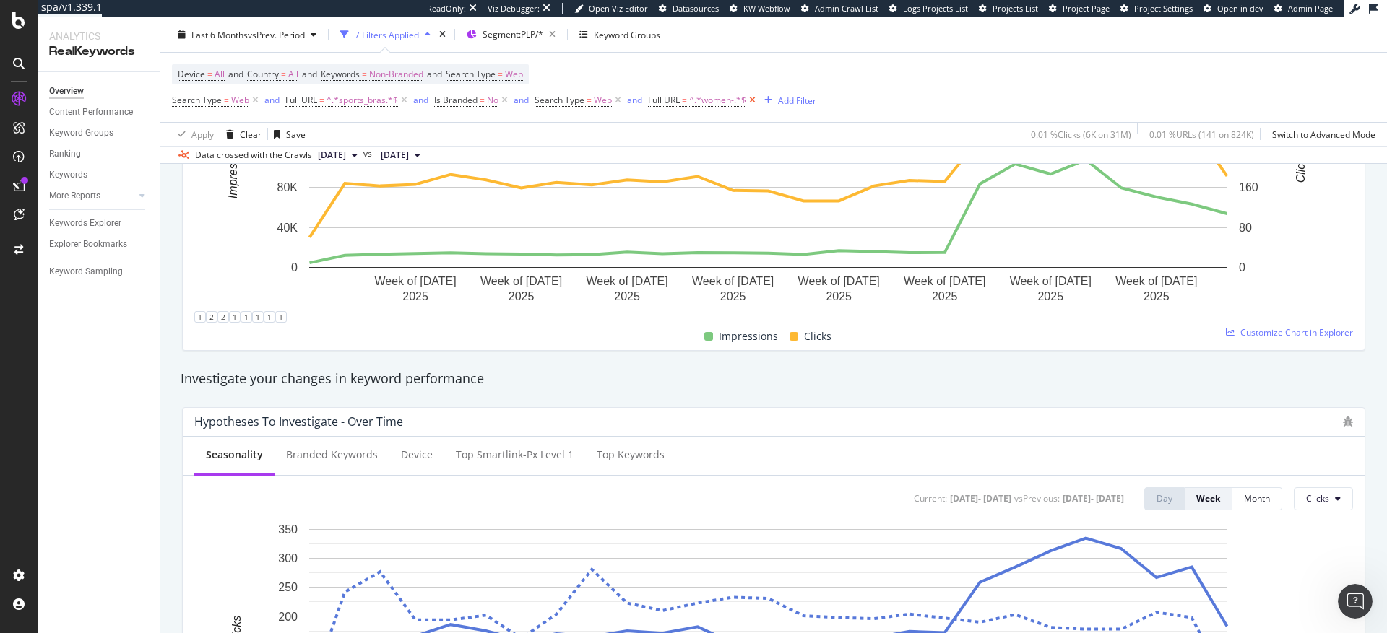
click at [756, 101] on icon at bounding box center [752, 100] width 12 height 14
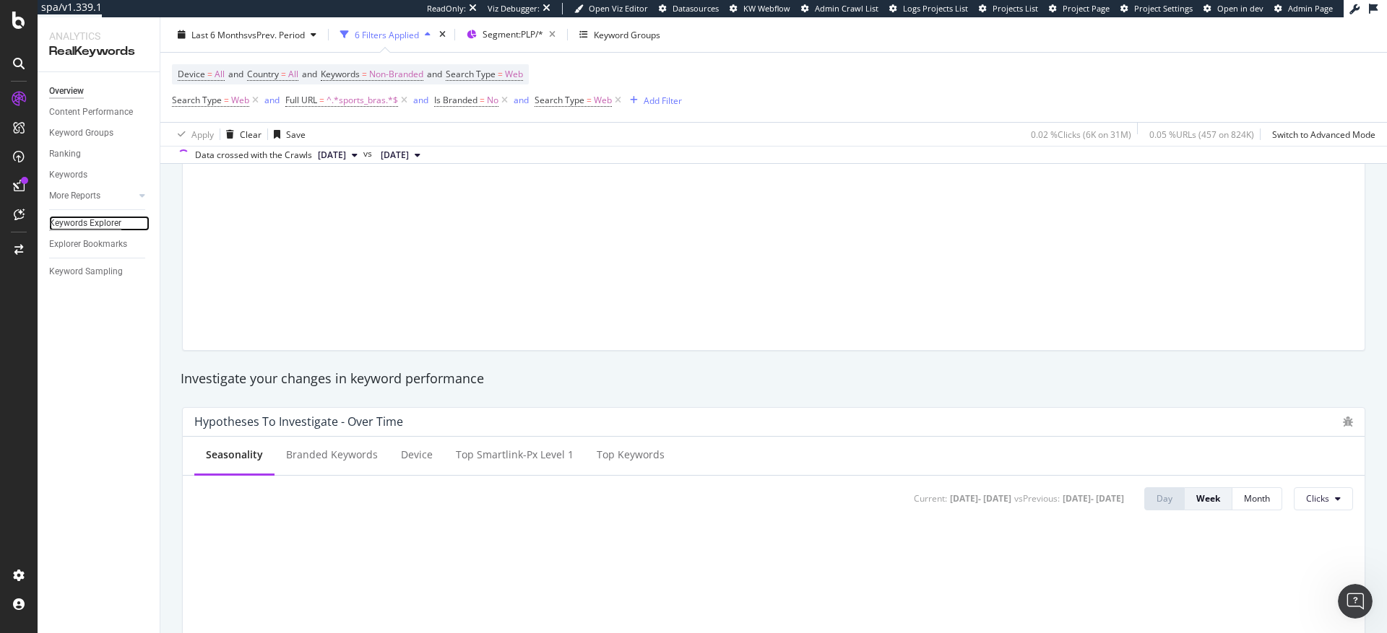
click at [93, 223] on div "Keywords Explorer" at bounding box center [85, 223] width 72 height 15
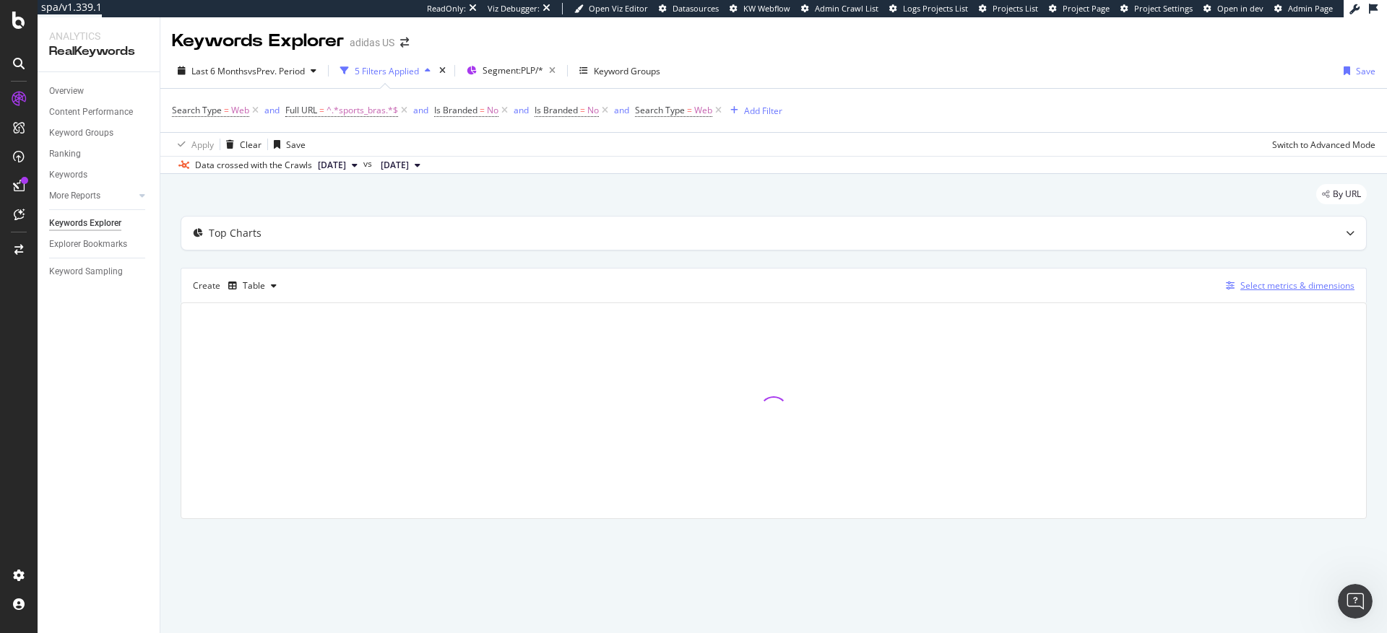
click at [1261, 289] on div "Select metrics & dimensions" at bounding box center [1297, 286] width 114 height 12
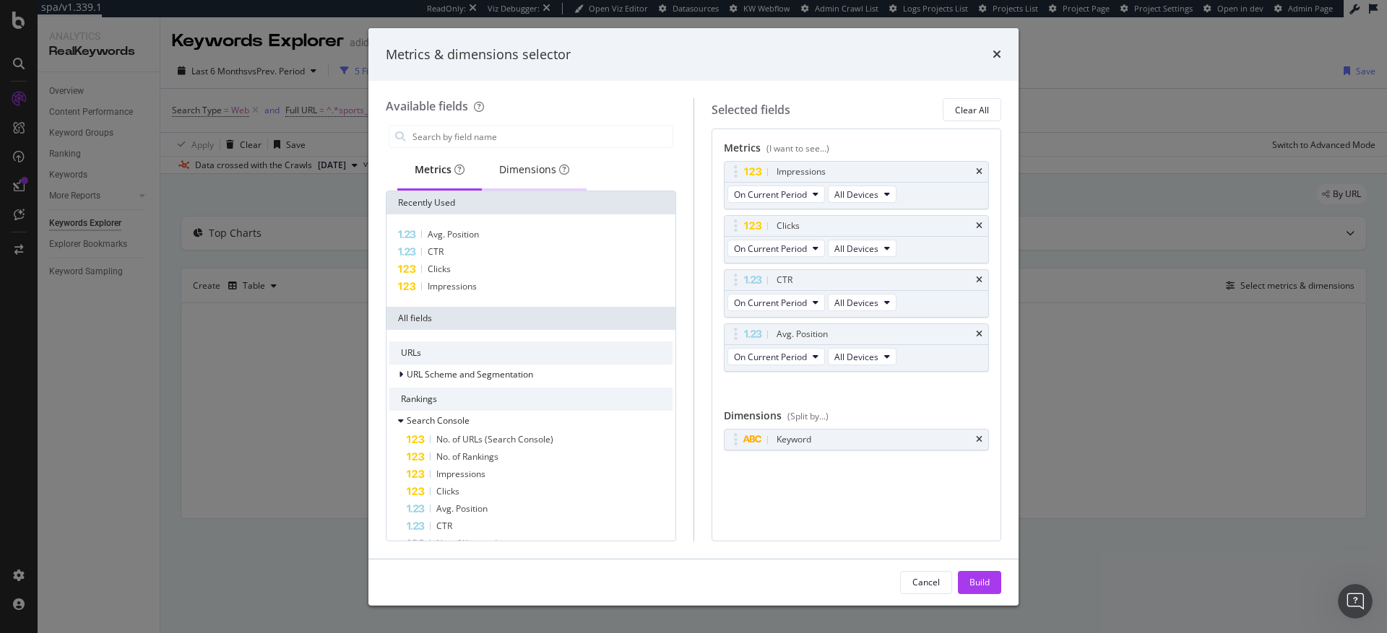
click at [524, 165] on div "Dimensions" at bounding box center [534, 170] width 70 height 14
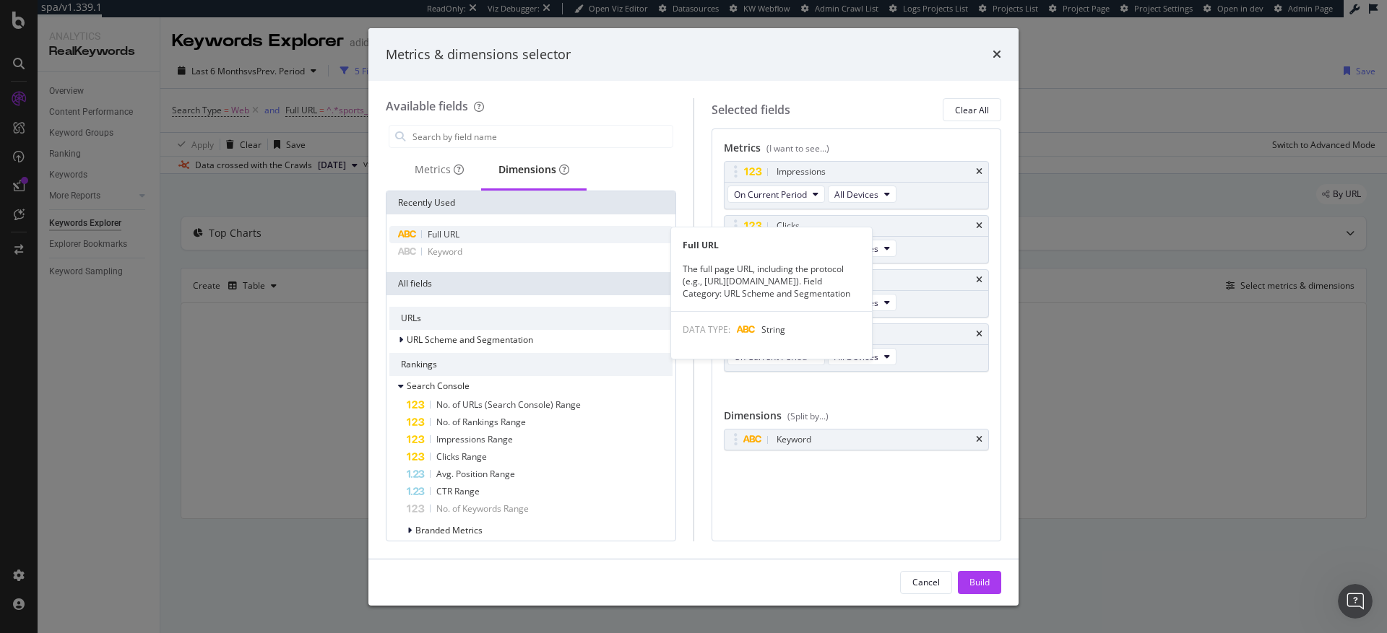
click at [437, 233] on span "Full URL" at bounding box center [444, 234] width 32 height 12
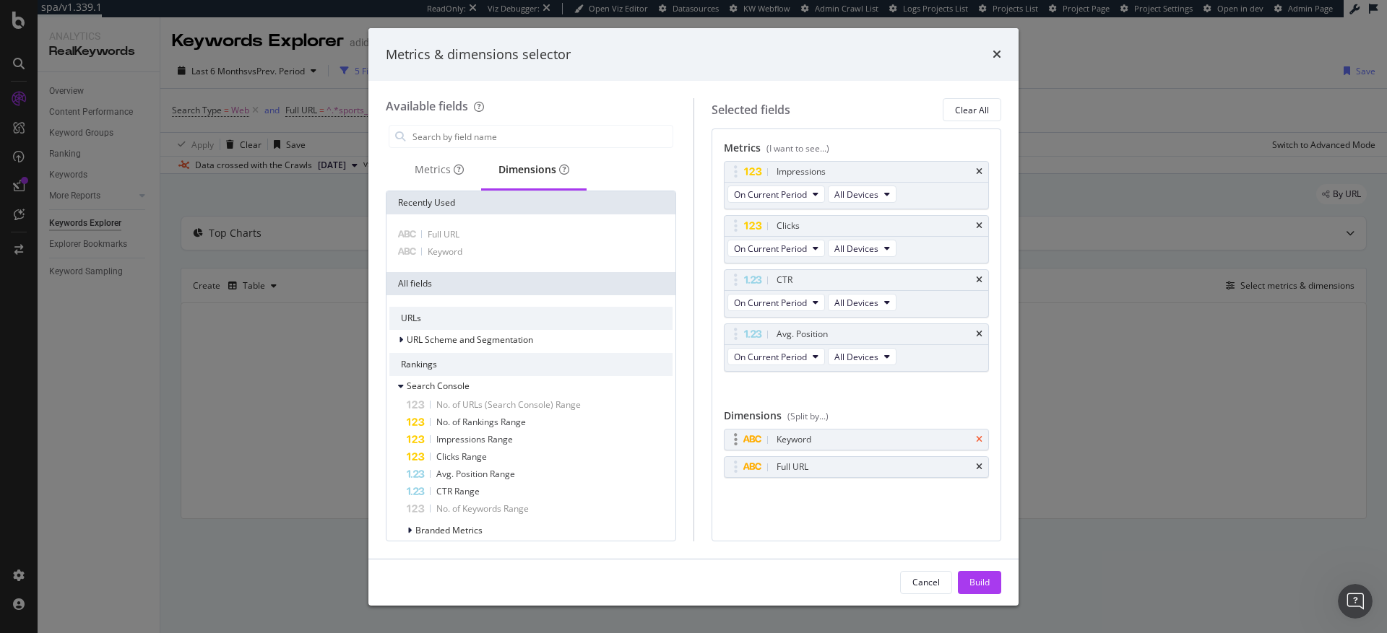
click at [980, 439] on icon "times" at bounding box center [979, 440] width 7 height 9
click at [441, 254] on span "Keyword" at bounding box center [445, 252] width 35 height 12
click at [997, 584] on button "Build" at bounding box center [979, 582] width 43 height 23
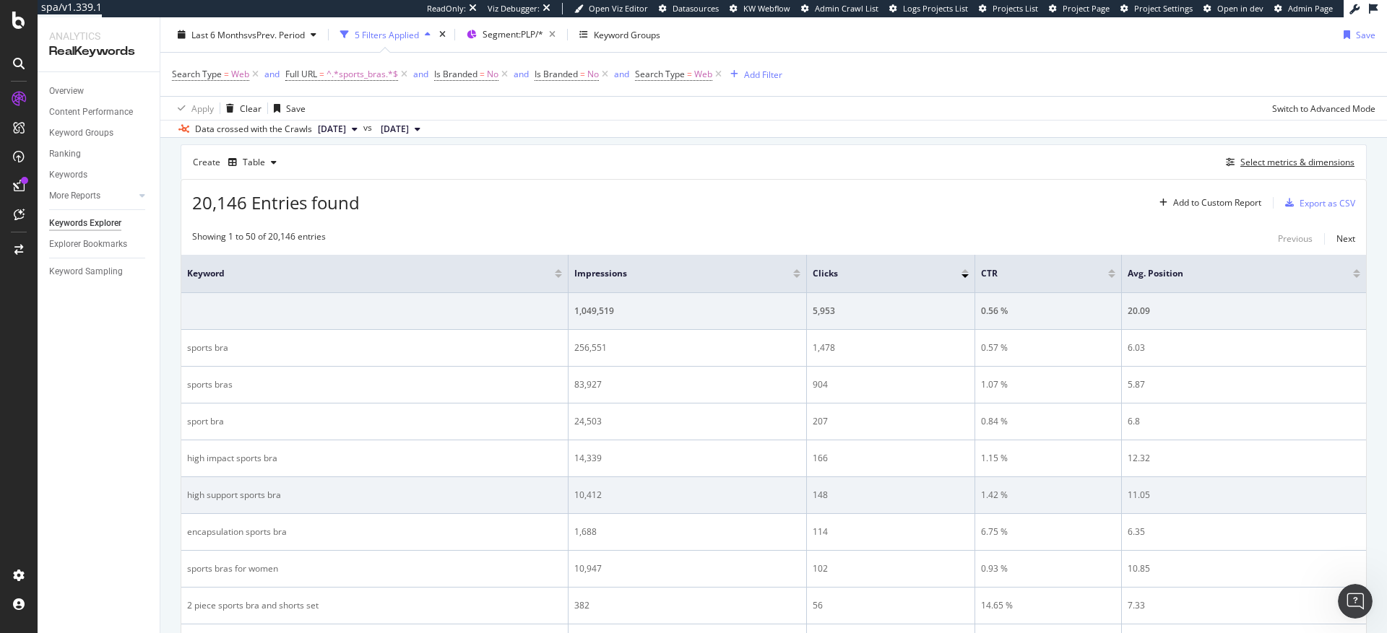
scroll to position [127, 0]
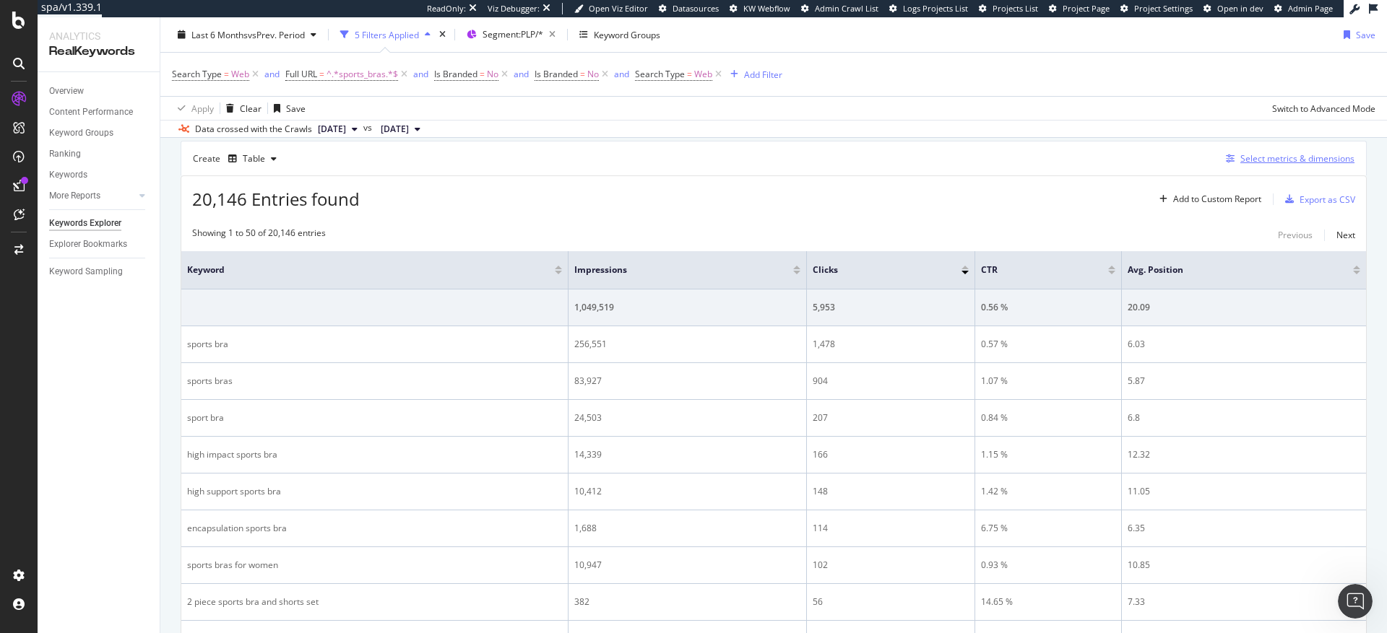
click at [1240, 160] on div "Select metrics & dimensions" at bounding box center [1297, 158] width 114 height 12
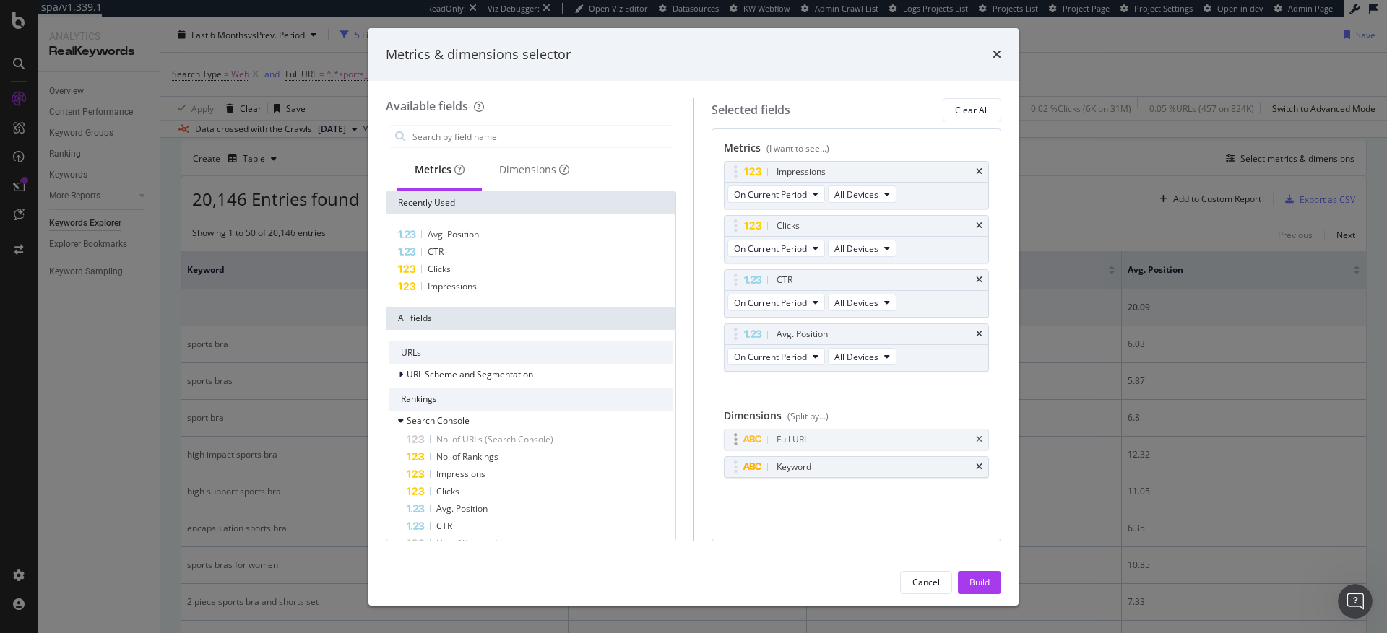
click at [875, 435] on body "spa/v1.339.1 ReadOnly: Viz Debugger: Open Viz Editor Datasources KW Webflow Adm…" at bounding box center [693, 316] width 1387 height 633
click at [997, 50] on icon "times" at bounding box center [997, 54] width 9 height 12
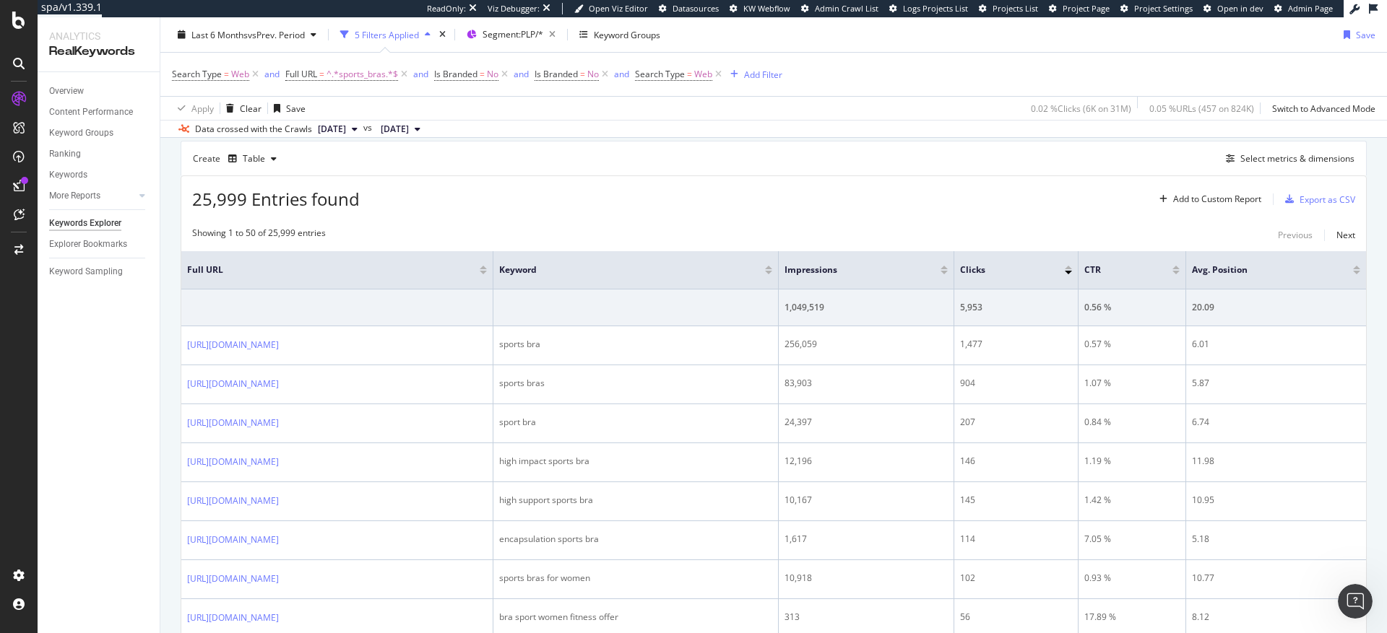
drag, startPoint x: 683, startPoint y: 269, endPoint x: 491, endPoint y: 278, distance: 192.3
click at [491, 278] on th "Full URL" at bounding box center [337, 270] width 312 height 38
drag, startPoint x: 683, startPoint y: 284, endPoint x: 519, endPoint y: 285, distance: 163.3
click at [493, 285] on th "Full URL" at bounding box center [337, 270] width 312 height 38
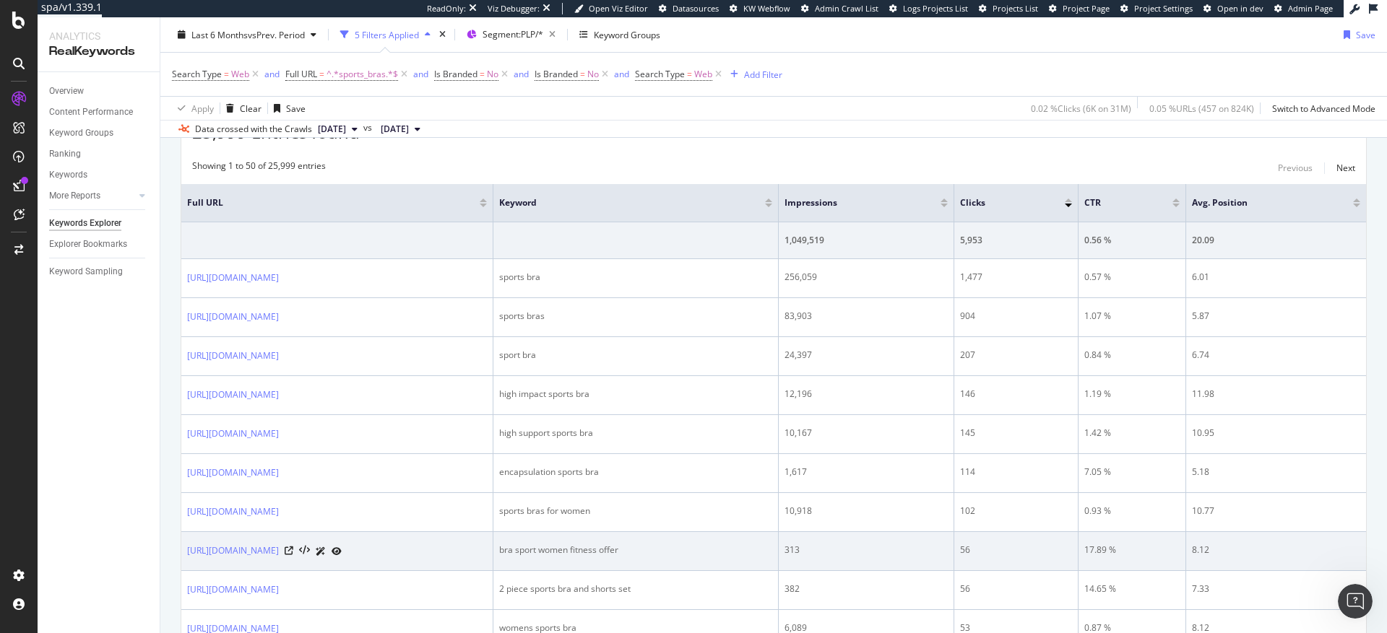
scroll to position [230, 0]
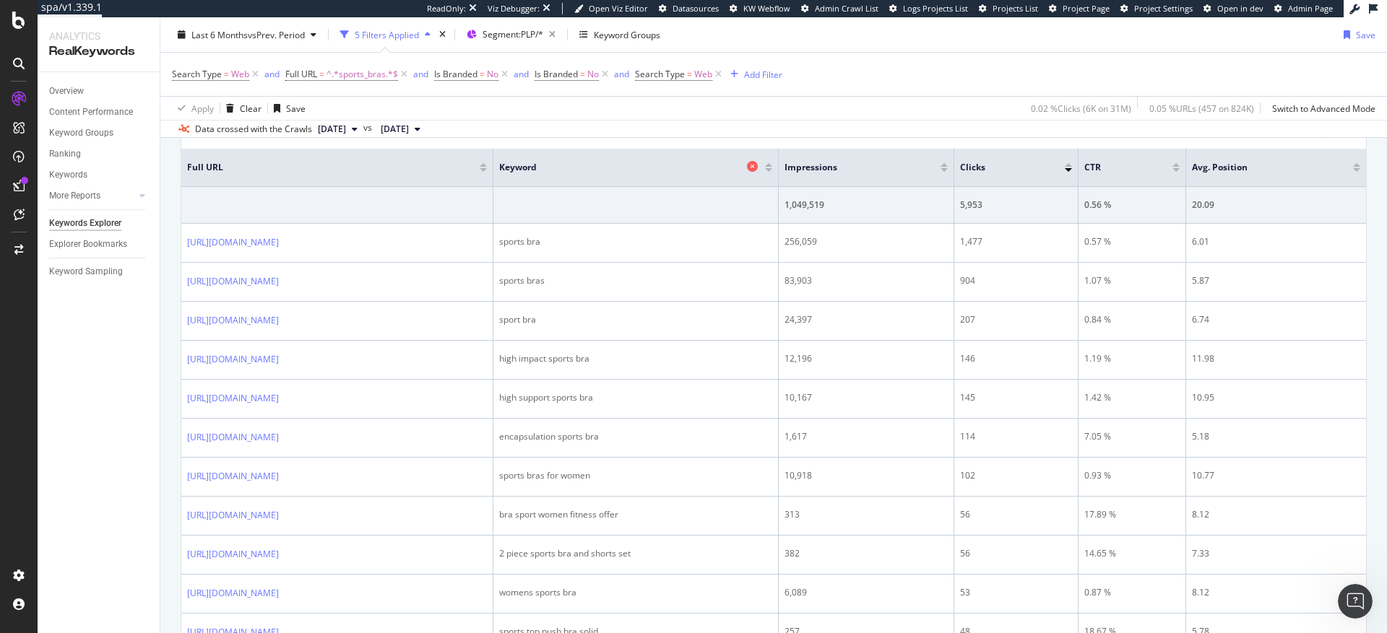
click at [743, 171] on span "Keyword" at bounding box center [621, 167] width 244 height 13
click at [772, 170] on div at bounding box center [768, 170] width 7 height 4
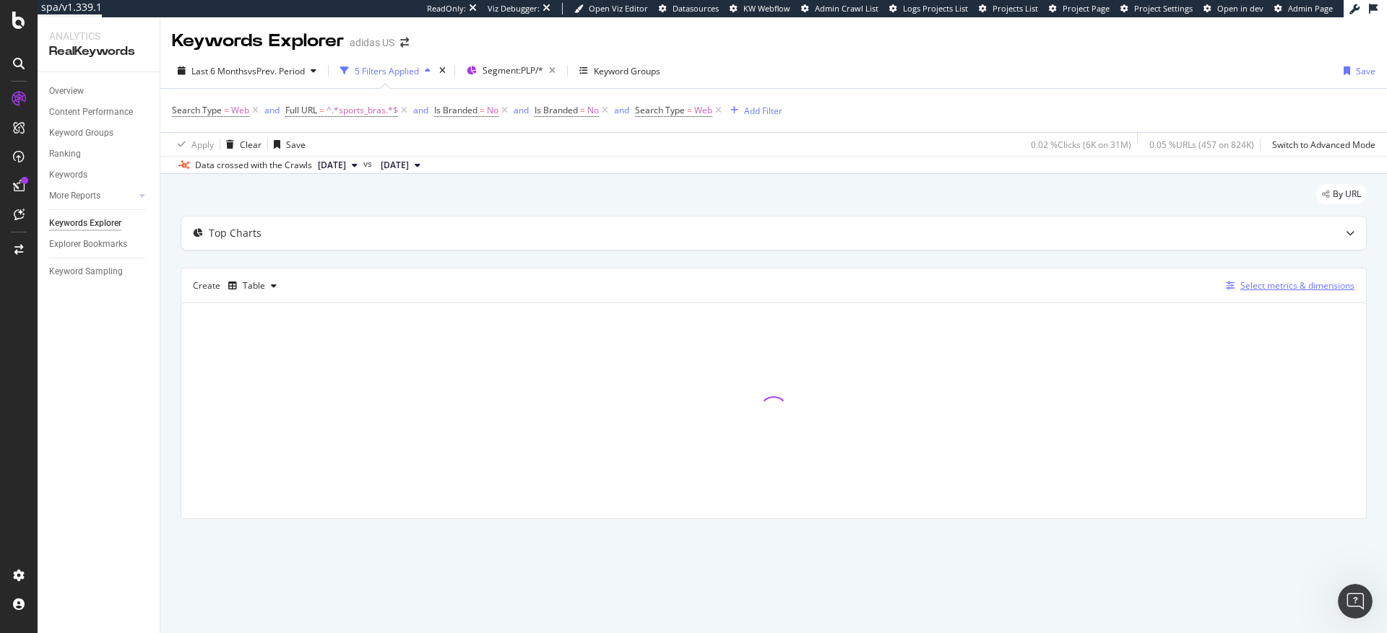
click at [1284, 291] on div "Select metrics & dimensions" at bounding box center [1297, 286] width 114 height 12
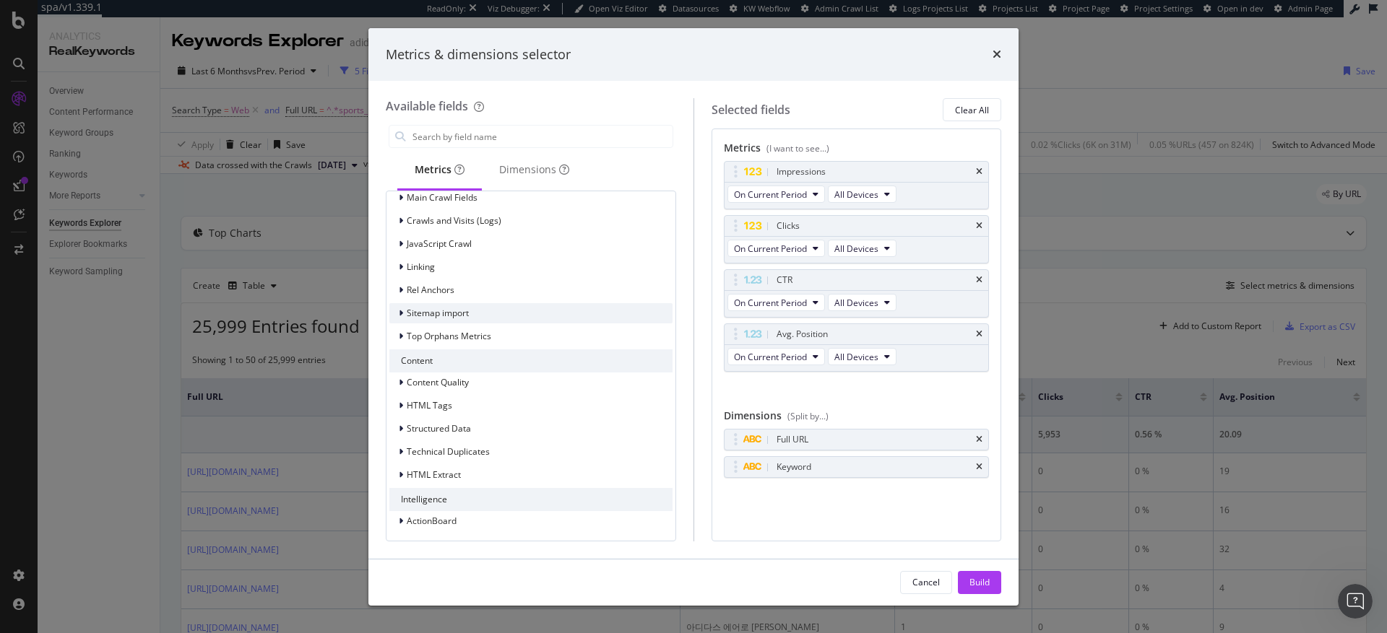
scroll to position [949, 0]
click at [497, 138] on input "modal" at bounding box center [541, 137] width 261 height 22
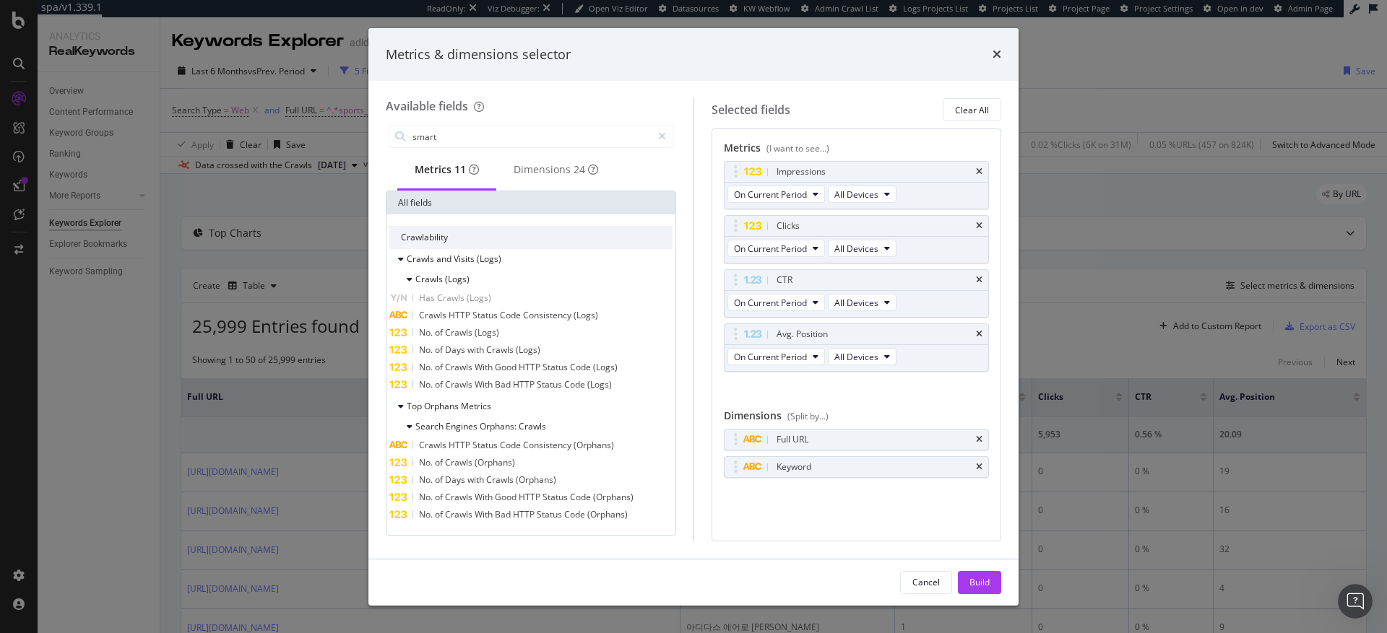
scroll to position [0, 0]
click at [590, 134] on input "smart" at bounding box center [531, 137] width 241 height 22
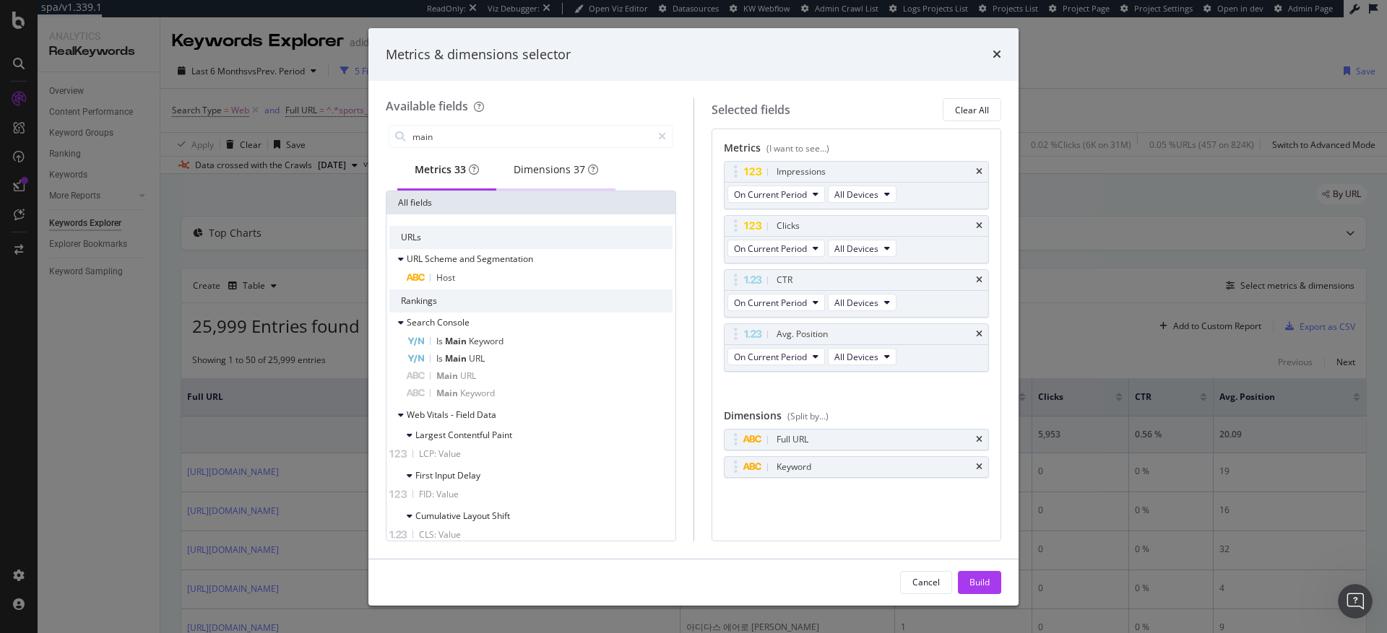
click at [555, 172] on div "Dimensions 37" at bounding box center [556, 170] width 85 height 14
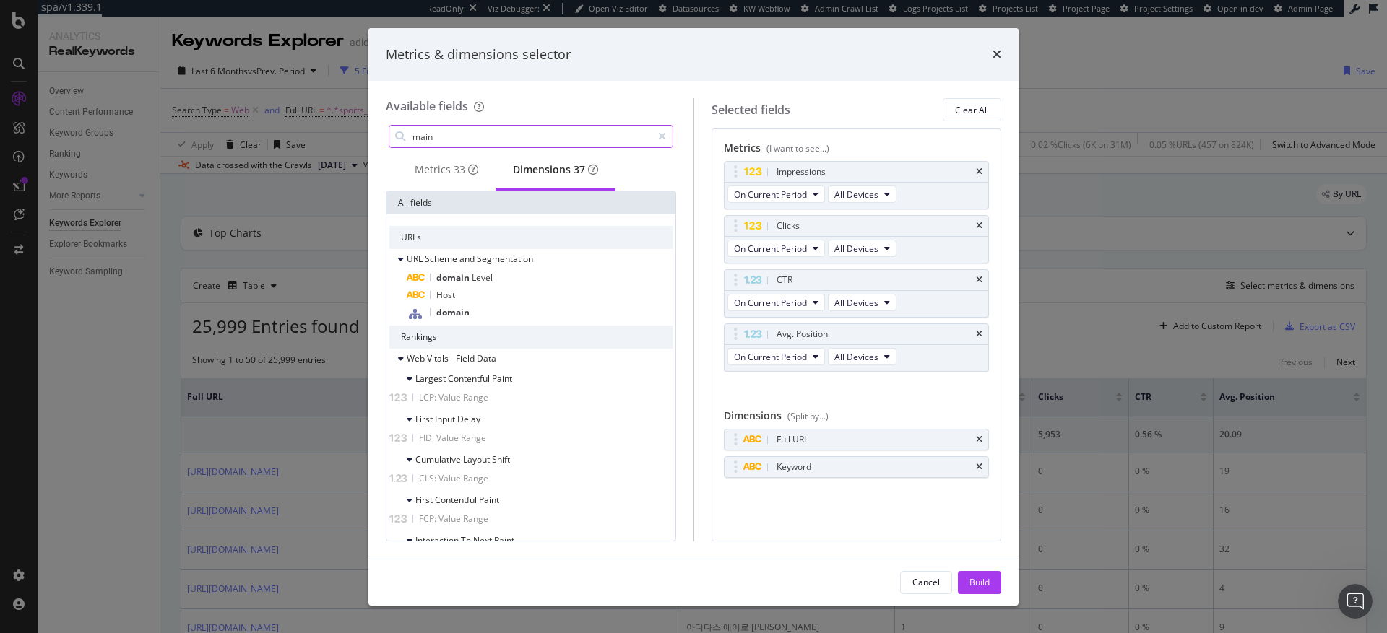
click at [497, 139] on input "main" at bounding box center [531, 137] width 241 height 22
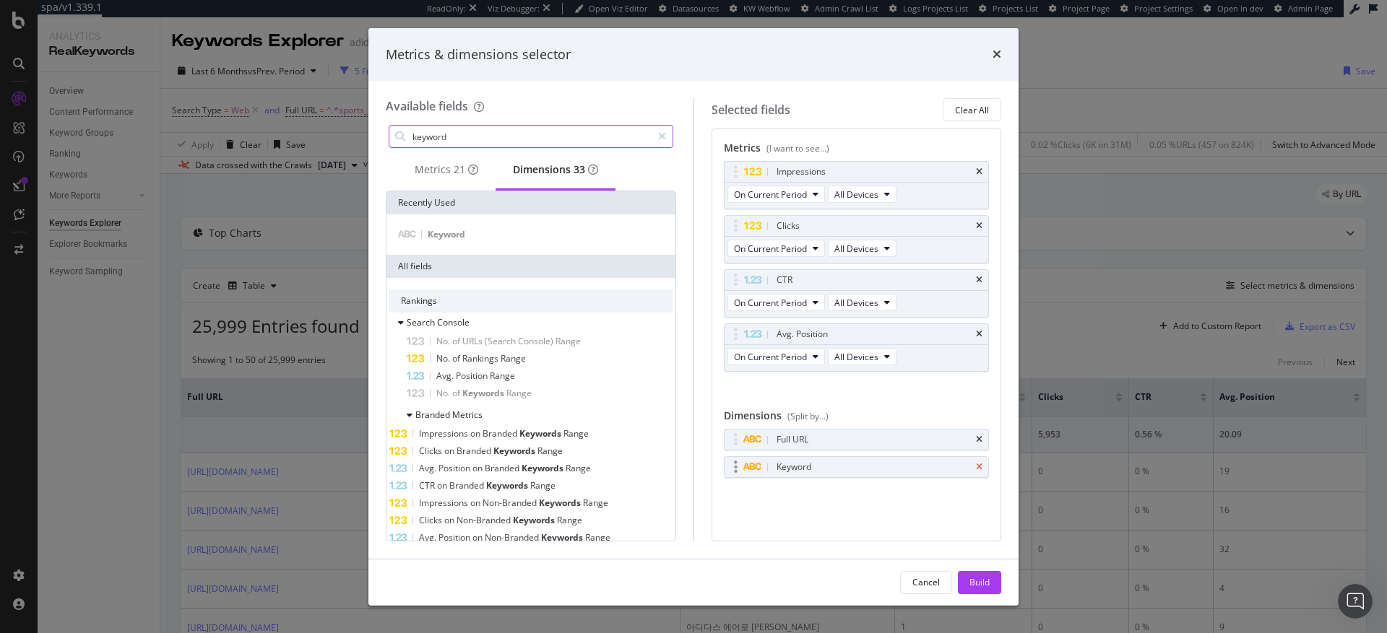
type input "keyword"
click at [980, 468] on icon "times" at bounding box center [979, 467] width 7 height 9
click at [433, 171] on div "Metrics 21" at bounding box center [447, 170] width 64 height 14
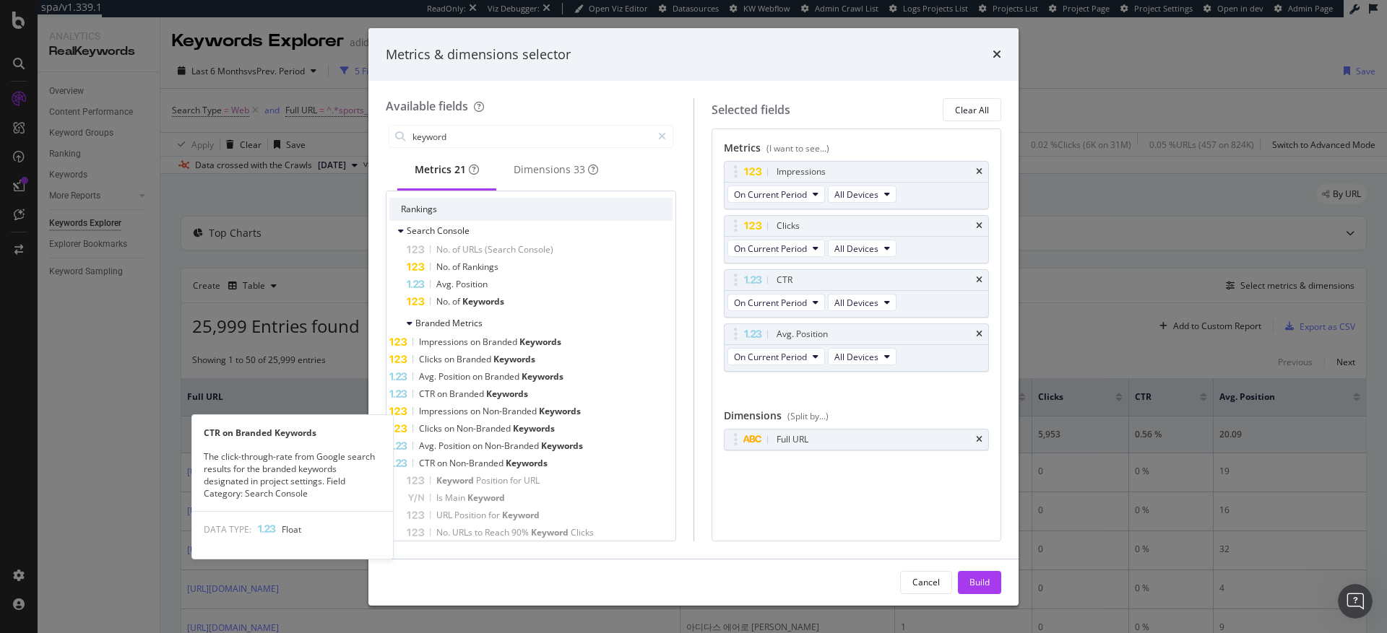
scroll to position [136, 0]
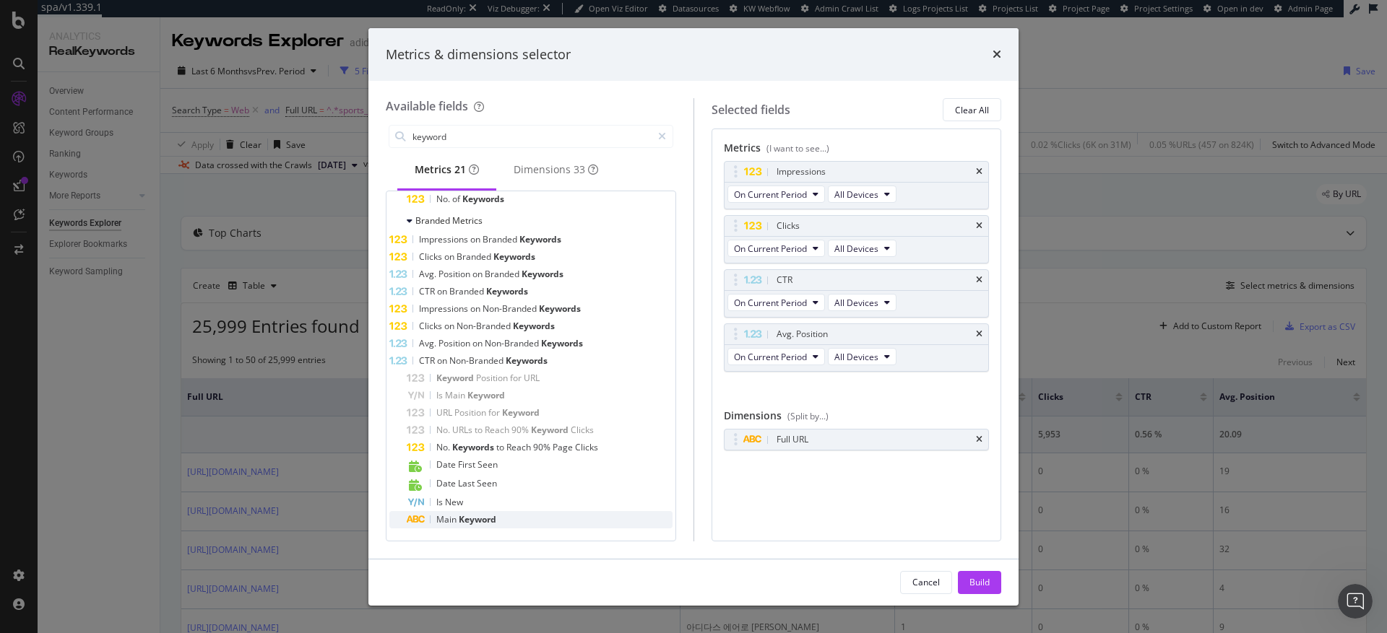
click at [491, 522] on span "Keyword" at bounding box center [478, 520] width 38 height 12
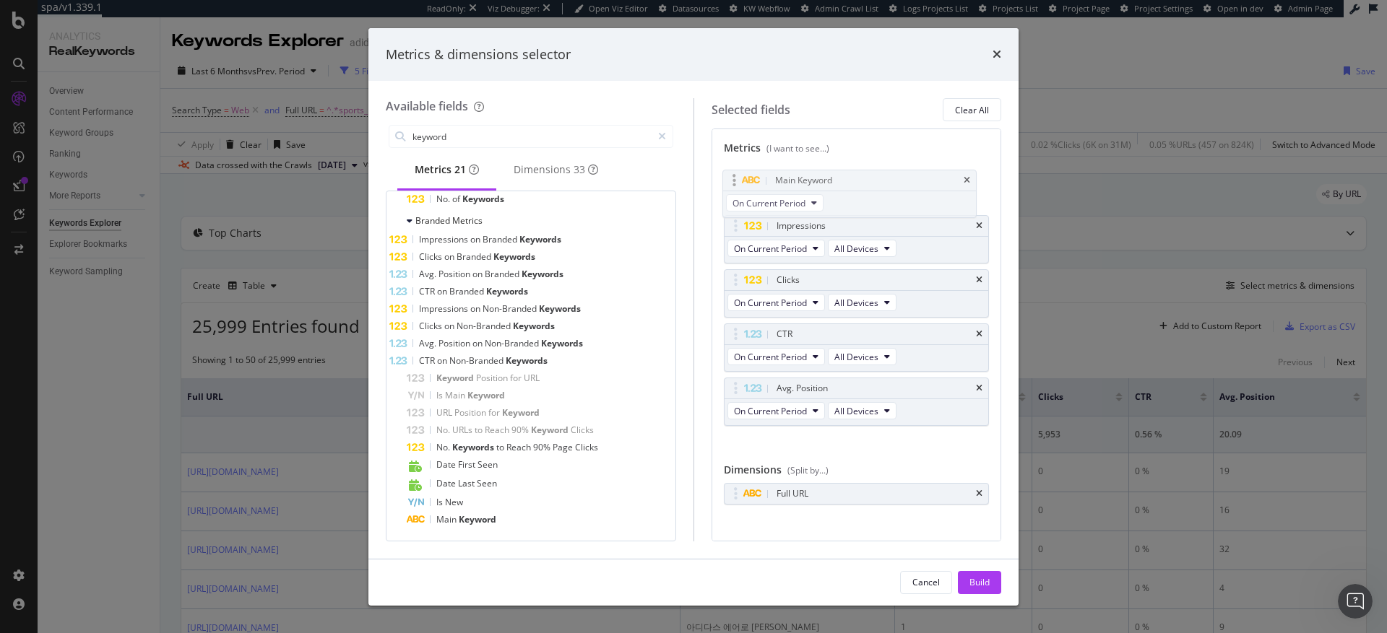
drag, startPoint x: 735, startPoint y: 386, endPoint x: 734, endPoint y: 178, distance: 208.0
click at [734, 178] on body "spa/v1.339.1 ReadOnly: Viz Debugger: Open Viz Editor Datasources KW Webflow Adm…" at bounding box center [693, 316] width 1387 height 633
click at [983, 588] on div "Build" at bounding box center [979, 582] width 20 height 12
